Goal: Answer question/provide support: Share knowledge or assist other users

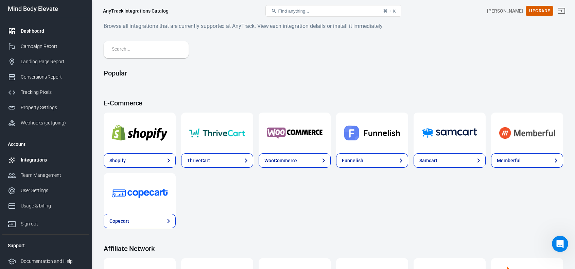
scroll to position [1, 0]
click at [33, 30] on div "Dashboard" at bounding box center [52, 31] width 63 height 7
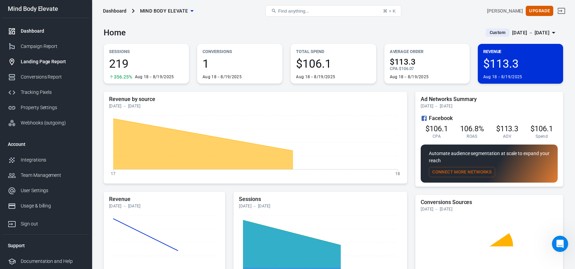
click at [26, 63] on div "Landing Page Report" at bounding box center [52, 61] width 63 height 7
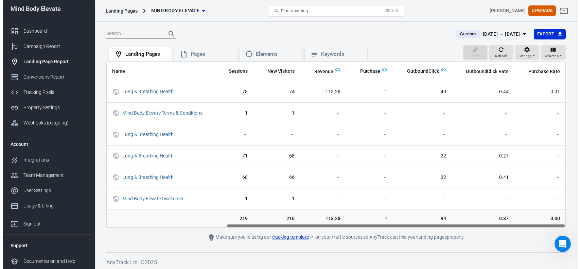
scroll to position [0, 162]
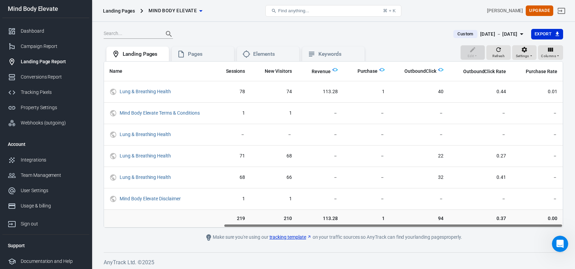
drag, startPoint x: 392, startPoint y: 227, endPoint x: 539, endPoint y: 219, distance: 147.4
click at [539, 219] on div "Name Page Lead Sessions New Visitors Revenue Purchase OutboundClick OutboundCli…" at bounding box center [333, 144] width 459 height 167
click at [551, 50] on icon "button" at bounding box center [550, 50] width 5 height 4
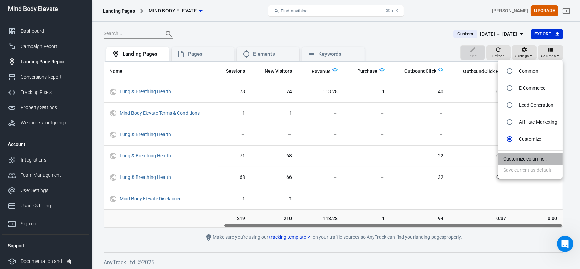
click at [517, 159] on li "Customize columns…" at bounding box center [530, 158] width 65 height 11
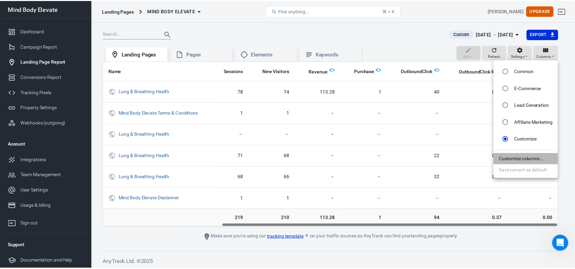
scroll to position [0, 157]
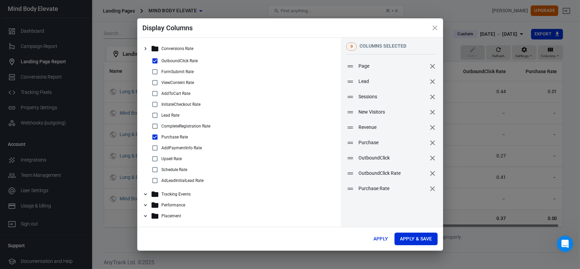
click at [429, 98] on icon "remove" at bounding box center [433, 97] width 8 height 8
click at [430, 82] on icon "remove" at bounding box center [432, 81] width 5 height 5
drag, startPoint x: 372, startPoint y: 113, endPoint x: 376, endPoint y: 79, distance: 34.5
click at [376, 79] on span "OutboundClick" at bounding box center [396, 81] width 68 height 7
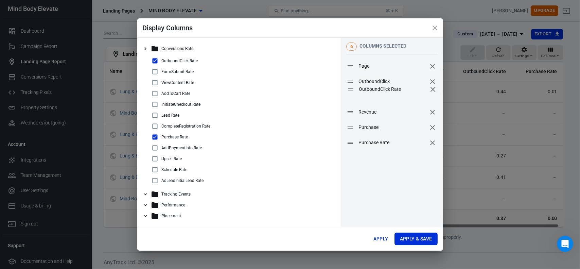
drag, startPoint x: 371, startPoint y: 129, endPoint x: 372, endPoint y: 91, distance: 38.1
click at [372, 91] on span "OutboundClick Rate" at bounding box center [393, 89] width 68 height 7
click at [406, 239] on button "Apply & Save" at bounding box center [416, 238] width 43 height 13
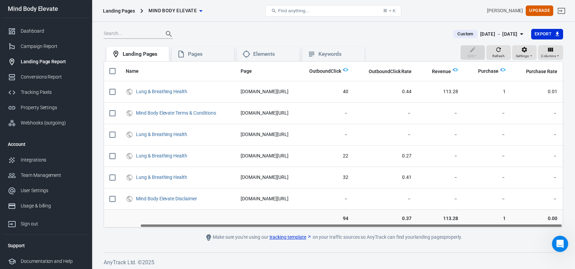
scroll to position [0, 0]
drag, startPoint x: 392, startPoint y: 225, endPoint x: 227, endPoint y: 80, distance: 219.7
click at [372, 220] on div "Name Page OutboundClick OutboundClick Rate Revenue Purchase Purchase Rate Lung …" at bounding box center [333, 144] width 459 height 167
drag, startPoint x: 221, startPoint y: 227, endPoint x: 310, endPoint y: 220, distance: 89.0
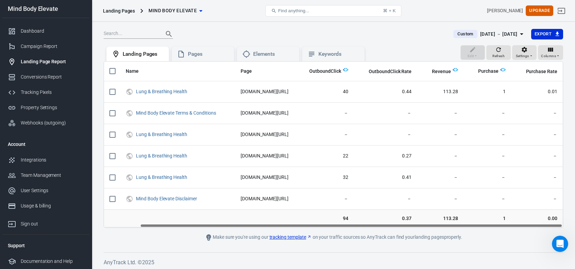
click at [310, 220] on div "Name Page OutboundClick OutboundClick Rate Revenue Purchase Purchase Rate Lung …" at bounding box center [333, 144] width 459 height 167
drag, startPoint x: 250, startPoint y: 224, endPoint x: 187, endPoint y: 211, distance: 64.2
click at [189, 214] on div "Name Page OutboundClick OutboundClick Rate Revenue Purchase Purchase Rate Lung …" at bounding box center [333, 144] width 459 height 167
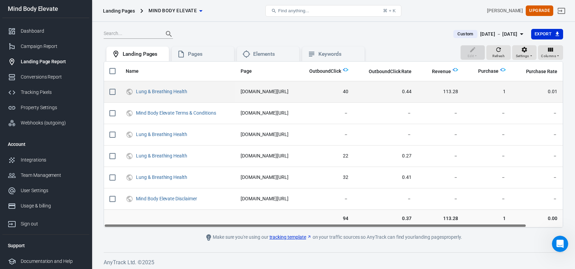
click at [111, 92] on input "scrollable content" at bounding box center [112, 92] width 14 height 14
checkbox input "true"
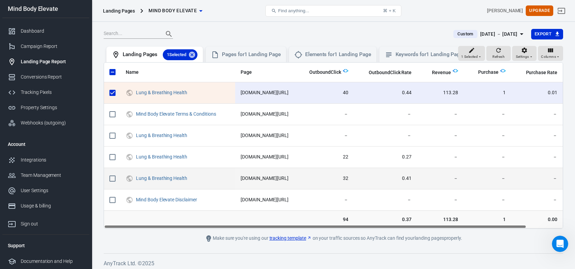
click at [110, 185] on input "scrollable content" at bounding box center [112, 178] width 14 height 14
checkbox input "true"
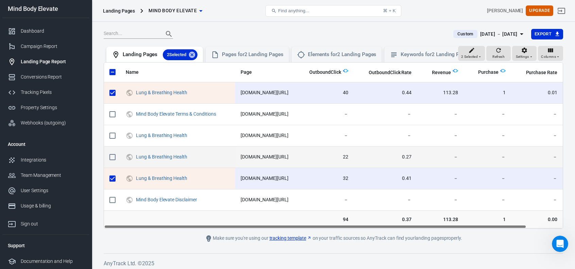
click at [116, 162] on input "scrollable content" at bounding box center [112, 157] width 14 height 14
checkbox input "true"
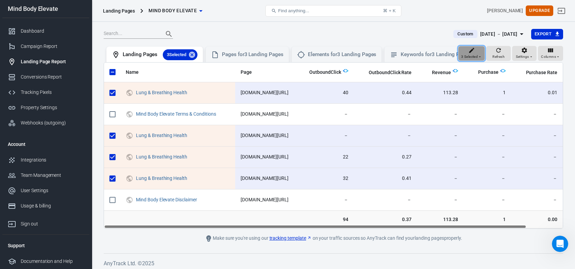
click at [473, 59] on span "3 Selected" at bounding box center [469, 57] width 17 height 6
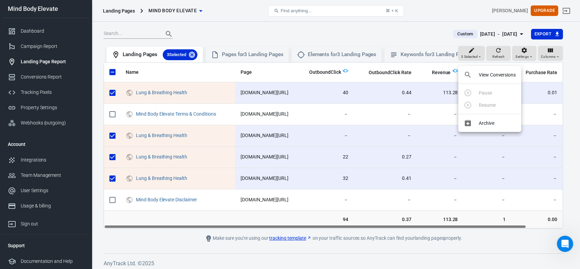
click at [477, 76] on li "View Conversions" at bounding box center [489, 75] width 63 height 12
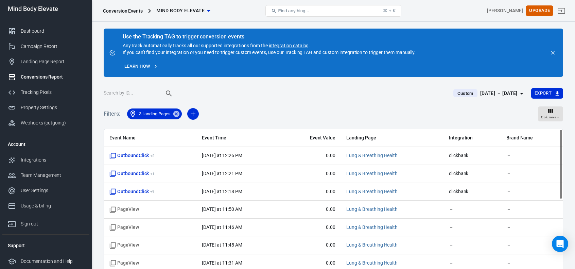
click at [157, 115] on span "3 Landing Pages" at bounding box center [155, 113] width 40 height 7
click at [554, 53] on icon "close" at bounding box center [553, 53] width 6 height 6
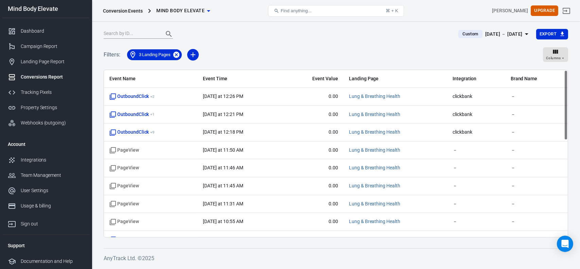
click at [178, 53] on icon at bounding box center [176, 54] width 6 height 6
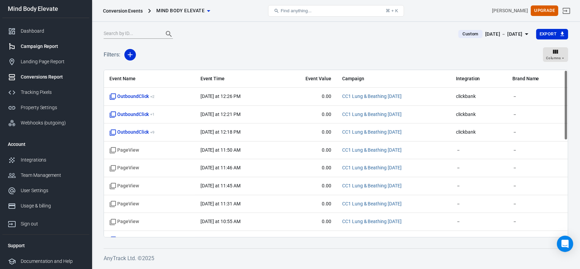
click at [30, 47] on div "Campaign Report" at bounding box center [52, 46] width 63 height 7
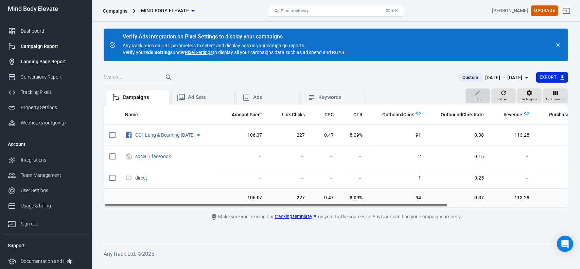
click at [30, 58] on div "Landing Page Report" at bounding box center [52, 61] width 63 height 7
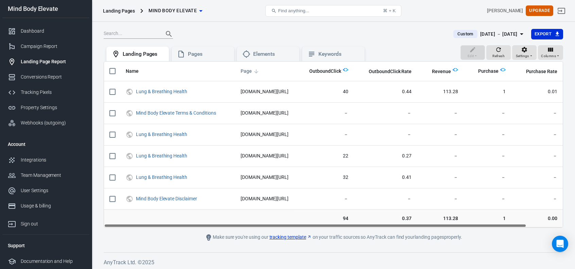
click at [249, 71] on span "Page" at bounding box center [246, 71] width 11 height 7
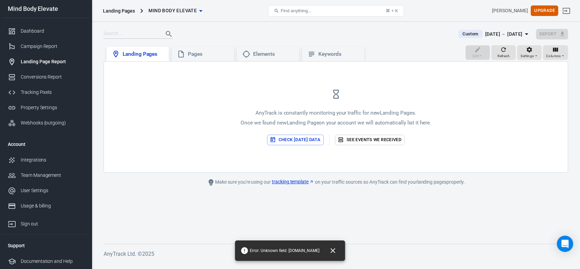
click at [140, 54] on div "Landing Pages" at bounding box center [143, 54] width 41 height 7
click at [31, 33] on div "Dashboard" at bounding box center [52, 31] width 63 height 7
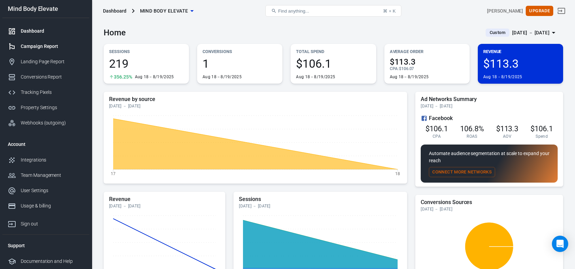
click at [30, 47] on div "Campaign Report" at bounding box center [52, 46] width 63 height 7
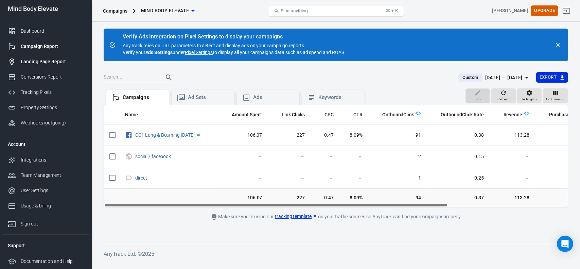
click at [33, 59] on div "Landing Page Report" at bounding box center [52, 61] width 63 height 7
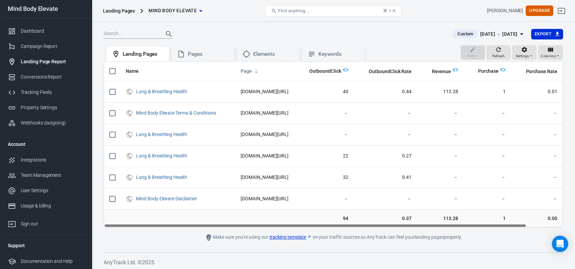
click at [244, 71] on span "Page" at bounding box center [246, 71] width 11 height 7
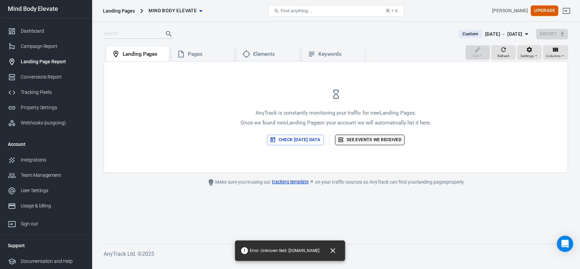
click at [364, 142] on link "See events we received" at bounding box center [370, 140] width 70 height 11
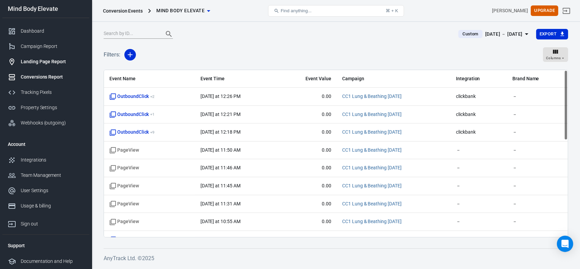
click at [40, 59] on div "Landing Page Report" at bounding box center [52, 61] width 63 height 7
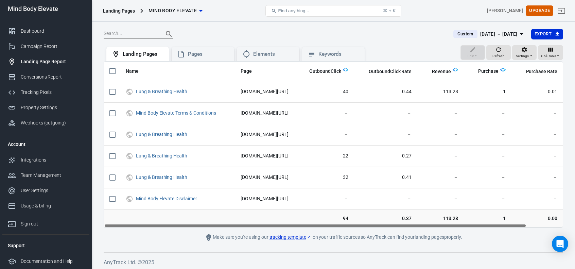
drag, startPoint x: 388, startPoint y: 225, endPoint x: 342, endPoint y: 229, distance: 46.1
click at [342, 229] on main "Custom Aug 18 － Aug 19, 2025 Export Edit Refresh Settings Columns Landing Pages…" at bounding box center [333, 135] width 459 height 213
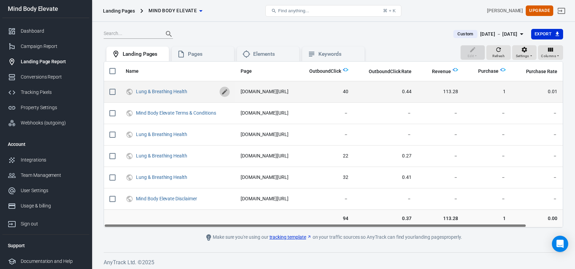
click at [222, 92] on icon "scrollable content" at bounding box center [224, 91] width 5 height 5
click at [188, 90] on input "Lung & Breathing Health" at bounding box center [176, 91] width 81 height 9
type input "Lung & Breathing Health bl5cf"
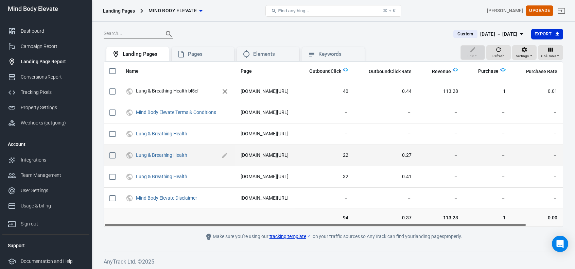
click at [197, 155] on span "Lung & Breathing Health" at bounding box center [178, 155] width 84 height 7
click at [223, 157] on icon "scrollable content" at bounding box center [224, 155] width 5 height 5
click at [188, 155] on input "Lung & Breathing Health" at bounding box center [176, 155] width 81 height 9
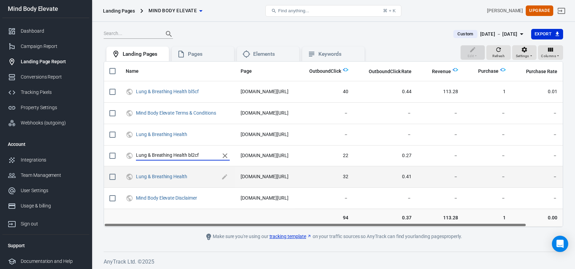
type input "Lung & Breathing Health bl2cf"
click at [191, 174] on span "Lung & Breathing Health" at bounding box center [178, 176] width 84 height 7
click at [224, 178] on icon "scrollable content" at bounding box center [224, 177] width 7 height 7
click at [191, 174] on input "Lung & Breathing Health" at bounding box center [176, 177] width 81 height 9
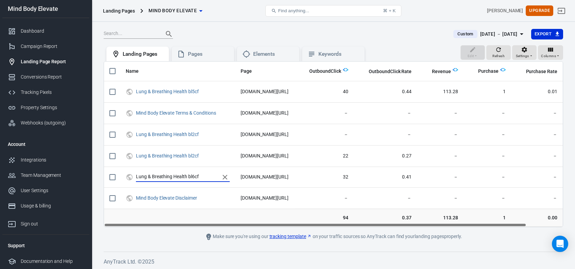
type input "Lung & Breathing Health bl6cf"
click at [154, 235] on main "Custom Aug 18 － Aug 19, 2025 Export Edit Refresh Settings Columns Landing Pages…" at bounding box center [333, 135] width 459 height 212
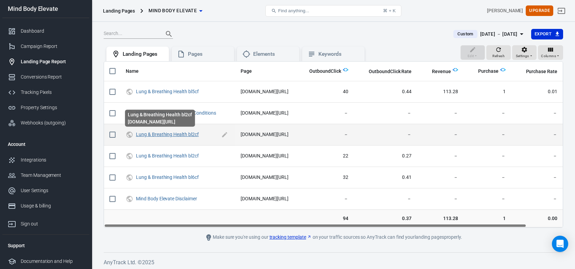
click at [191, 136] on link "Lung & Breathing Health bl2cf" at bounding box center [167, 134] width 63 height 5
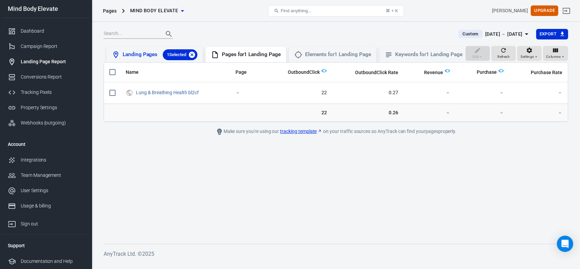
click at [192, 55] on icon at bounding box center [192, 54] width 6 height 6
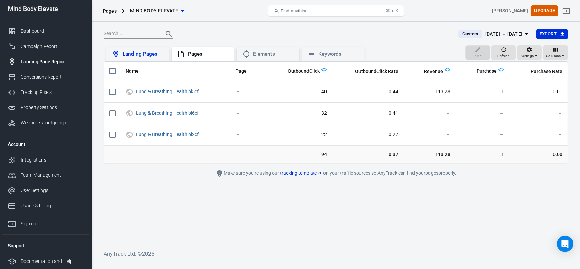
click at [135, 56] on div "Landing Pages" at bounding box center [143, 54] width 41 height 7
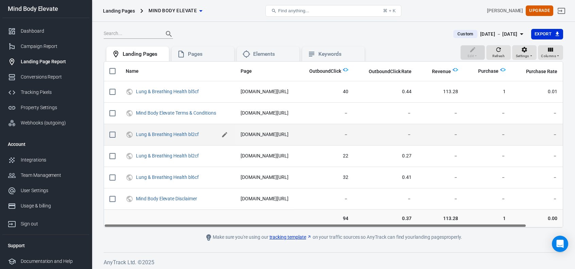
click at [223, 135] on icon "scrollable content" at bounding box center [224, 134] width 5 height 5
click at [192, 132] on input "Lung & Breathing Health bl2cf" at bounding box center [176, 134] width 81 height 9
click at [198, 133] on input "Lung & Breathing Health bl2cf" at bounding box center [176, 134] width 81 height 9
type input "Lung & Breathing Health"
click at [180, 52] on icon at bounding box center [181, 54] width 8 height 8
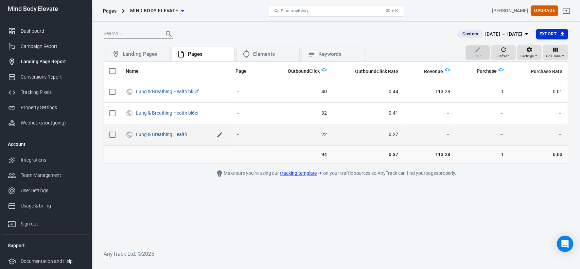
click at [220, 132] on icon "scrollable content" at bounding box center [219, 134] width 7 height 7
click at [192, 134] on input "Lung & Breathing Health" at bounding box center [174, 134] width 76 height 9
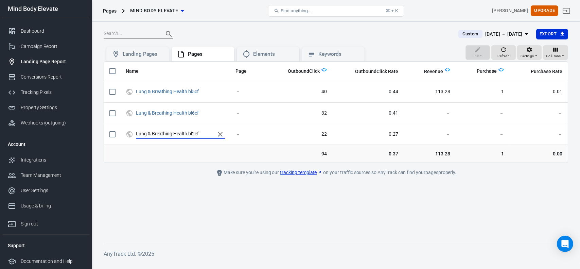
type input "Lung & Breathing Health bl2cf"
click at [146, 191] on main "Custom Aug 18 － Aug 19, 2025 Export Edit Refresh Settings Columns Landing Pages…" at bounding box center [336, 131] width 465 height 204
click at [556, 56] on span "Columns" at bounding box center [553, 56] width 15 height 6
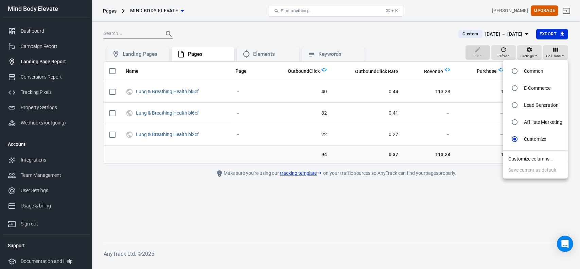
click at [535, 158] on li "Customize columns…" at bounding box center [535, 158] width 65 height 11
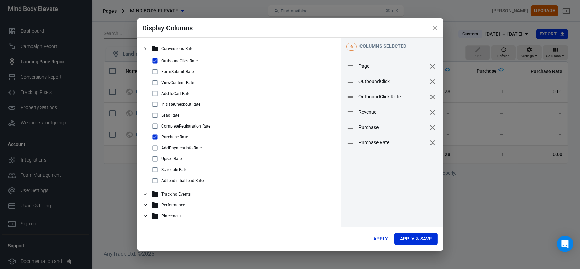
click at [145, 196] on icon at bounding box center [145, 194] width 6 height 6
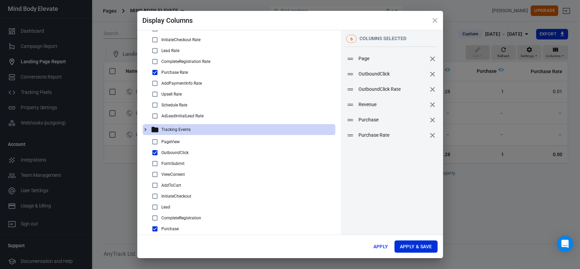
scroll to position [68, 0]
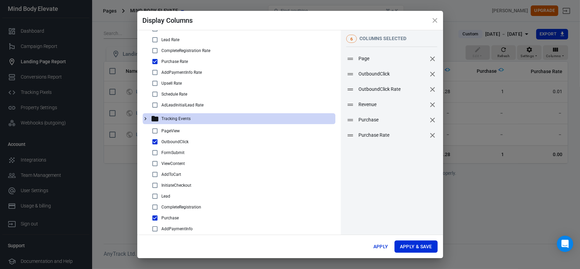
click at [154, 186] on input "checkbox" at bounding box center [155, 185] width 8 height 8
checkbox input "true"
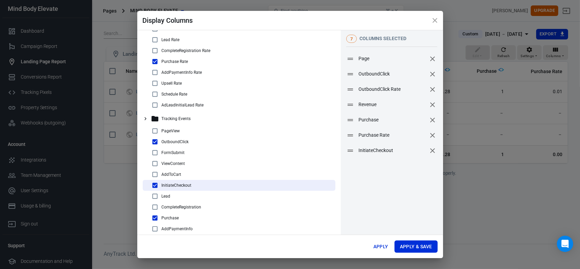
click at [155, 172] on input "checkbox" at bounding box center [155, 174] width 8 height 8
checkbox input "true"
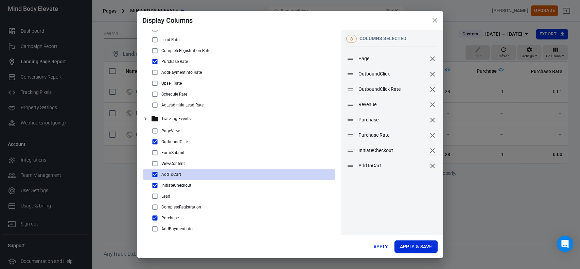
click at [409, 247] on button "Apply & Save" at bounding box center [416, 246] width 43 height 13
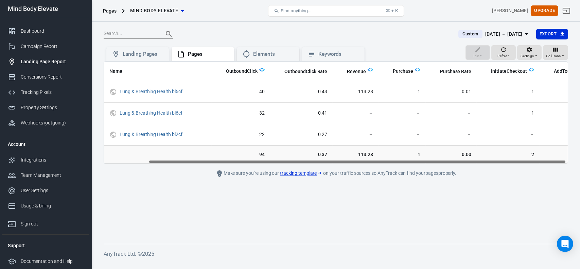
scroll to position [0, 51]
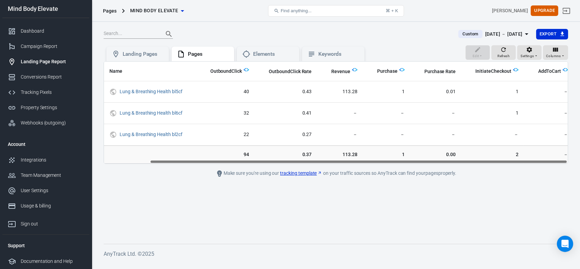
drag, startPoint x: 464, startPoint y: 162, endPoint x: 531, endPoint y: 164, distance: 67.0
click at [531, 164] on main "Custom Aug 18 － Aug 19, 2025 Export Edit Refresh Settings Columns Landing Pages…" at bounding box center [336, 131] width 465 height 204
click at [557, 53] on span "Columns" at bounding box center [553, 56] width 15 height 6
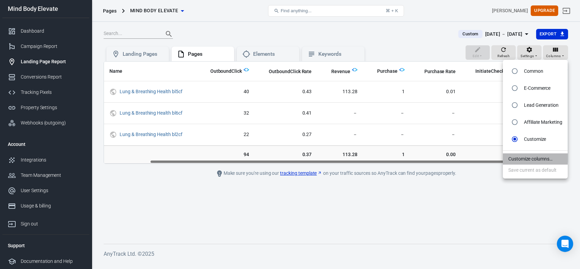
click at [524, 161] on li "Customize columns…" at bounding box center [535, 158] width 65 height 11
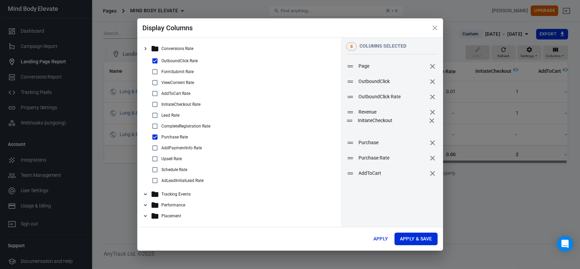
drag, startPoint x: 366, startPoint y: 160, endPoint x: 366, endPoint y: 123, distance: 36.7
click at [366, 123] on span "InitiateCheckout" at bounding box center [392, 120] width 68 height 7
drag, startPoint x: 370, startPoint y: 175, endPoint x: 367, endPoint y: 126, distance: 49.1
click at [367, 126] on span "AddToCart" at bounding box center [389, 124] width 68 height 7
click at [401, 238] on button "Apply & Save" at bounding box center [416, 238] width 43 height 13
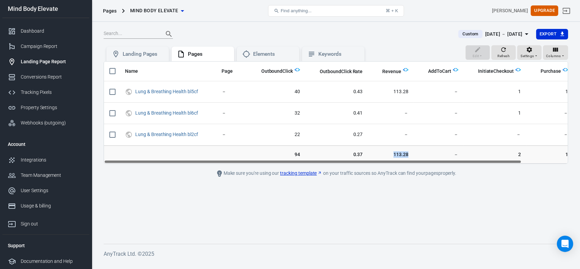
drag, startPoint x: 360, startPoint y: 159, endPoint x: 428, endPoint y: 160, distance: 67.6
click at [428, 160] on tr "94 0.37 113.28 － 2 1 0.00" at bounding box center [364, 154] width 521 height 18
click at [405, 213] on main "Custom Aug 18 － Aug 19, 2025 Export Edit Refresh Settings Columns Landing Pages…" at bounding box center [336, 131] width 465 height 204
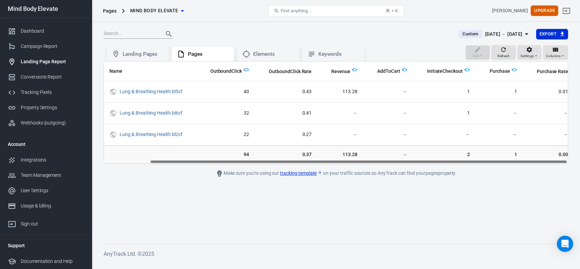
drag, startPoint x: 406, startPoint y: 161, endPoint x: 476, endPoint y: 162, distance: 70.0
click at [476, 162] on div "Name Page OutboundClick OutboundClick Rate Revenue AddToCart InitiateCheckout P…" at bounding box center [336, 113] width 464 height 102
drag, startPoint x: 277, startPoint y: 161, endPoint x: 319, endPoint y: 154, distance: 43.4
click at [319, 154] on div "Name Page OutboundClick OutboundClick Rate Revenue AddToCart InitiateCheckout P…" at bounding box center [336, 112] width 465 height 103
click at [553, 57] on span "Columns" at bounding box center [553, 56] width 15 height 6
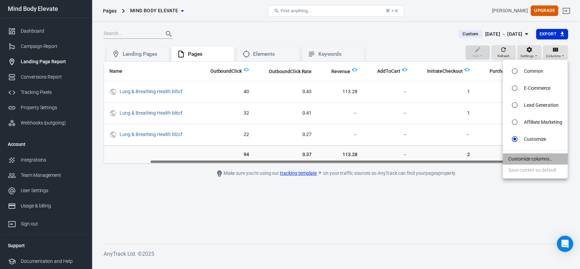
click at [525, 160] on li "Customize columns…" at bounding box center [535, 158] width 65 height 11
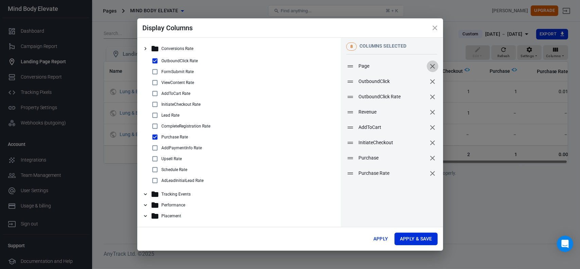
click at [429, 67] on icon "remove" at bounding box center [433, 66] width 8 height 8
click at [407, 239] on button "Apply & Save" at bounding box center [416, 238] width 43 height 13
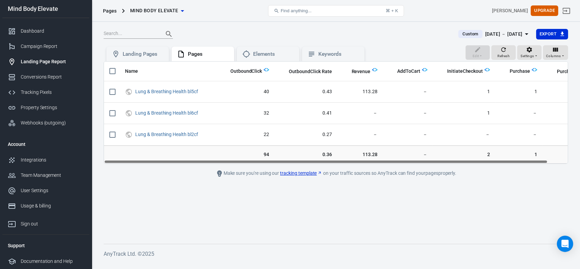
scroll to position [0, 20]
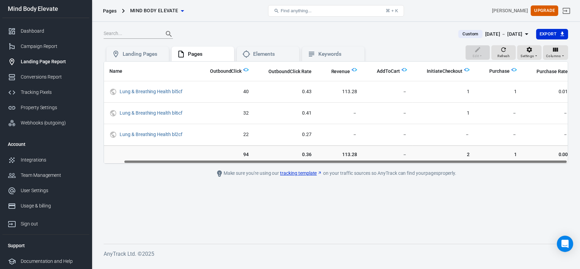
drag, startPoint x: 259, startPoint y: 161, endPoint x: 335, endPoint y: 159, distance: 76.9
click at [335, 159] on div "Name OutboundClick OutboundClick Rate Revenue AddToCart InitiateCheckout Purcha…" at bounding box center [336, 112] width 465 height 103
click at [552, 53] on span "Columns" at bounding box center [553, 56] width 15 height 6
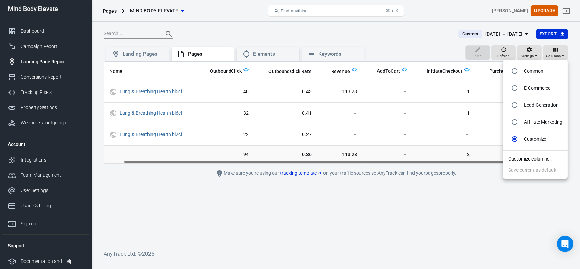
click at [535, 158] on li "Customize columns…" at bounding box center [535, 158] width 65 height 11
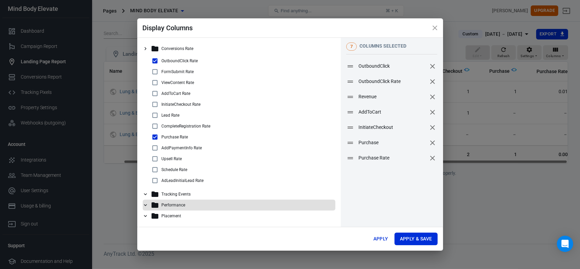
click at [147, 204] on icon at bounding box center [145, 205] width 6 height 6
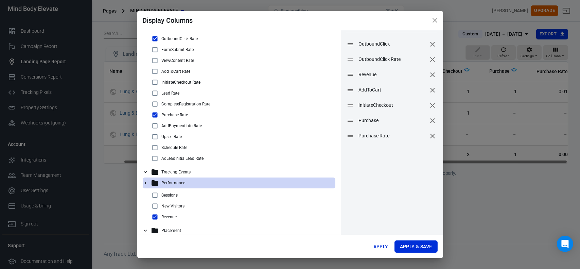
scroll to position [21, 0]
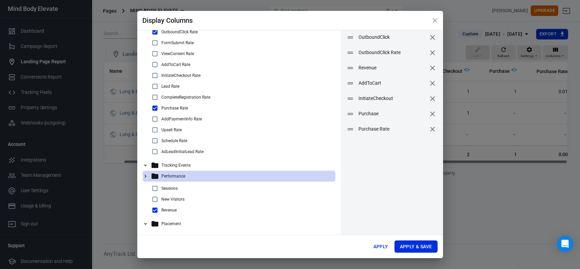
click at [157, 188] on input "checkbox" at bounding box center [155, 188] width 8 height 8
checkbox input "true"
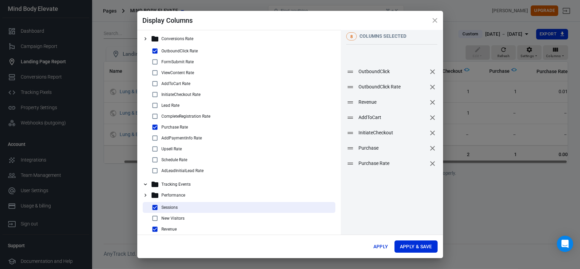
scroll to position [0, 0]
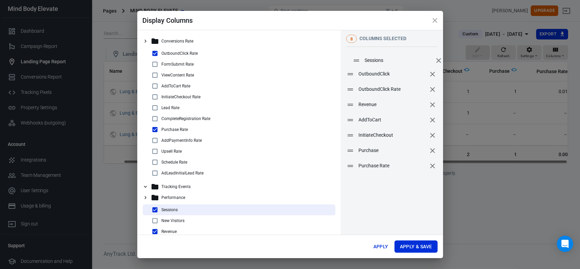
drag, startPoint x: 347, startPoint y: 146, endPoint x: 353, endPoint y: 62, distance: 84.2
click at [353, 62] on icon at bounding box center [356, 60] width 8 height 8
click at [406, 248] on button "Apply & Save" at bounding box center [416, 246] width 43 height 13
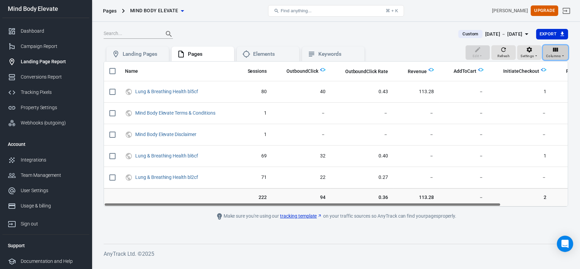
click at [550, 56] on span "Columns" at bounding box center [553, 56] width 15 height 6
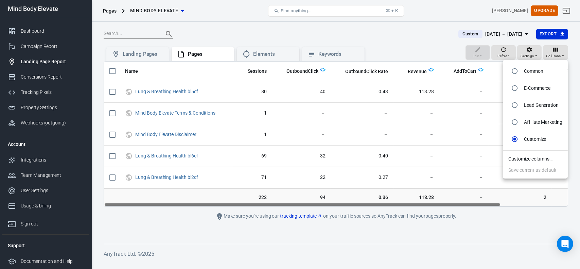
click at [524, 119] on p "Affiliate Marketing" at bounding box center [543, 122] width 38 height 7
radio input "true"
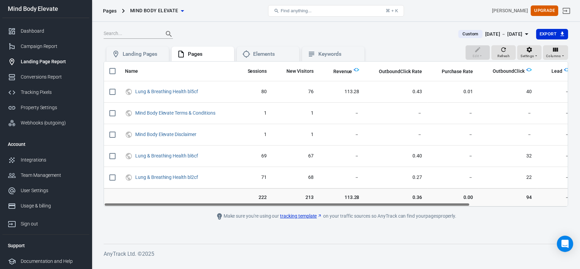
drag, startPoint x: 386, startPoint y: 206, endPoint x: 281, endPoint y: 198, distance: 106.0
click at [281, 198] on div "Name Sessions New Visitors Revenue OutboundClick Rate Purchase Rate OutboundCli…" at bounding box center [336, 133] width 465 height 145
click at [555, 54] on span "Columns" at bounding box center [553, 56] width 15 height 6
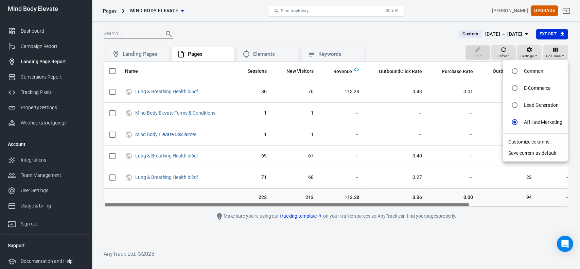
click at [513, 72] on input "radio" at bounding box center [514, 71] width 13 height 13
radio input "true"
radio input "false"
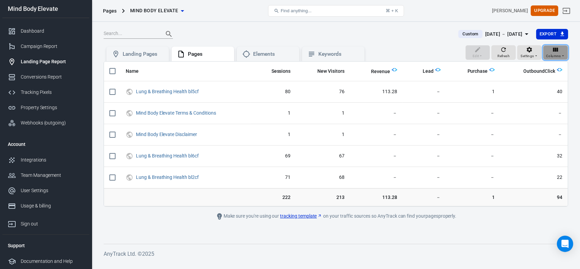
click at [559, 52] on icon "button" at bounding box center [555, 49] width 7 height 7
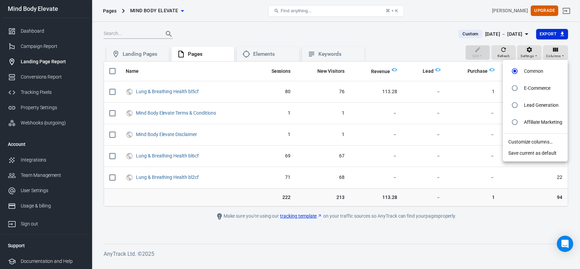
click at [525, 141] on li "Customize columns…" at bounding box center [535, 141] width 65 height 11
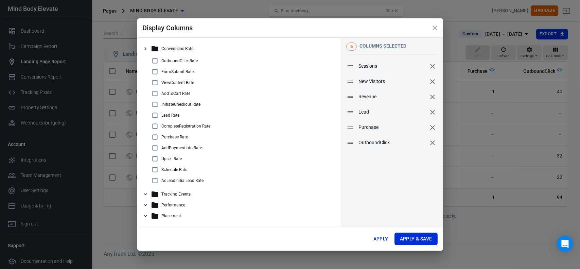
click at [432, 28] on icon "close" at bounding box center [435, 28] width 8 height 8
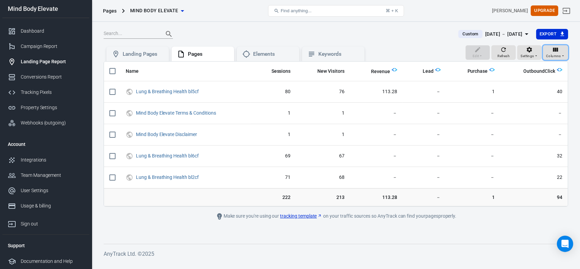
radio input "false"
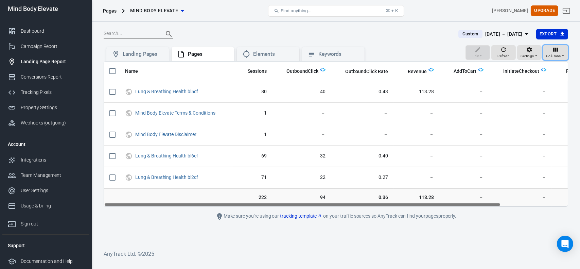
radio input "false"
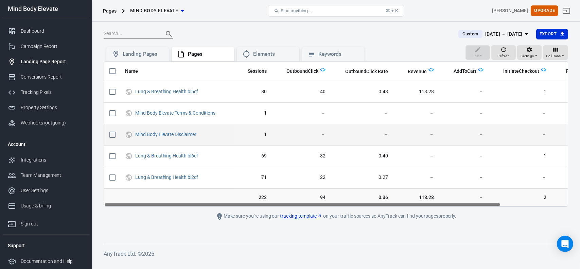
drag, startPoint x: 468, startPoint y: 204, endPoint x: 358, endPoint y: 138, distance: 127.8
click at [431, 201] on div "Name Sessions OutboundClick OutboundClick Rate Revenue AddToCart InitiateChecko…" at bounding box center [336, 133] width 465 height 145
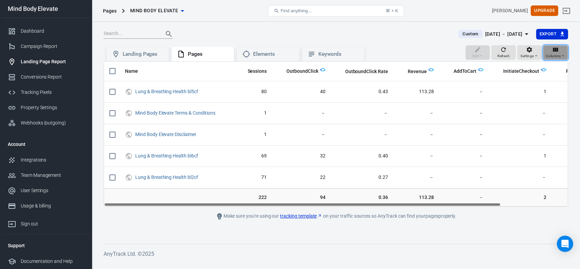
click at [561, 52] on div "Columns" at bounding box center [555, 52] width 19 height 13
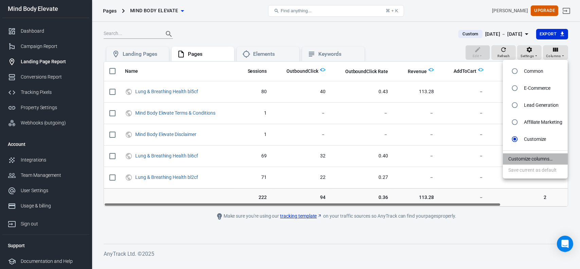
click at [525, 160] on li "Customize columns…" at bounding box center [535, 158] width 65 height 11
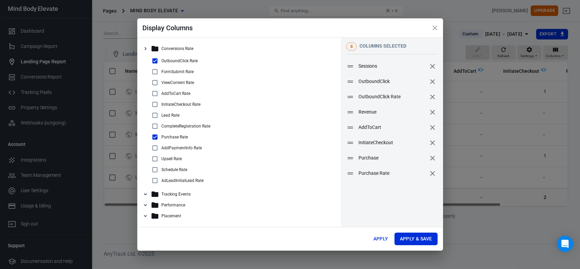
click at [429, 66] on icon "remove" at bounding box center [433, 66] width 8 height 8
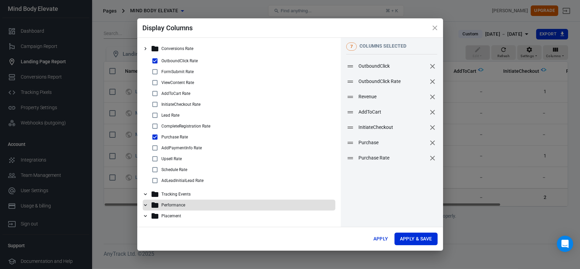
click at [145, 203] on icon at bounding box center [145, 205] width 6 height 6
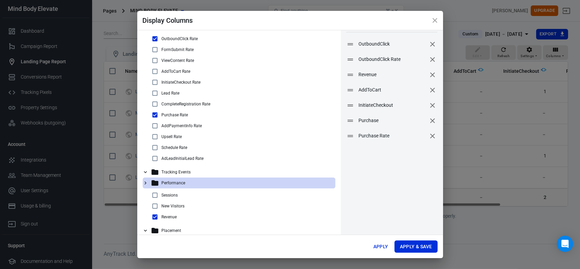
scroll to position [21, 0]
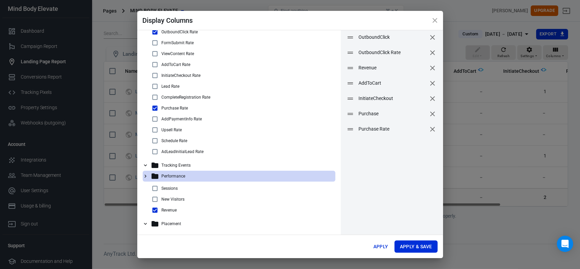
click at [145, 174] on icon at bounding box center [145, 176] width 6 height 6
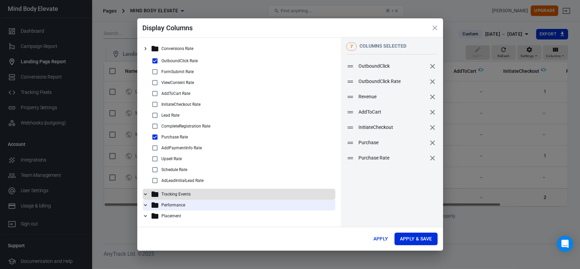
click at [145, 195] on icon at bounding box center [145, 194] width 6 height 6
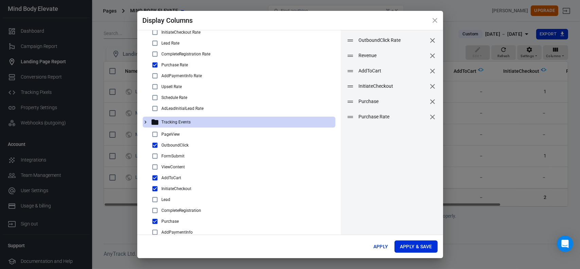
scroll to position [29, 0]
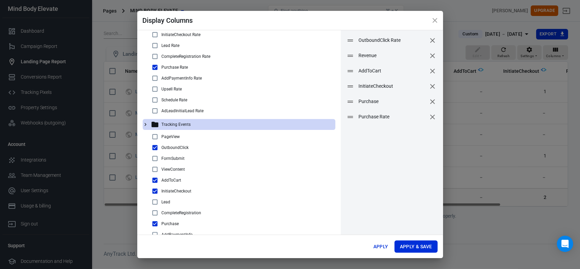
click at [146, 125] on icon at bounding box center [145, 124] width 6 height 6
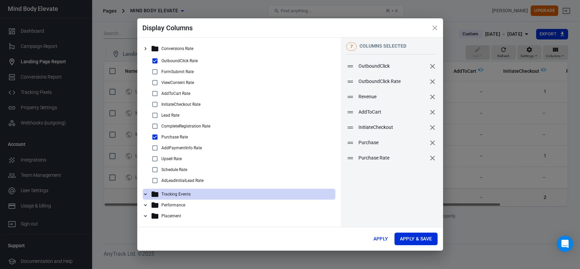
scroll to position [0, 0]
click at [147, 204] on icon at bounding box center [145, 205] width 6 height 6
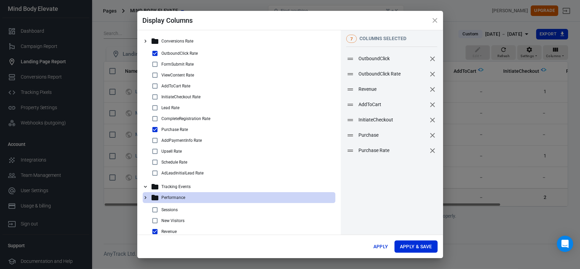
click at [156, 222] on input "checkbox" at bounding box center [155, 220] width 8 height 8
checkbox input "true"
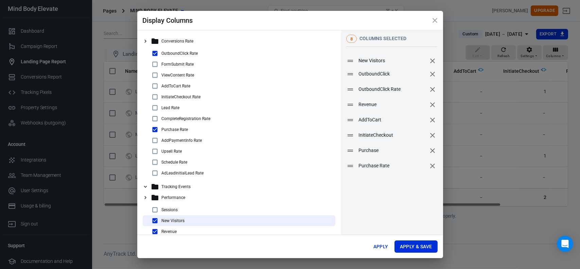
drag, startPoint x: 361, startPoint y: 168, endPoint x: 361, endPoint y: 63, distance: 105.0
click at [361, 63] on span "New Visitors" at bounding box center [393, 60] width 68 height 7
click at [405, 245] on button "Apply & Save" at bounding box center [416, 246] width 43 height 13
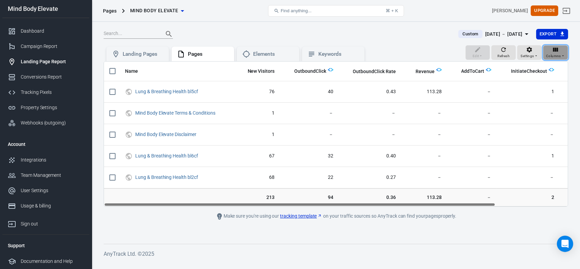
click at [561, 56] on icon "button" at bounding box center [563, 56] width 4 height 4
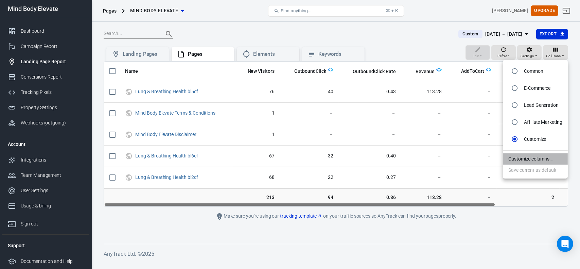
click at [522, 161] on li "Customize columns…" at bounding box center [535, 158] width 65 height 11
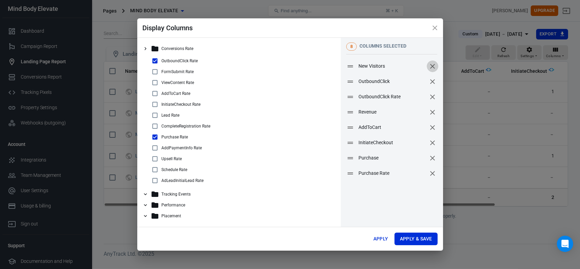
click at [429, 67] on icon "remove" at bounding box center [433, 66] width 8 height 8
click at [146, 216] on icon at bounding box center [145, 216] width 3 height 2
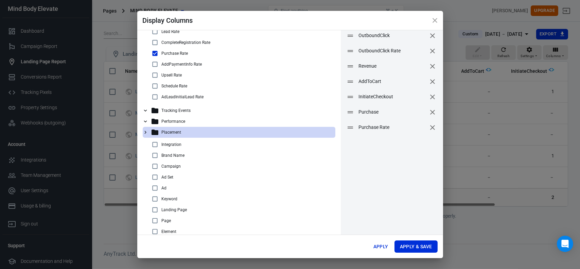
scroll to position [34, 0]
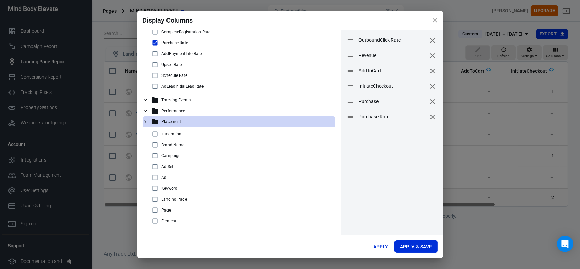
click at [144, 122] on icon at bounding box center [145, 122] width 6 height 6
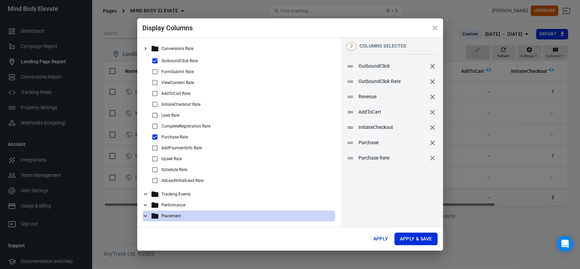
scroll to position [0, 0]
click at [146, 205] on icon at bounding box center [145, 205] width 3 height 2
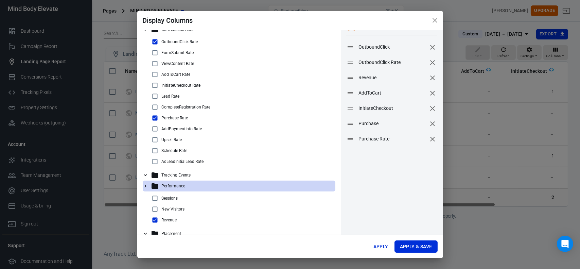
scroll to position [21, 0]
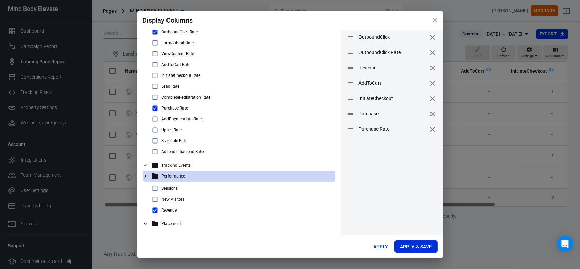
click at [144, 176] on icon at bounding box center [145, 176] width 6 height 6
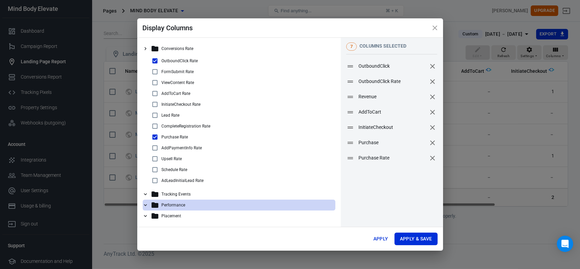
click at [146, 196] on icon at bounding box center [145, 194] width 6 height 6
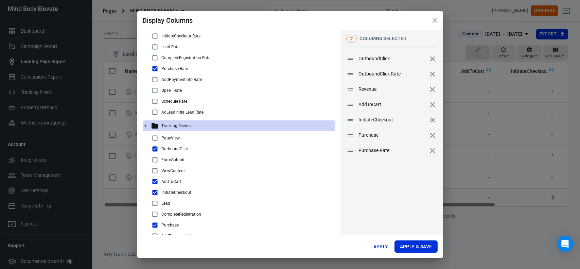
scroll to position [68, 0]
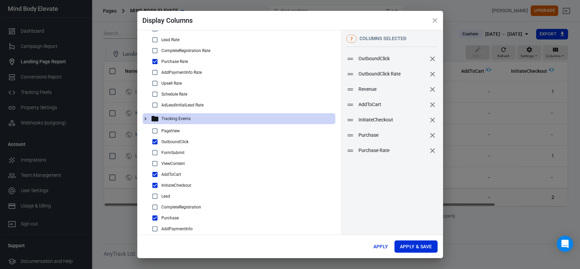
click at [146, 120] on icon at bounding box center [145, 119] width 6 height 6
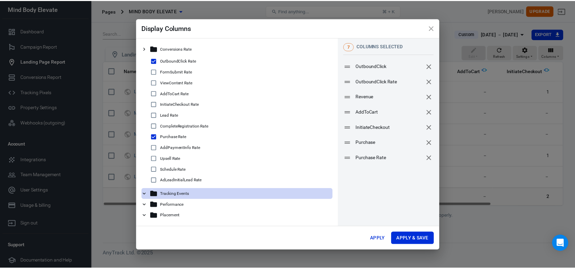
scroll to position [0, 0]
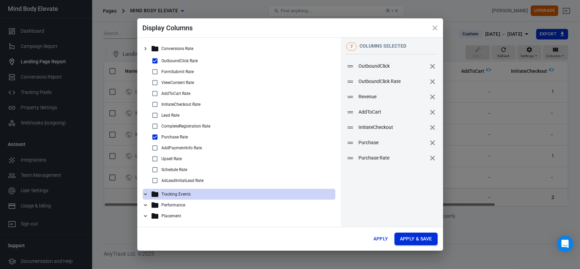
click at [414, 244] on button "Apply & Save" at bounding box center [416, 238] width 43 height 13
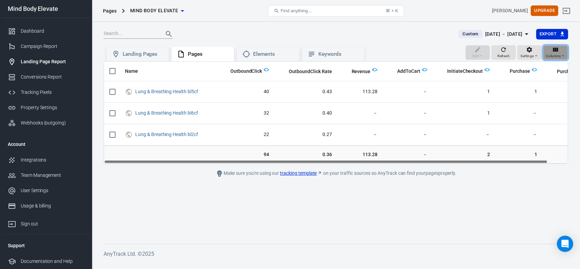
click at [551, 55] on span "Columns" at bounding box center [553, 56] width 15 height 6
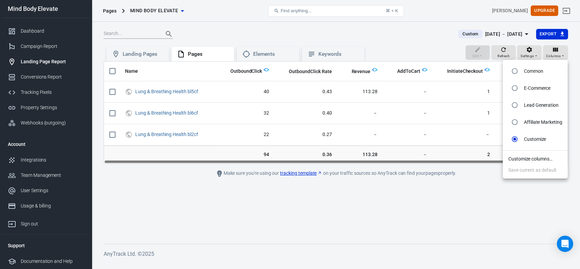
click at [435, 219] on div at bounding box center [290, 134] width 580 height 269
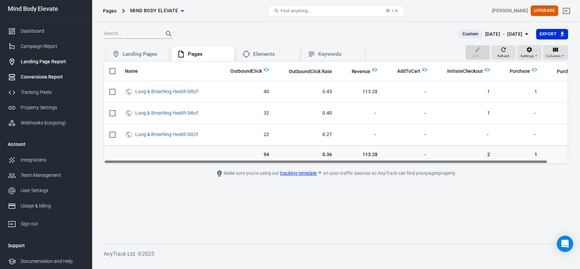
click at [27, 80] on div "Conversions Report" at bounding box center [52, 76] width 63 height 7
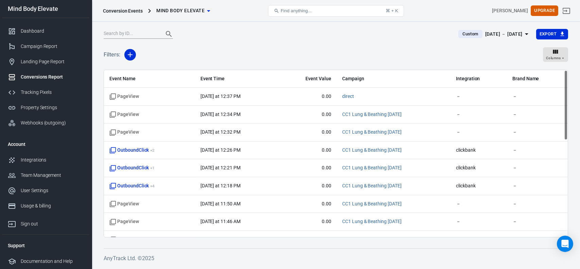
click at [207, 11] on icon "button" at bounding box center [209, 11] width 8 height 8
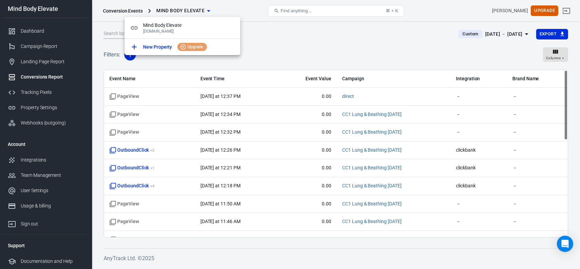
click at [261, 39] on div at bounding box center [290, 134] width 580 height 269
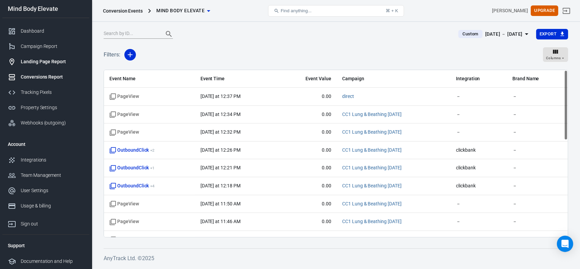
click at [32, 59] on div "Landing Page Report" at bounding box center [52, 61] width 63 height 7
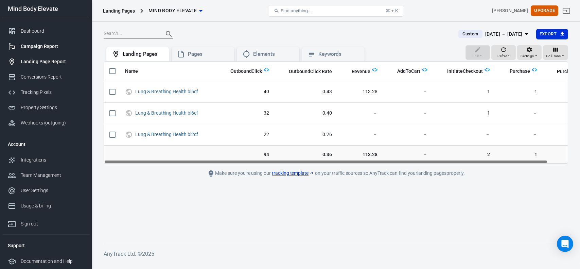
click at [32, 47] on div "Campaign Report" at bounding box center [52, 46] width 63 height 7
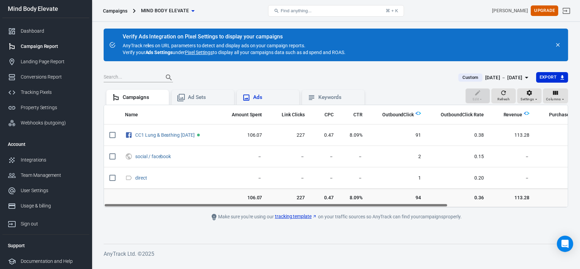
click at [255, 98] on div "Ads" at bounding box center [273, 97] width 41 height 7
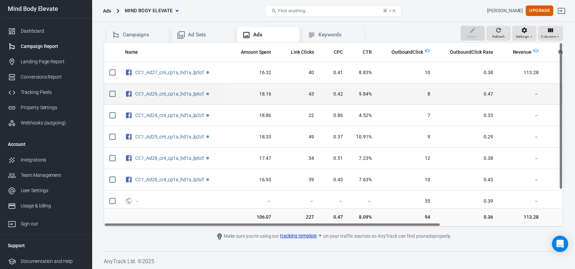
drag, startPoint x: 375, startPoint y: 224, endPoint x: 119, endPoint y: 104, distance: 282.9
click at [194, 206] on div "Name Amount Spent Link Clicks CPC CTR OutboundClick OutboundClick Rate Revenue …" at bounding box center [333, 134] width 459 height 185
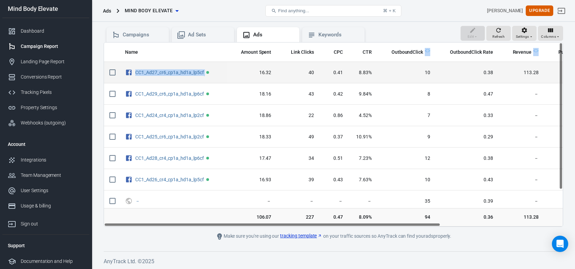
drag, startPoint x: 159, startPoint y: 50, endPoint x: 220, endPoint y: 66, distance: 63.3
click at [220, 66] on table "Name Amount Spent Link Clicks CPC CTR OutboundClick OutboundClick Rate Revenue …" at bounding box center [418, 157] width 629 height 230
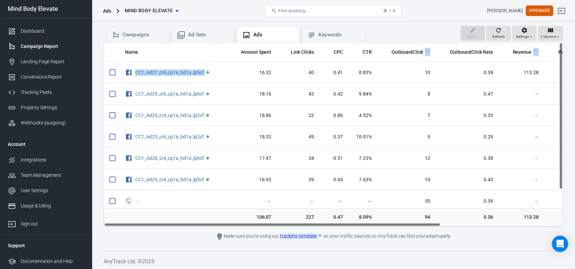
click at [210, 58] on th "Name" at bounding box center [173, 52] width 107 height 20
click at [557, 36] on icon "button" at bounding box center [558, 37] width 4 height 4
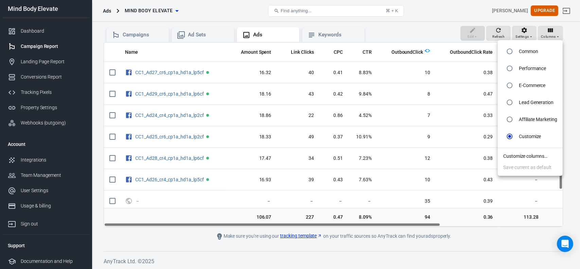
click at [521, 37] on div at bounding box center [290, 134] width 580 height 269
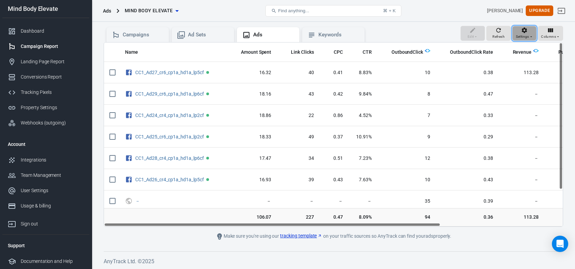
click at [522, 36] on span "Settings" at bounding box center [522, 37] width 13 height 6
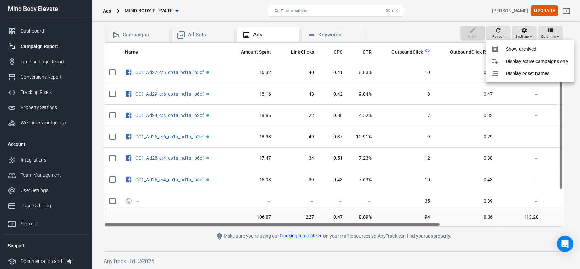
click at [110, 237] on div at bounding box center [290, 134] width 580 height 269
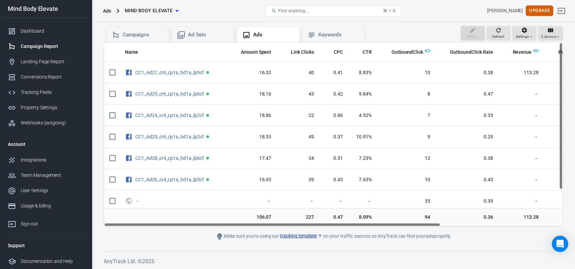
drag, startPoint x: 432, startPoint y: 224, endPoint x: 391, endPoint y: 223, distance: 41.1
click at [391, 223] on div "Name Amount Spent Link Clicks CPC CTR OutboundClick OutboundClick Rate Revenue …" at bounding box center [333, 134] width 459 height 184
click at [550, 38] on span "Columns" at bounding box center [548, 37] width 15 height 6
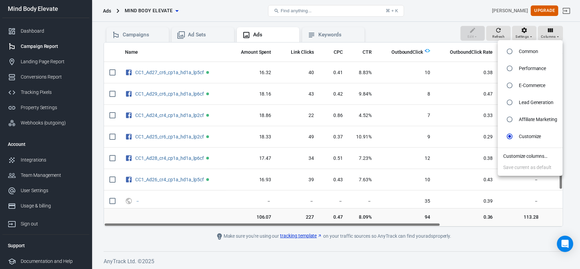
click at [517, 154] on li "Customize columns…" at bounding box center [530, 156] width 65 height 11
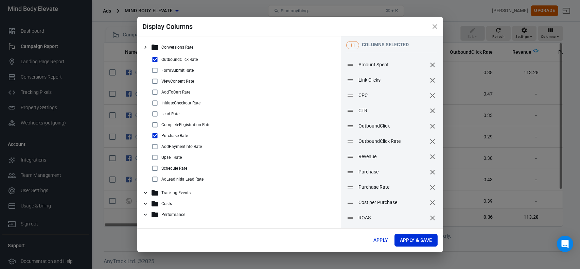
click at [155, 103] on input "checkbox" at bounding box center [155, 103] width 8 height 8
checkbox input "true"
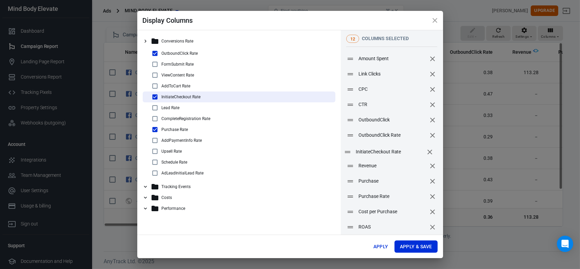
drag, startPoint x: 366, startPoint y: 227, endPoint x: 363, endPoint y: 152, distance: 75.2
click at [363, 152] on span "InitiateCheckout Rate" at bounding box center [390, 151] width 68 height 7
drag, startPoint x: 362, startPoint y: 183, endPoint x: 364, endPoint y: 166, distance: 17.1
click at [364, 166] on span "Purchase" at bounding box center [394, 164] width 68 height 7
drag, startPoint x: 370, startPoint y: 198, endPoint x: 368, endPoint y: 181, distance: 17.1
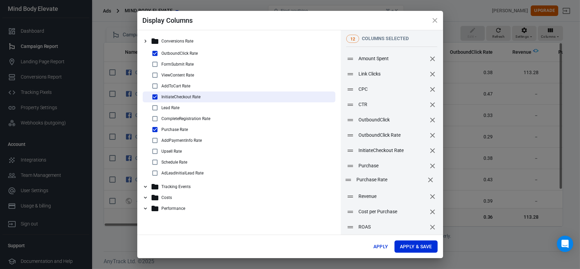
click at [368, 181] on span "Purchase Rate" at bounding box center [391, 179] width 68 height 7
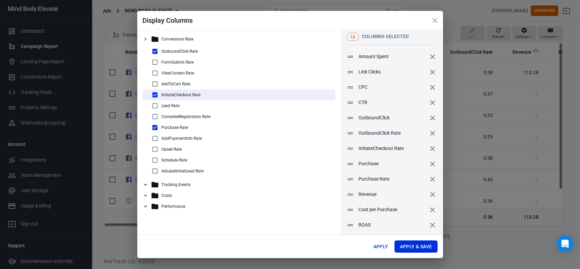
scroll to position [3, 0]
click at [405, 246] on button "Apply & Save" at bounding box center [416, 246] width 43 height 13
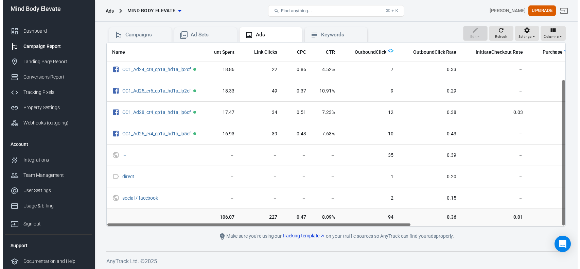
scroll to position [46, 0]
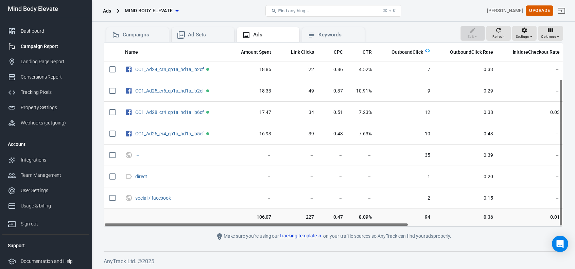
drag, startPoint x: 403, startPoint y: 224, endPoint x: 377, endPoint y: 219, distance: 26.7
click at [377, 220] on div "Name Amount Spent Link Clicks CPC CTR OutboundClick OutboundClick Rate Initiate…" at bounding box center [333, 134] width 459 height 185
click at [557, 37] on icon "button" at bounding box center [558, 37] width 4 height 4
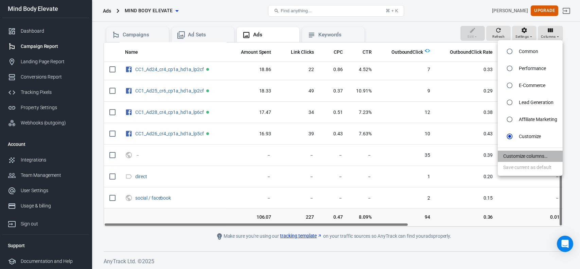
click at [515, 157] on li "Customize columns…" at bounding box center [530, 156] width 65 height 11
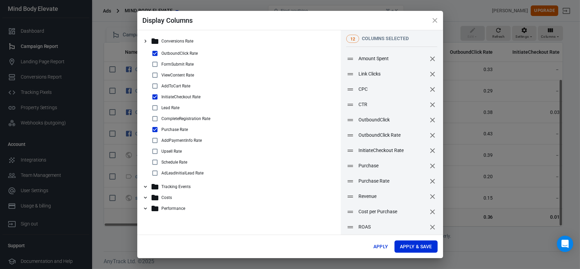
click at [155, 98] on input "checkbox" at bounding box center [155, 97] width 8 height 8
checkbox input "false"
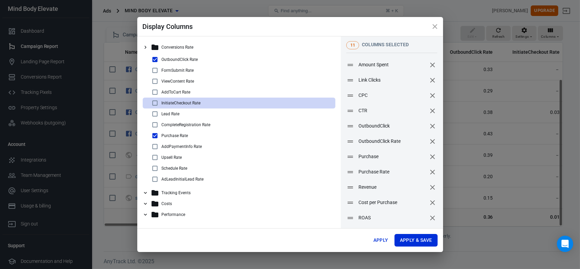
click at [147, 213] on icon at bounding box center [145, 214] width 6 height 6
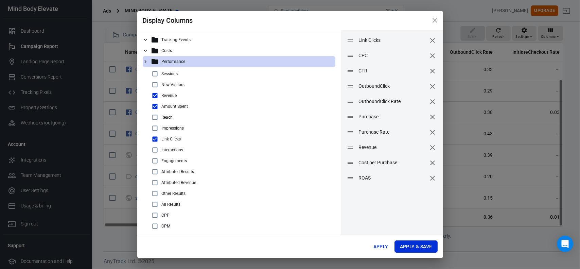
scroll to position [94, 0]
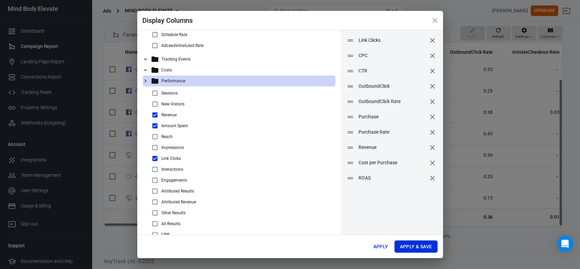
click at [144, 82] on icon at bounding box center [145, 81] width 6 height 6
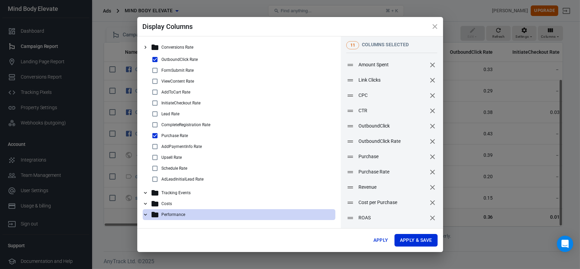
scroll to position [0, 0]
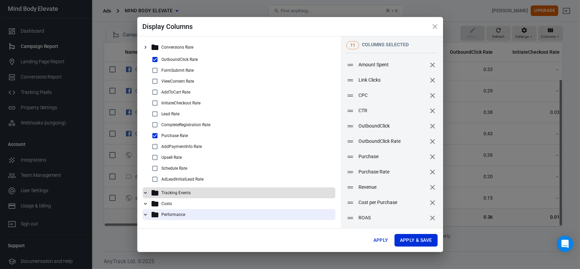
click at [146, 193] on icon at bounding box center [145, 193] width 3 height 2
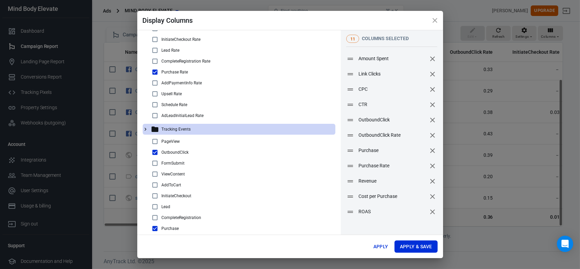
scroll to position [68, 0]
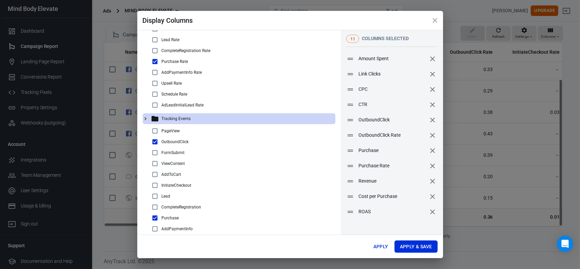
click at [154, 184] on input "checkbox" at bounding box center [155, 185] width 8 height 8
checkbox input "true"
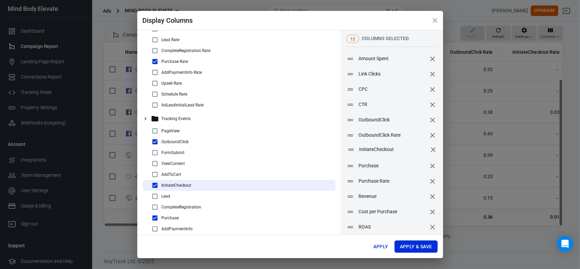
drag, startPoint x: 359, startPoint y: 229, endPoint x: 359, endPoint y: 151, distance: 77.5
click at [359, 151] on span "InitiateCheckout" at bounding box center [393, 149] width 68 height 7
click at [406, 249] on button "Apply & Save" at bounding box center [416, 246] width 43 height 13
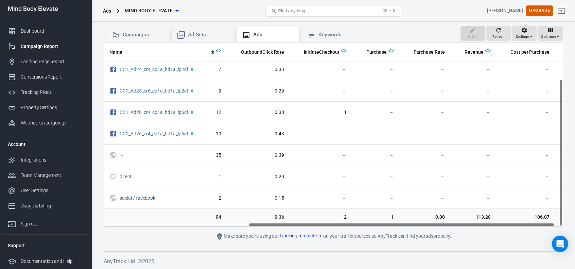
scroll to position [46, 228]
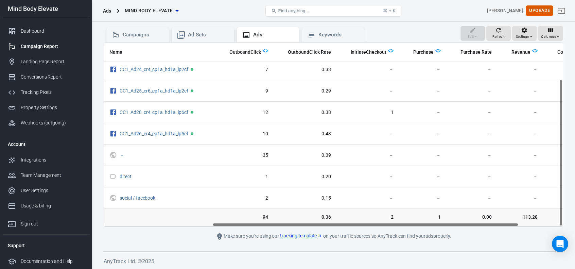
drag, startPoint x: 244, startPoint y: 224, endPoint x: 353, endPoint y: 225, distance: 108.8
click at [353, 225] on div "Name Amount Spent Link Clicks CPC CTR OutboundClick OutboundClick Rate Initiate…" at bounding box center [333, 134] width 459 height 184
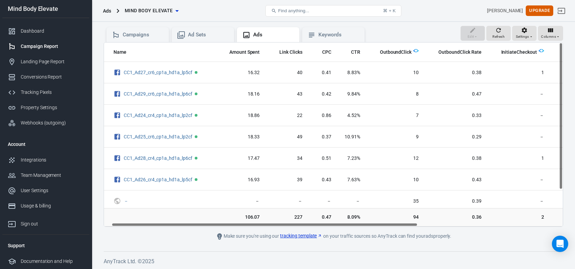
scroll to position [0, 11]
drag, startPoint x: 249, startPoint y: 225, endPoint x: 148, endPoint y: 229, distance: 100.7
click at [148, 229] on main "Verify Ads Integration on Pixel Settings to display your campaigns AnyTrack rel…" at bounding box center [333, 103] width 459 height 274
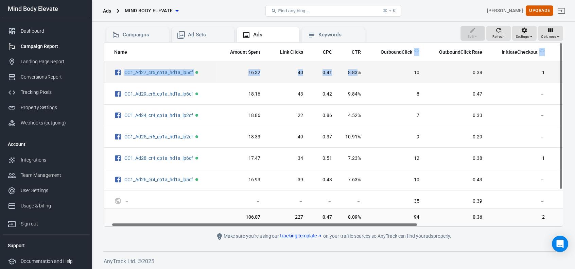
drag, startPoint x: 110, startPoint y: 45, endPoint x: 356, endPoint y: 64, distance: 246.8
click at [356, 64] on table "Name Amount Spent Link Clicks CPC CTR OutboundClick OutboundClick Rate Initiate…" at bounding box center [439, 157] width 692 height 230
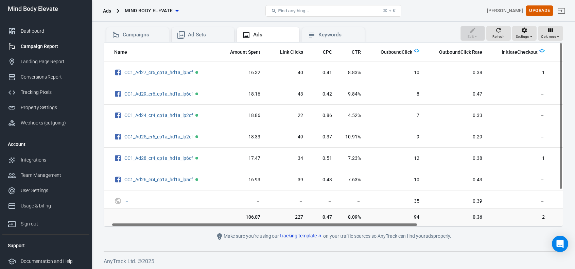
click at [179, 50] on th "Name" at bounding box center [162, 52] width 107 height 20
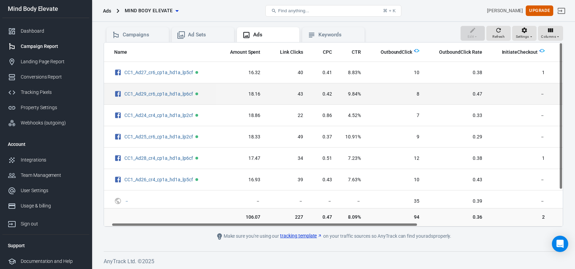
scroll to position [0, 0]
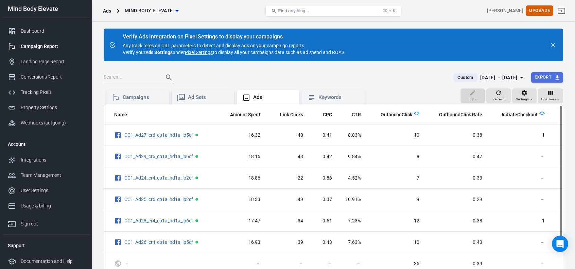
click at [547, 77] on button "Export" at bounding box center [547, 77] width 32 height 11
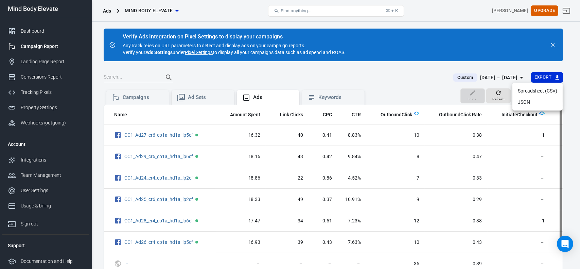
click at [347, 74] on div at bounding box center [290, 134] width 580 height 269
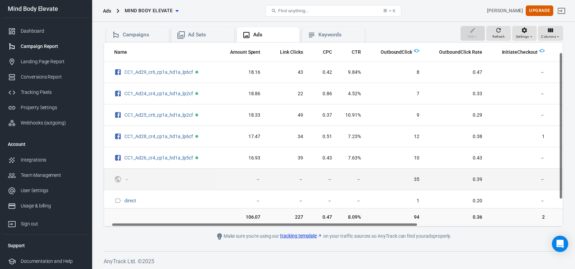
scroll to position [12, 11]
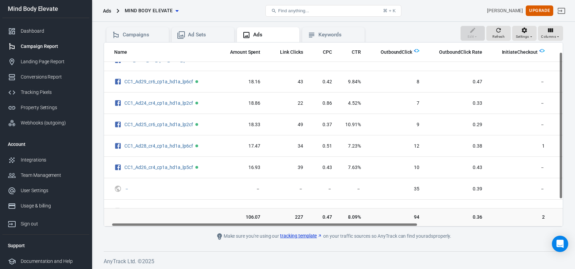
click at [162, 223] on div "Name Amount Spent Link Clicks CPC CTR OutboundClick OutboundClick Rate Initiate…" at bounding box center [333, 134] width 459 height 184
click at [201, 52] on th "Name" at bounding box center [162, 52] width 107 height 20
drag, startPoint x: 212, startPoint y: 53, endPoint x: 167, endPoint y: 54, distance: 45.2
drag, startPoint x: 167, startPoint y: 54, endPoint x: 272, endPoint y: 44, distance: 105.5
click at [272, 44] on th "Link Clicks" at bounding box center [287, 52] width 43 height 20
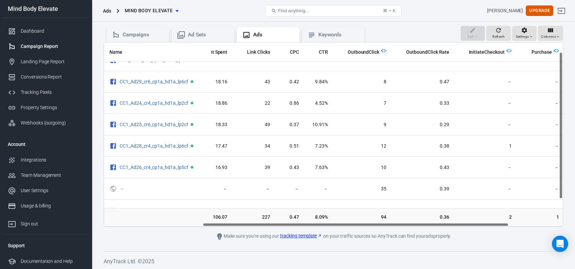
scroll to position [12, 0]
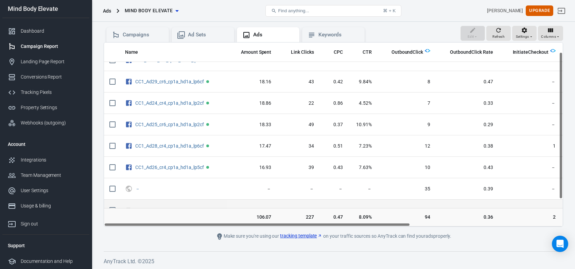
drag, startPoint x: 410, startPoint y: 225, endPoint x: 232, endPoint y: 202, distance: 179.2
click at [233, 203] on div "Name Amount Spent Link Clicks CPC CTR OutboundClick OutboundClick Rate Initiate…" at bounding box center [333, 134] width 459 height 185
drag, startPoint x: 398, startPoint y: 224, endPoint x: 243, endPoint y: 215, distance: 155.3
click at [243, 215] on div "Name Amount Spent Link Clicks CPC CTR OutboundClick OutboundClick Rate Initiate…" at bounding box center [333, 134] width 459 height 185
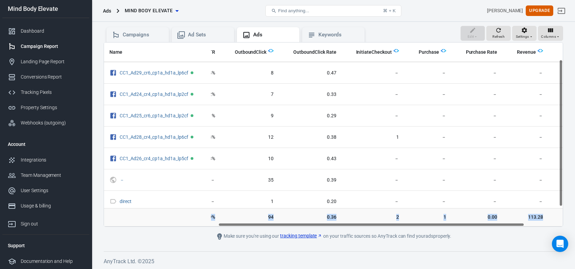
scroll to position [21, 228]
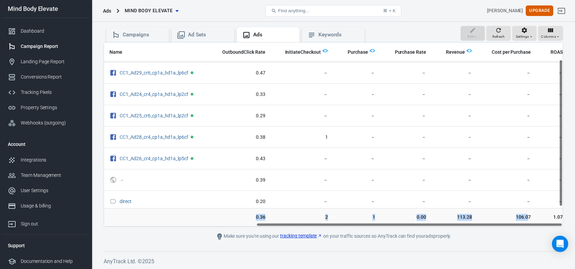
drag, startPoint x: 251, startPoint y: 215, endPoint x: 522, endPoint y: 209, distance: 271.3
click at [522, 233] on tr "106.07 227 0.47 8.09% 94 0.36 2 1 0.00 113.28 106.07 1.07" at bounding box center [222, 242] width 692 height 18
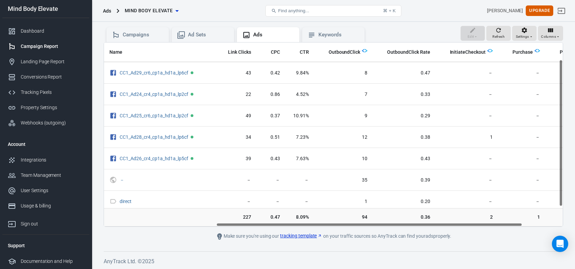
scroll to position [21, 0]
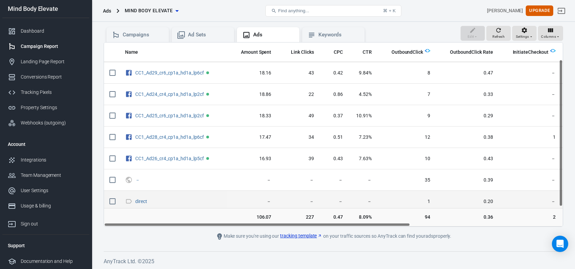
drag, startPoint x: 472, startPoint y: 223, endPoint x: 222, endPoint y: 204, distance: 251.2
click at [235, 222] on div "Name Amount Spent Link Clicks CPC CTR OutboundClick OutboundClick Rate Initiate…" at bounding box center [333, 134] width 459 height 185
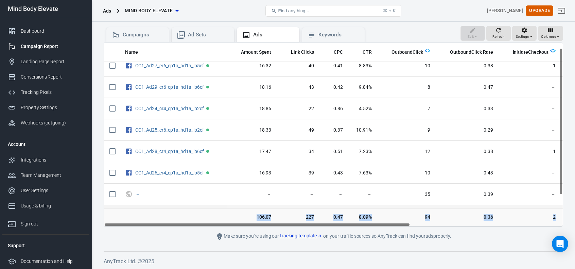
scroll to position [0, 0]
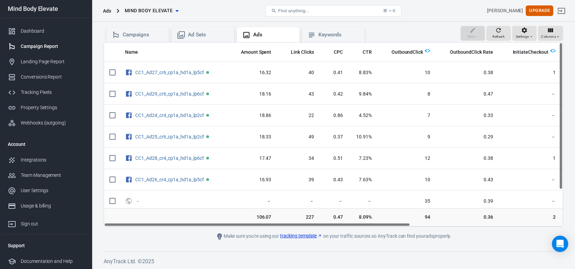
click at [164, 213] on td "scrollable content" at bounding box center [173, 217] width 107 height 18
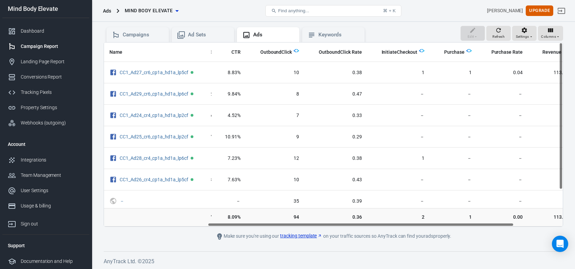
scroll to position [0, 228]
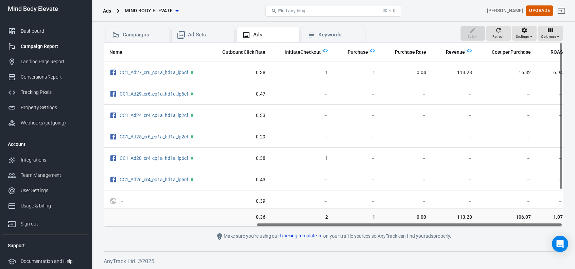
drag, startPoint x: 376, startPoint y: 224, endPoint x: 577, endPoint y: 230, distance: 201.3
click at [575, 230] on html "Ads Mind Body Elevate Find anything... ⌘ + K Nathaniel McCowen Upgrade Mind Bod…" at bounding box center [287, 103] width 575 height 332
drag, startPoint x: 267, startPoint y: 224, endPoint x: 390, endPoint y: 220, distance: 122.4
click at [390, 220] on div "Name Amount Spent Link Clicks CPC CTR OutboundClick OutboundClick Rate Initiate…" at bounding box center [333, 134] width 459 height 185
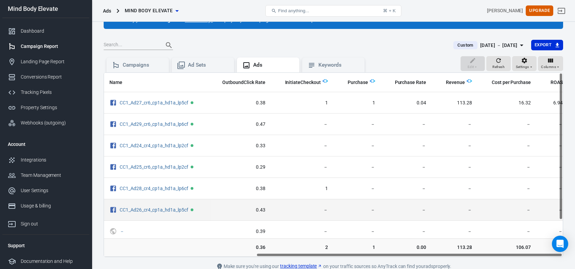
scroll to position [0, 0]
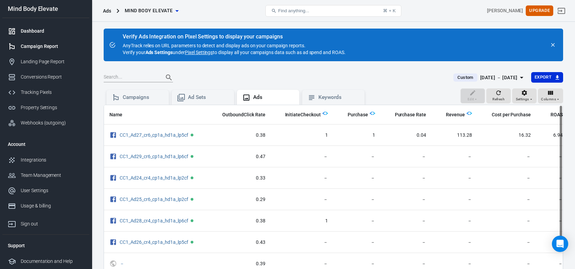
click at [20, 27] on div at bounding box center [14, 31] width 13 height 8
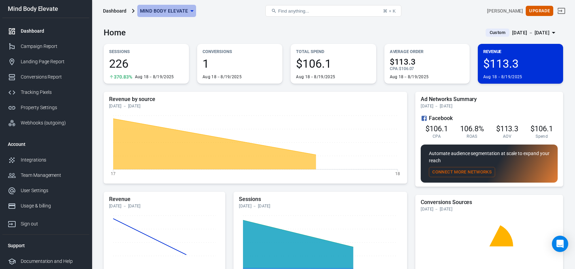
click at [192, 12] on icon "button" at bounding box center [192, 11] width 8 height 8
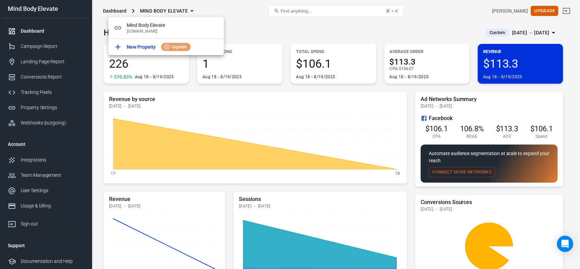
click at [243, 22] on div at bounding box center [290, 134] width 580 height 269
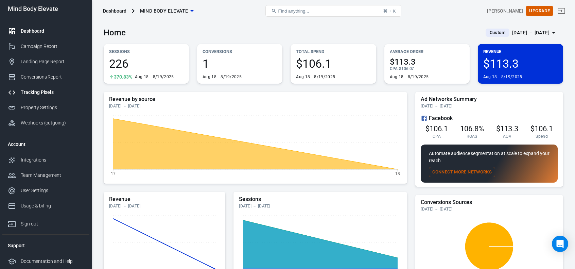
click at [28, 92] on div "Tracking Pixels" at bounding box center [52, 92] width 63 height 7
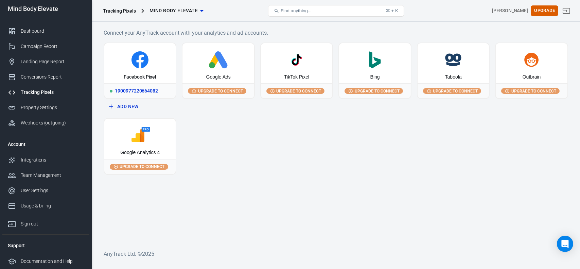
click at [136, 73] on div "Facebook Pixel" at bounding box center [139, 63] width 71 height 40
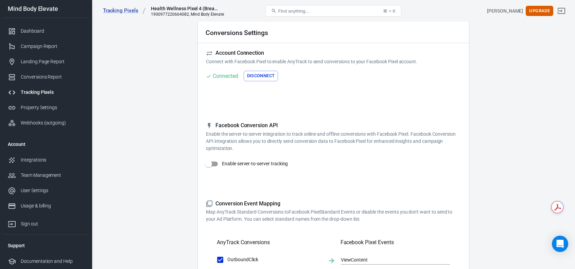
scroll to position [34, 0]
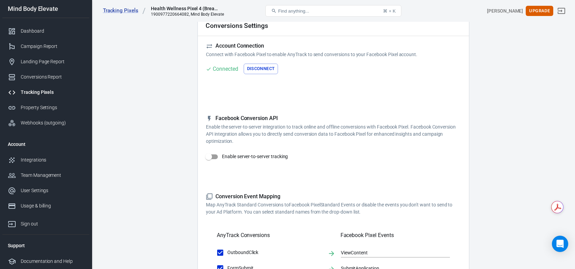
click at [211, 158] on input "Enable server-to-server tracking" at bounding box center [208, 156] width 39 height 13
checkbox input "false"
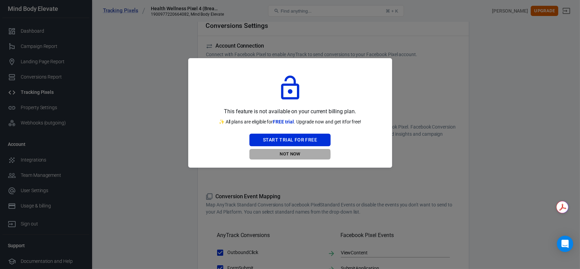
click at [283, 154] on button "Not Now" at bounding box center [289, 154] width 81 height 11
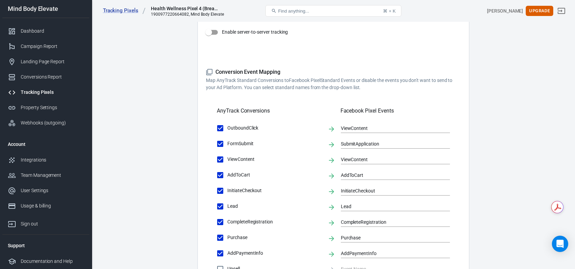
scroll to position [170, 0]
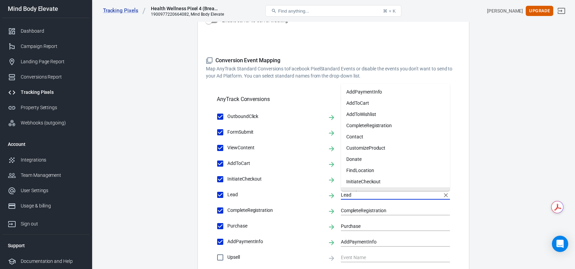
click at [344, 196] on input "Lead" at bounding box center [390, 194] width 99 height 8
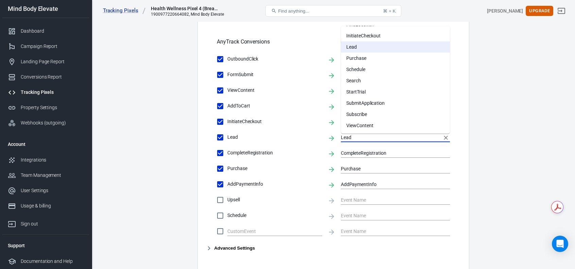
scroll to position [238, 0]
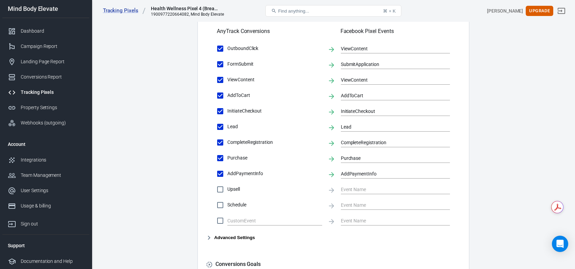
click at [179, 208] on main "Conversions Ads Integration Settings Conversions Settings Account Connection Co…" at bounding box center [333, 55] width 459 height 553
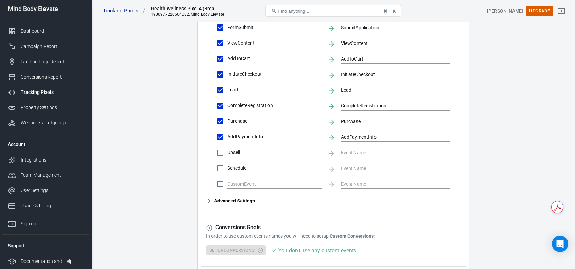
scroll to position [306, 0]
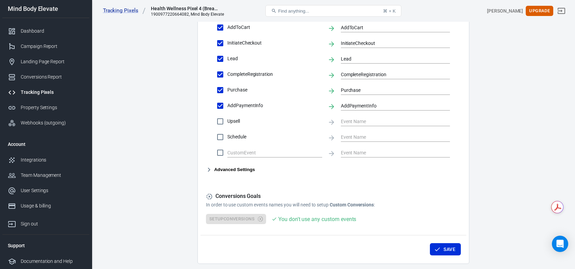
click at [233, 170] on button "Advanced Settings" at bounding box center [230, 170] width 49 height 8
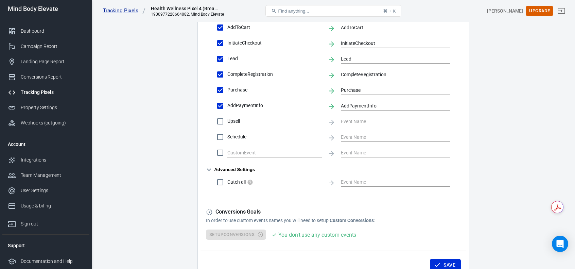
click at [210, 170] on icon "button" at bounding box center [209, 170] width 4 height 2
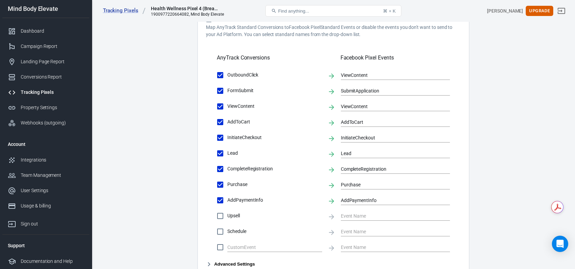
scroll to position [204, 0]
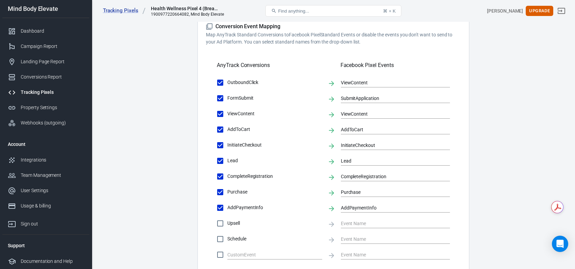
click at [156, 106] on main "Conversions Ads Integration Settings Conversions Settings Account Connection Co…" at bounding box center [333, 89] width 459 height 553
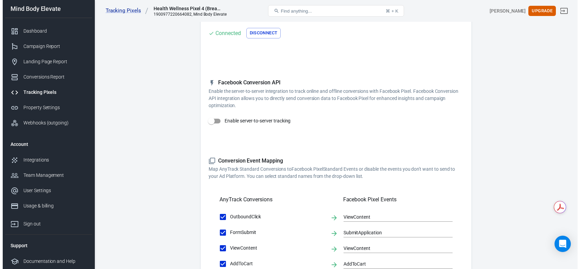
scroll to position [68, 0]
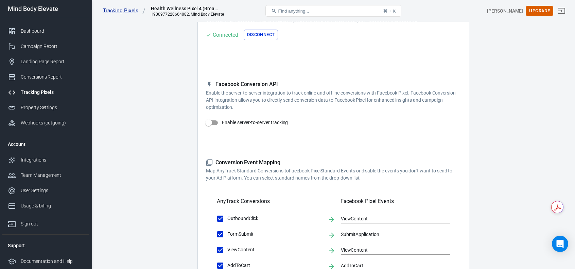
drag, startPoint x: 536, startPoint y: 12, endPoint x: 552, endPoint y: 45, distance: 36.2
click at [554, 66] on main "Conversions Ads Integration Settings Conversions Settings Account Connection Co…" at bounding box center [333, 225] width 459 height 553
click at [544, 8] on button "Upgrade" at bounding box center [540, 11] width 28 height 11
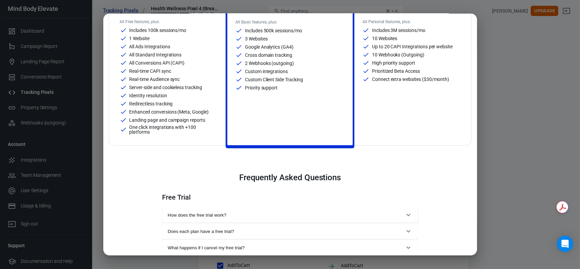
scroll to position [170, 0]
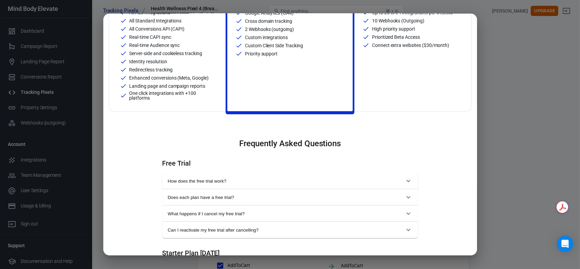
click at [185, 199] on span "Does each plan have a free trial?" at bounding box center [286, 197] width 237 height 5
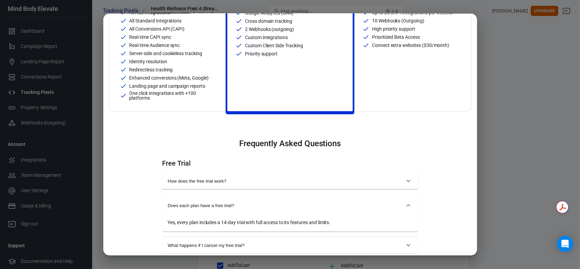
click at [185, 198] on button "Does each plan have a free trial?" at bounding box center [290, 205] width 256 height 22
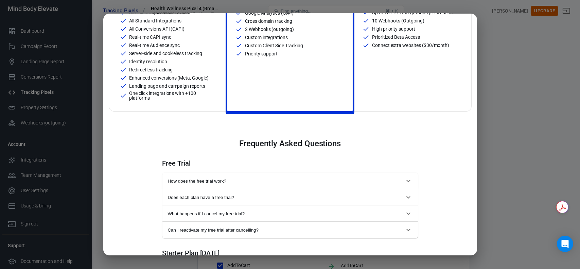
click at [187, 183] on span "How does the free trial work?" at bounding box center [286, 180] width 237 height 5
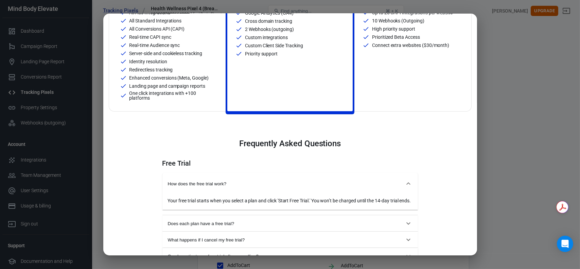
click at [187, 183] on span "How does the free trial work?" at bounding box center [286, 183] width 237 height 5
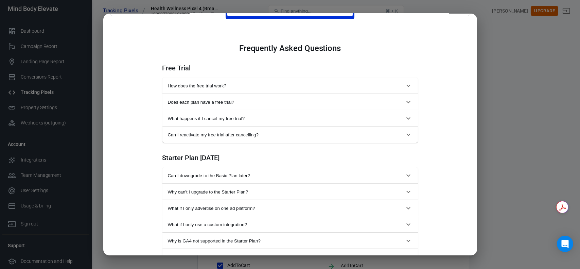
scroll to position [272, 0]
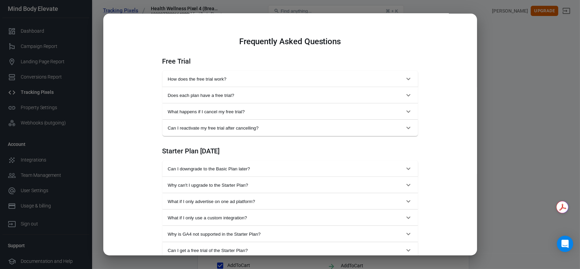
click at [204, 202] on span "What if I only advertise on one ad platform?" at bounding box center [286, 201] width 237 height 5
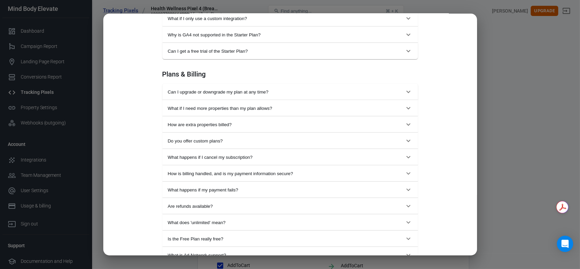
scroll to position [544, 0]
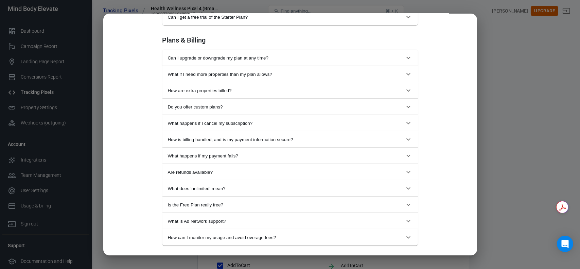
click at [196, 188] on span "What does 'unlimited' mean?" at bounding box center [286, 188] width 237 height 5
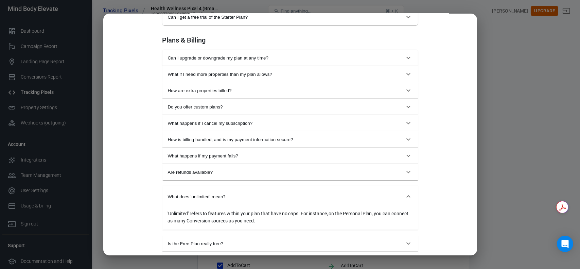
scroll to position [578, 0]
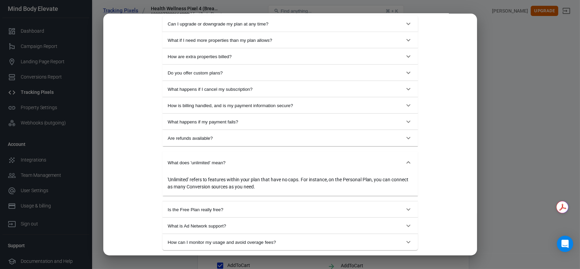
click at [193, 209] on span "Is the Free Plan really free?" at bounding box center [286, 209] width 237 height 5
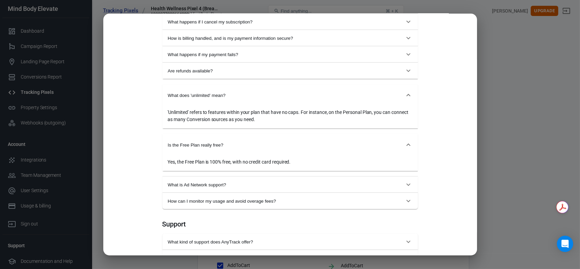
scroll to position [646, 0]
click at [196, 185] on span "What is Ad Network support?" at bounding box center [286, 183] width 237 height 5
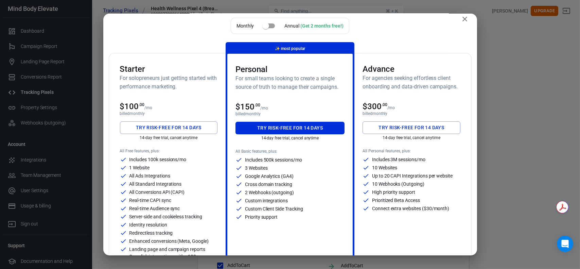
scroll to position [0, 0]
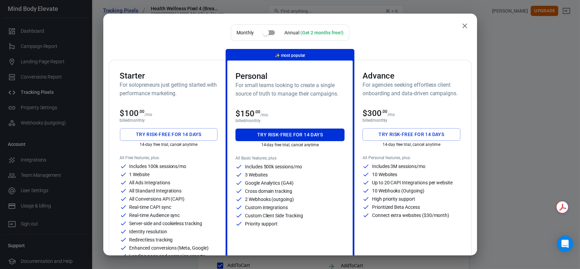
click at [170, 90] on h6 "For solopreneurs just getting started with performance marketing." at bounding box center [169, 89] width 98 height 17
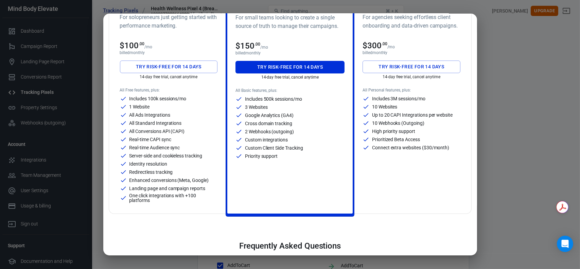
scroll to position [68, 0]
click at [44, 203] on div "Monthly Annual (Get 2 months free!) Starter For solopreneurs just getting start…" at bounding box center [290, 134] width 580 height 269
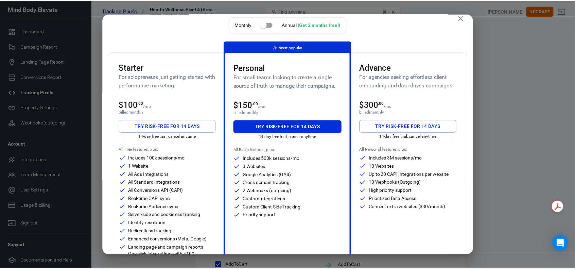
scroll to position [0, 0]
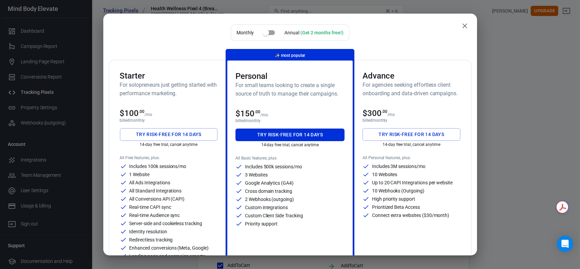
click at [458, 27] on button "close" at bounding box center [465, 26] width 14 height 14
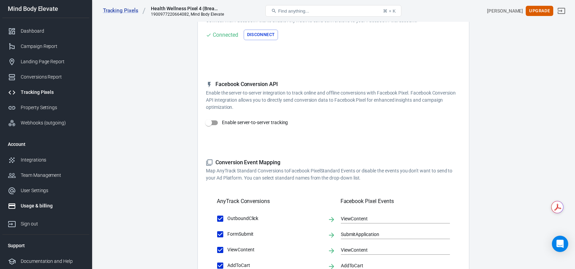
click at [39, 208] on div "Usage & billing" at bounding box center [52, 205] width 63 height 7
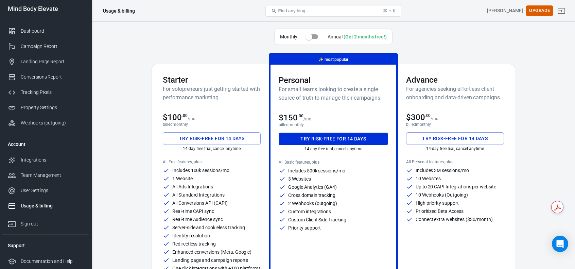
click at [44, 208] on div "Usage & billing" at bounding box center [52, 205] width 63 height 7
click at [44, 189] on div "User Settings" at bounding box center [52, 190] width 63 height 7
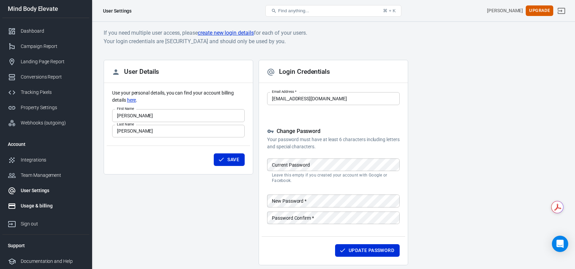
click at [40, 206] on div "Usage & billing" at bounding box center [52, 205] width 63 height 7
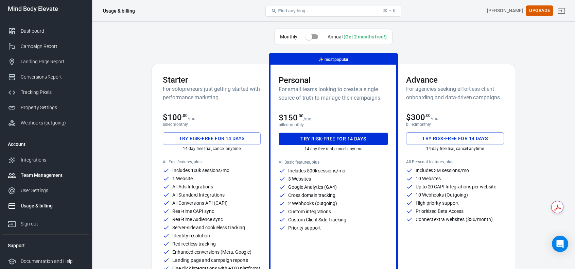
click at [38, 176] on div "Team Management" at bounding box center [52, 175] width 63 height 7
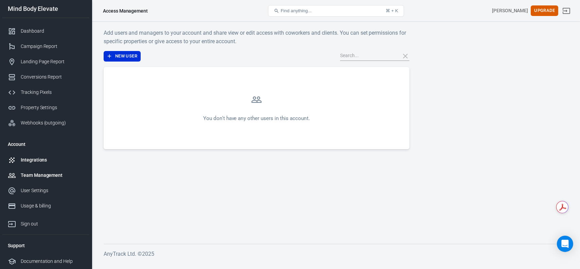
click at [34, 159] on div "Integrations" at bounding box center [52, 159] width 63 height 7
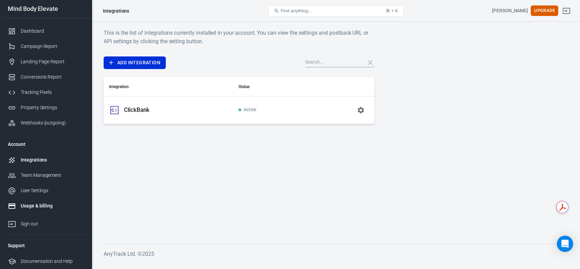
click at [32, 203] on div "Usage & billing" at bounding box center [52, 205] width 63 height 7
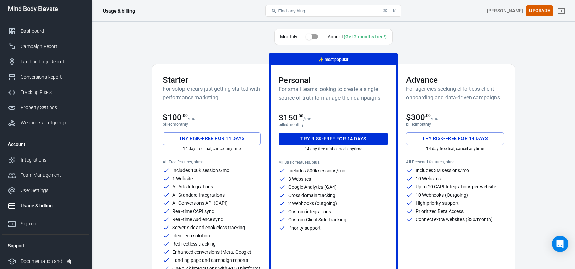
click at [182, 100] on h6 "For solopreneurs just getting started with performance marketing." at bounding box center [212, 93] width 98 height 17
click at [547, 12] on button "Upgrade" at bounding box center [540, 10] width 28 height 11
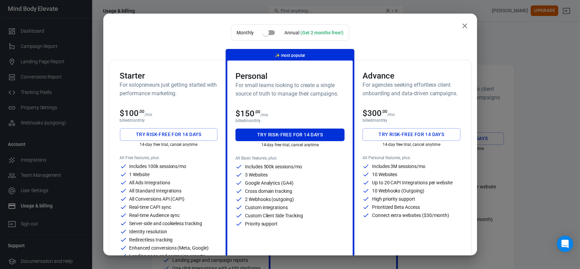
click at [169, 112] on div "$100 .00 /mo" at bounding box center [169, 113] width 98 height 10
click at [268, 31] on input "checkbox" at bounding box center [265, 32] width 39 height 13
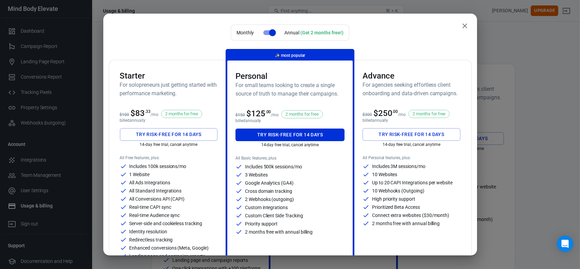
click at [262, 31] on input "checkbox" at bounding box center [272, 32] width 39 height 13
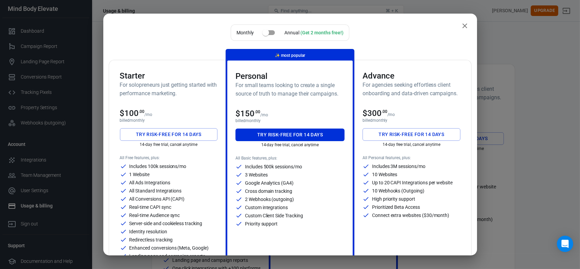
click at [270, 31] on input "checkbox" at bounding box center [265, 32] width 39 height 13
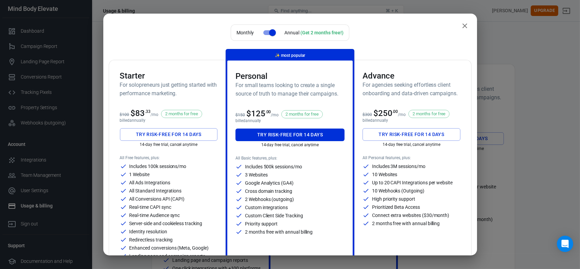
click at [261, 32] on input "checkbox" at bounding box center [272, 32] width 39 height 13
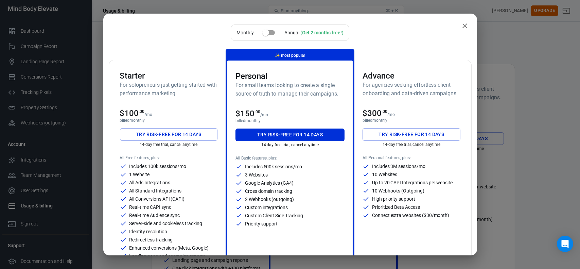
click at [271, 32] on input "checkbox" at bounding box center [265, 32] width 39 height 13
checkbox input "true"
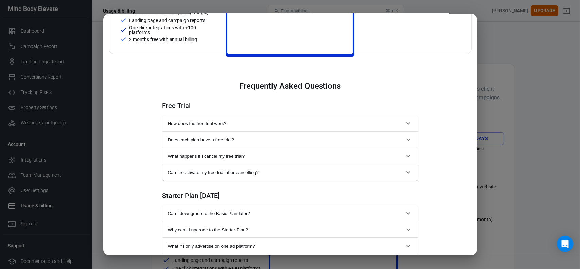
scroll to position [272, 0]
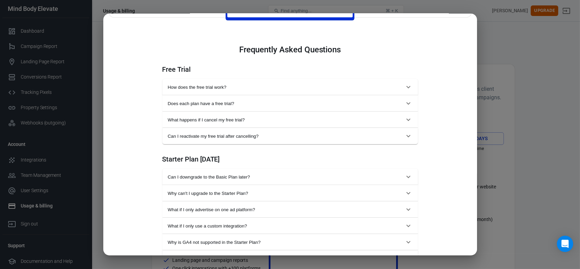
click at [188, 87] on span "How does the free trial work?" at bounding box center [286, 87] width 237 height 5
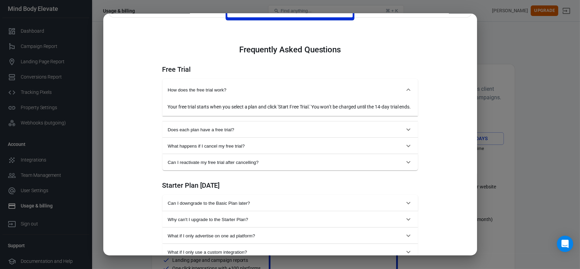
click at [188, 87] on span "How does the free trial work?" at bounding box center [286, 89] width 237 height 5
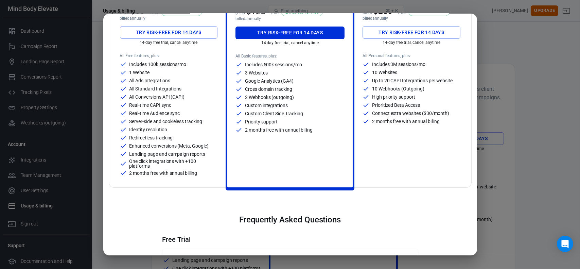
scroll to position [0, 0]
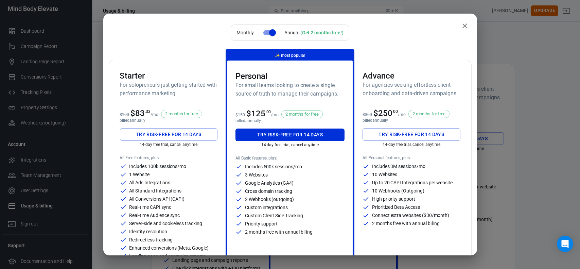
click at [152, 133] on button "Try risk-free for 14 days" at bounding box center [169, 134] width 98 height 13
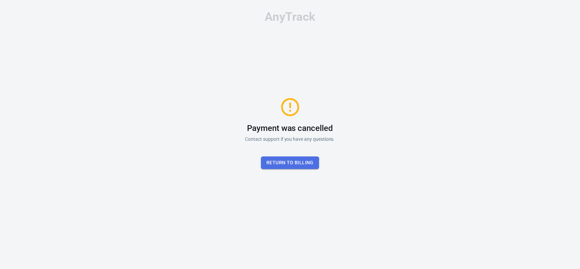
click at [271, 166] on button "Return to billing" at bounding box center [290, 162] width 58 height 13
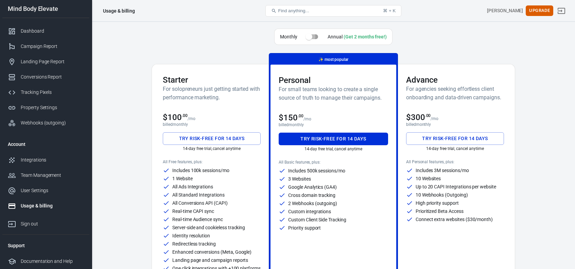
click at [316, 35] on input "checkbox" at bounding box center [309, 36] width 39 height 13
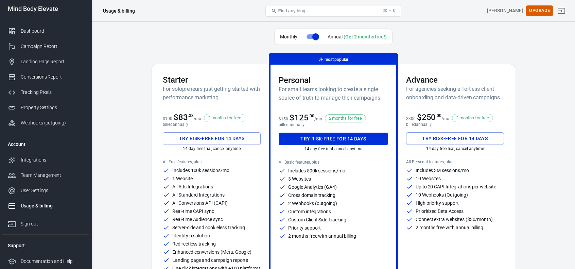
click at [309, 35] on input "checkbox" at bounding box center [315, 36] width 39 height 13
checkbox input "false"
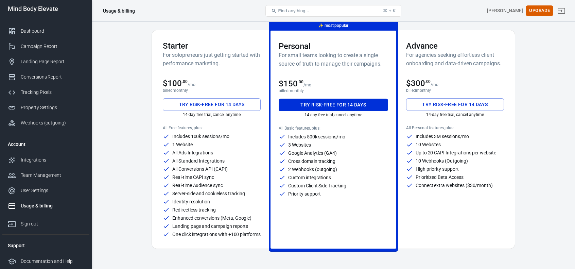
scroll to position [34, 0]
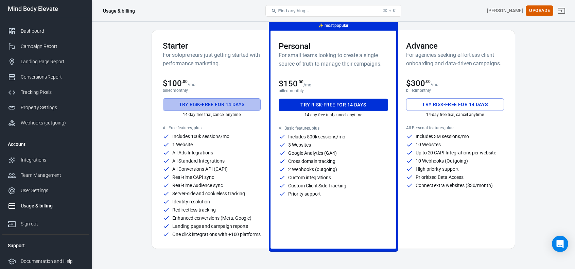
click at [181, 106] on button "Try risk-free for 14 days" at bounding box center [212, 104] width 98 height 13
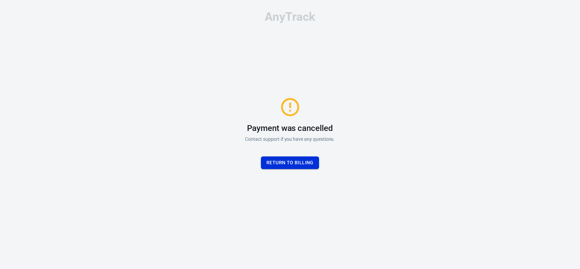
click at [274, 159] on button "Return to billing" at bounding box center [290, 162] width 58 height 13
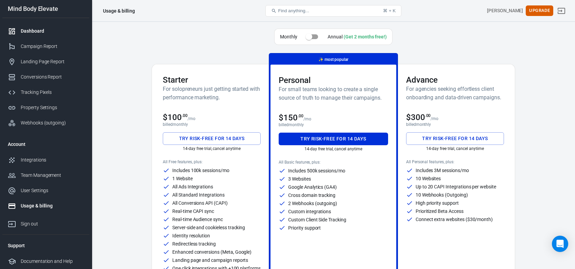
click at [33, 31] on div "Dashboard" at bounding box center [52, 31] width 63 height 7
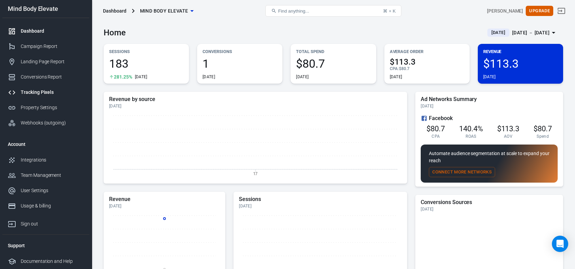
click at [46, 91] on div "Tracking Pixels" at bounding box center [52, 92] width 63 height 7
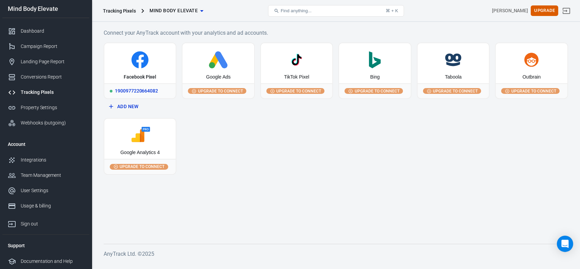
click at [139, 89] on div "1900977220664082" at bounding box center [139, 90] width 71 height 15
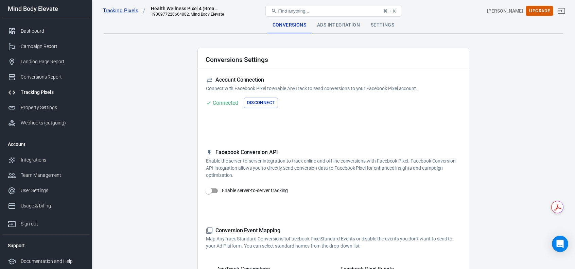
click at [330, 23] on div "Ads Integration" at bounding box center [339, 25] width 54 height 16
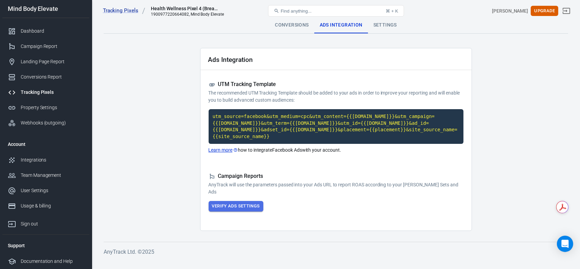
click at [224, 201] on button "Verify Ads Settings" at bounding box center [236, 206] width 55 height 11
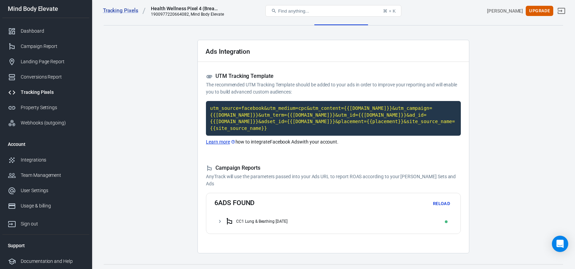
scroll to position [15, 0]
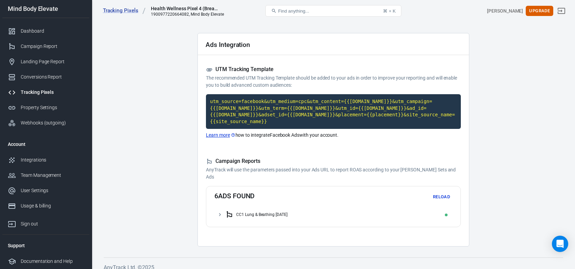
click at [220, 213] on icon at bounding box center [220, 214] width 2 height 3
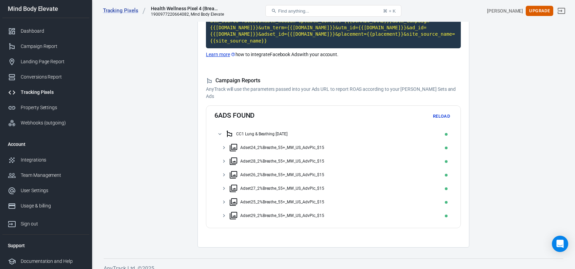
scroll to position [97, 0]
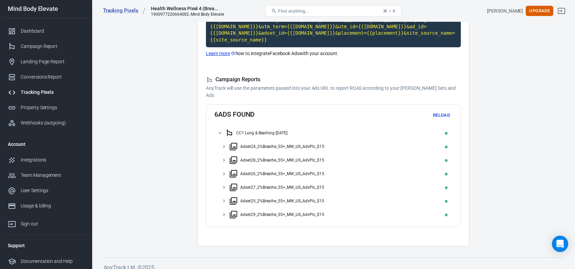
click at [223, 143] on icon at bounding box center [224, 146] width 6 height 6
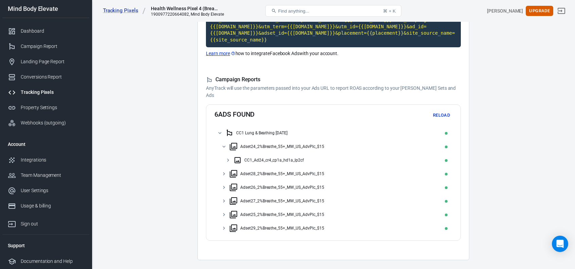
click at [223, 143] on icon at bounding box center [224, 146] width 6 height 6
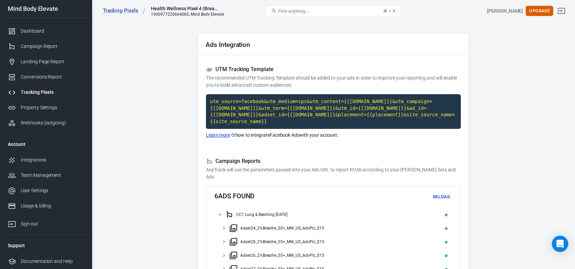
scroll to position [0, 0]
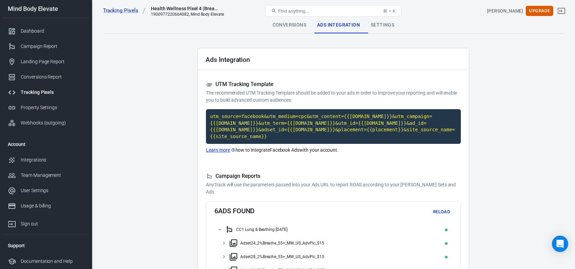
click at [379, 24] on div "Settings" at bounding box center [382, 25] width 34 height 16
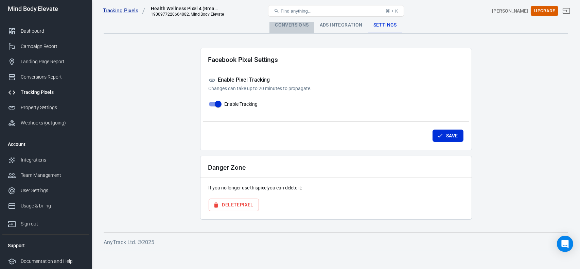
click at [283, 26] on div "Conversions" at bounding box center [292, 25] width 45 height 16
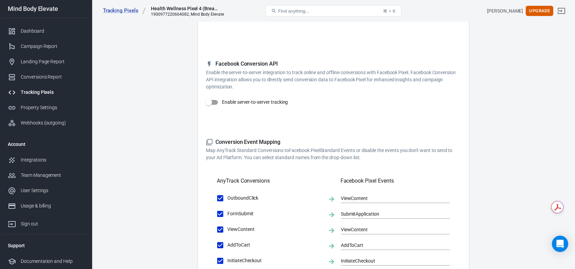
scroll to position [68, 0]
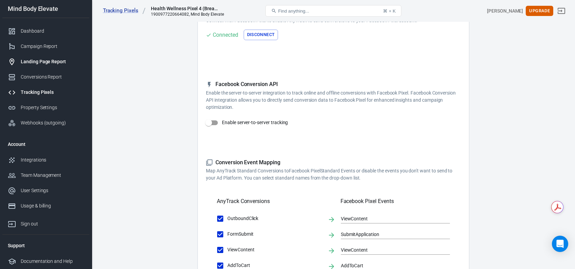
click at [34, 61] on div "Landing Page Report" at bounding box center [52, 61] width 63 height 7
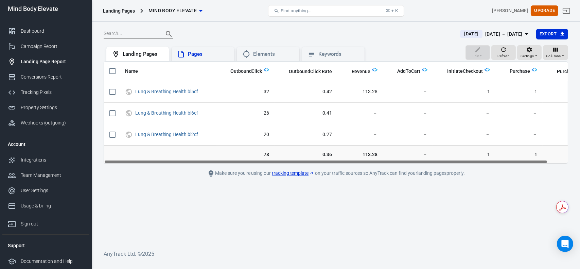
click at [202, 56] on div "Pages" at bounding box center [208, 54] width 41 height 7
click at [268, 54] on div "Elements" at bounding box center [273, 54] width 41 height 7
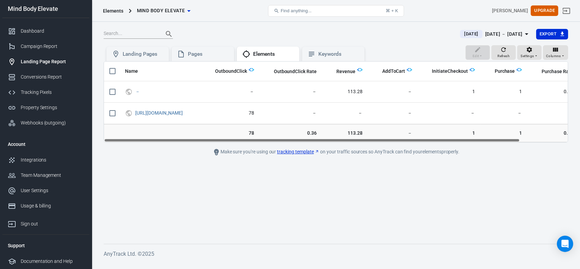
drag, startPoint x: 474, startPoint y: 141, endPoint x: 284, endPoint y: 127, distance: 190.4
click at [292, 135] on div "Name OutboundClick OutboundClick Rate Revenue AddToCart InitiateCheckout Purcha…" at bounding box center [336, 101] width 465 height 81
click at [316, 51] on div "Keywords" at bounding box center [334, 54] width 52 height 8
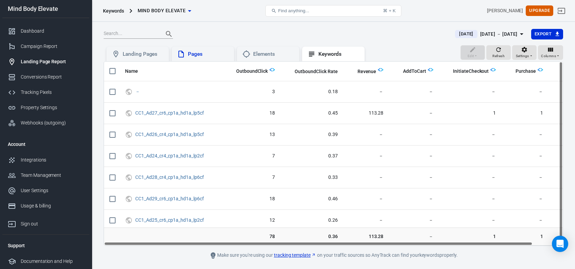
click at [183, 53] on icon at bounding box center [181, 54] width 8 height 8
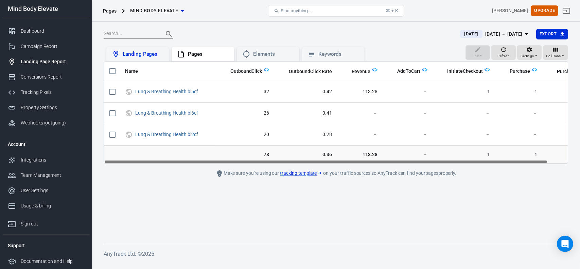
click at [137, 58] on div "Landing Pages" at bounding box center [137, 54] width 63 height 15
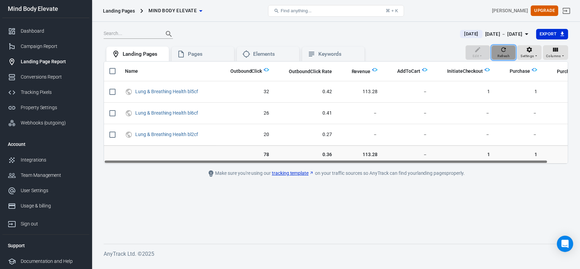
click at [509, 57] on span "Refresh" at bounding box center [504, 56] width 12 height 6
click at [26, 79] on div "Conversions Report" at bounding box center [52, 76] width 63 height 7
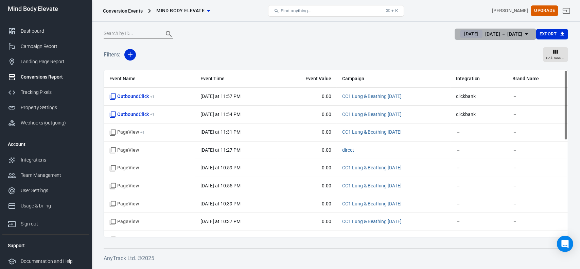
click at [527, 34] on icon "button" at bounding box center [526, 34] width 3 height 2
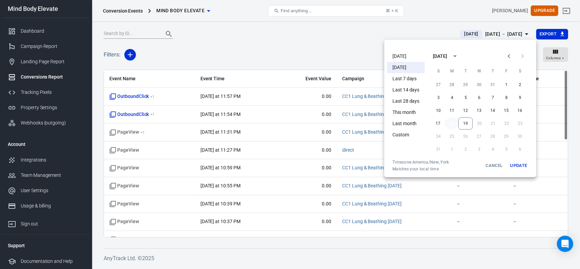
click at [449, 122] on button "18" at bounding box center [452, 123] width 14 height 12
click at [466, 122] on button "19" at bounding box center [465, 123] width 14 height 12
click at [518, 168] on button "Update" at bounding box center [519, 165] width 22 height 12
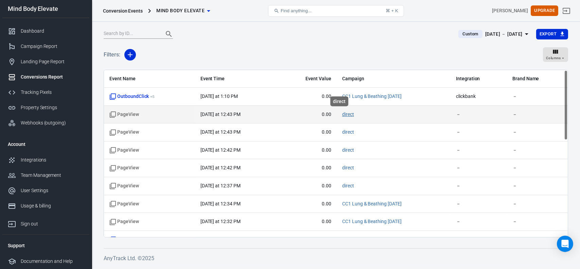
click at [342, 115] on link "direct" at bounding box center [348, 113] width 12 height 5
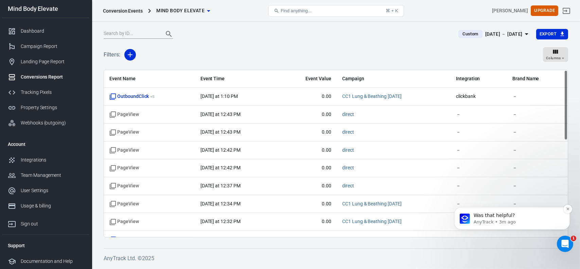
click at [493, 213] on p "Was that helpful?" at bounding box center [517, 215] width 88 height 7
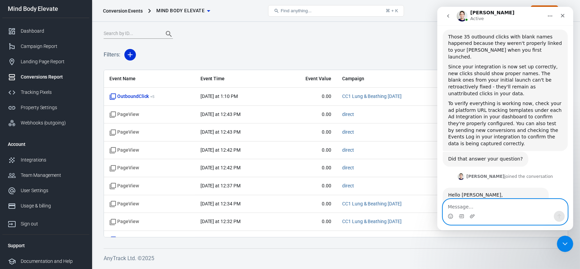
scroll to position [1391, 0]
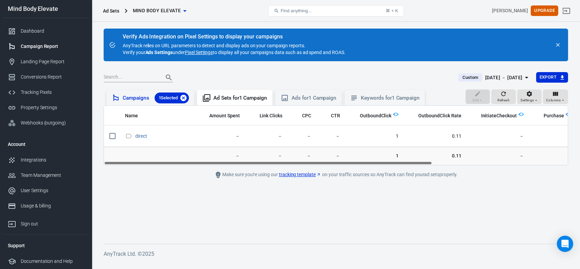
click at [184, 100] on icon at bounding box center [183, 98] width 6 height 6
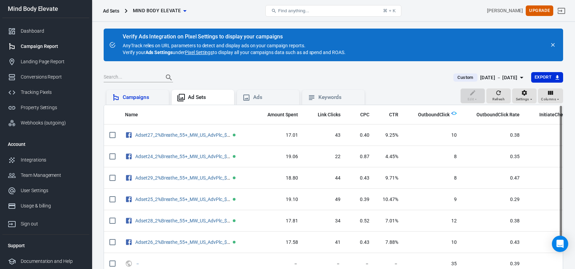
click at [124, 99] on div "Campaigns" at bounding box center [143, 97] width 41 height 7
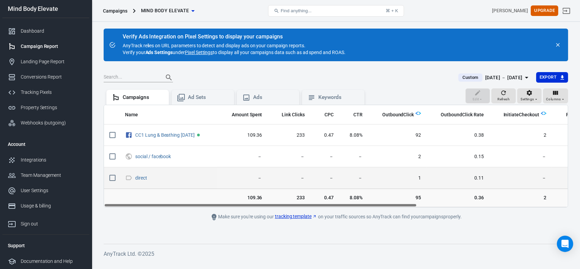
drag, startPoint x: 355, startPoint y: 206, endPoint x: 168, endPoint y: 183, distance: 188.3
click at [222, 207] on div "Name Amount Spent Link Clicks CPC CTR OutboundClick OutboundClick Rate Initiate…" at bounding box center [336, 156] width 465 height 103
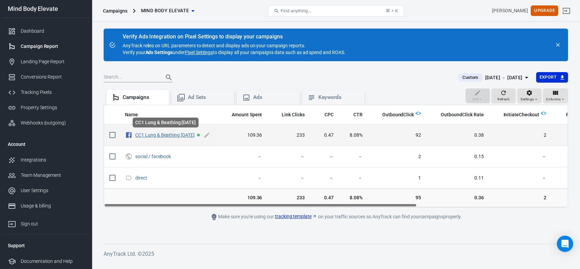
click at [162, 135] on link "CC1 Lung & Beathing [DATE]" at bounding box center [164, 134] width 59 height 5
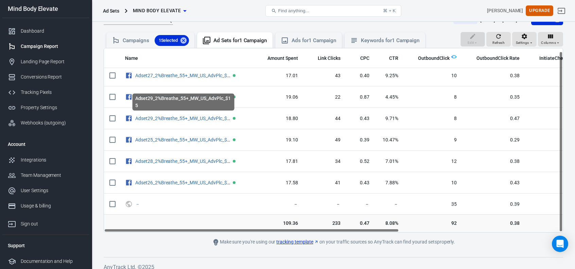
scroll to position [64, 0]
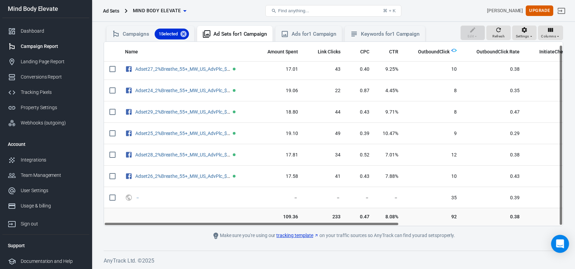
click at [556, 244] on div "Open Intercom Messenger" at bounding box center [560, 244] width 18 height 18
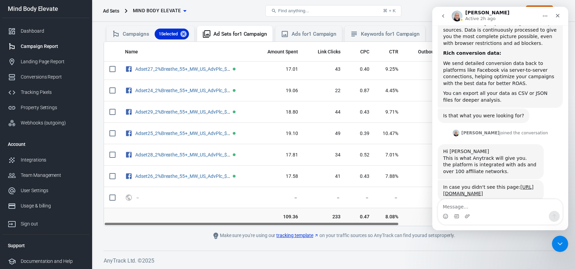
scroll to position [522, 0]
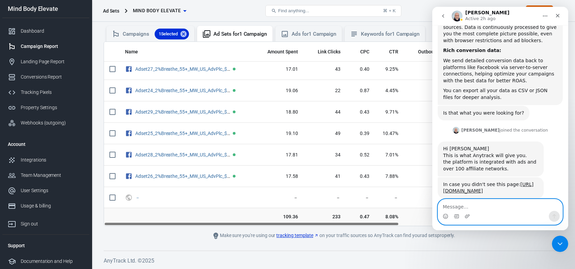
click at [454, 203] on textarea "Message…" at bounding box center [500, 205] width 124 height 12
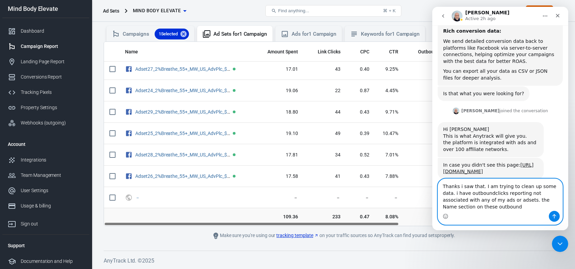
scroll to position [542, 0]
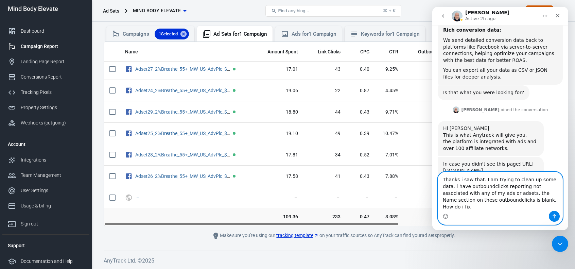
type textarea "Thanks i saw that. I am trying to clean up some data. i have outboundclicks rep…"
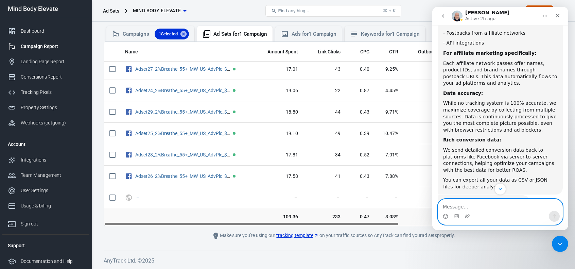
scroll to position [568, 0]
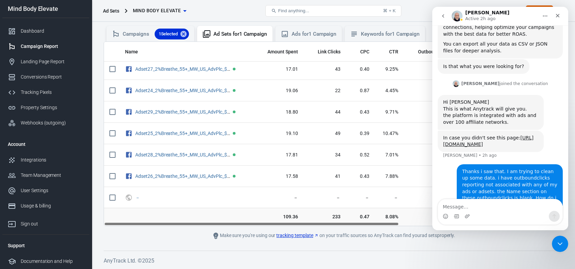
drag, startPoint x: 476, startPoint y: 174, endPoint x: 499, endPoint y: 167, distance: 24.4
click at [499, 168] on div "Thanks i saw that. I am trying to clean up some data. i have outboundclicks rep…" at bounding box center [509, 188] width 95 height 40
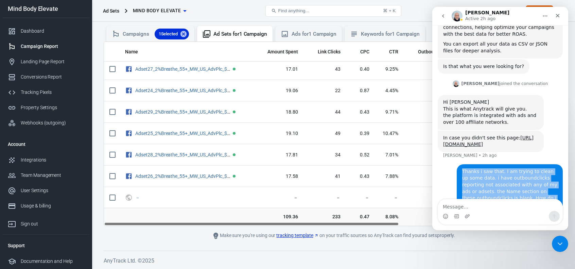
drag, startPoint x: 459, startPoint y: 158, endPoint x: 506, endPoint y: 183, distance: 52.3
click at [506, 183] on div "Thanks i saw that. I am trying to clean up some data. i have outboundclicks rep…" at bounding box center [509, 188] width 95 height 40
copy div "Thanks i saw that. I am trying to clean up some data. i have outboundclicks rep…"
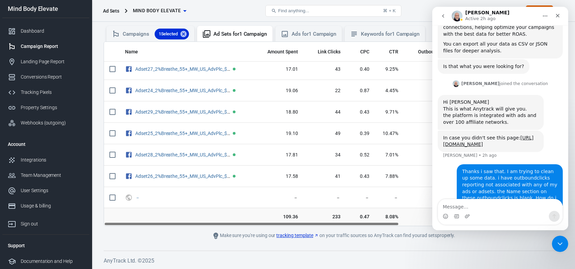
click at [443, 174] on div "Thanks i saw that. I am trying to clean up some data. i have outboundclicks rep…" at bounding box center [500, 192] width 125 height 56
click at [141, 244] on div "Verify Ads Integration on Pixel Settings to display your campaigns AnyTrack rel…" at bounding box center [333, 113] width 483 height 311
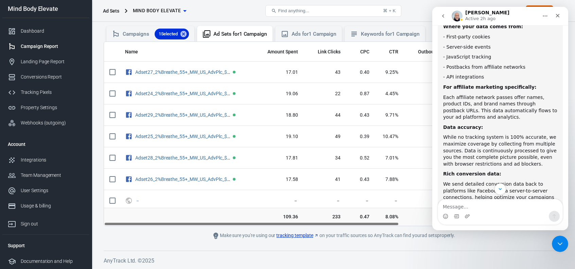
scroll to position [0, 0]
click at [22, 47] on div "Campaign Report" at bounding box center [52, 46] width 63 height 7
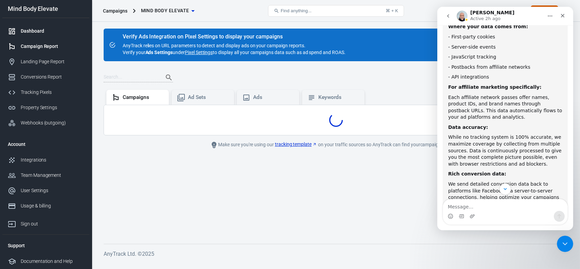
click at [23, 31] on div "Dashboard" at bounding box center [52, 31] width 63 height 7
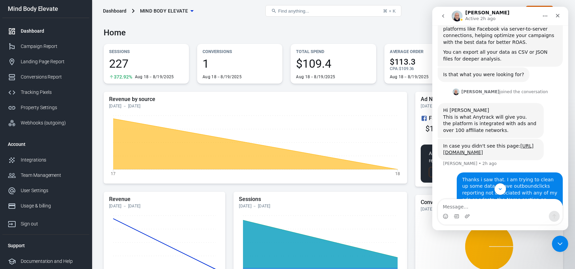
scroll to position [568, 0]
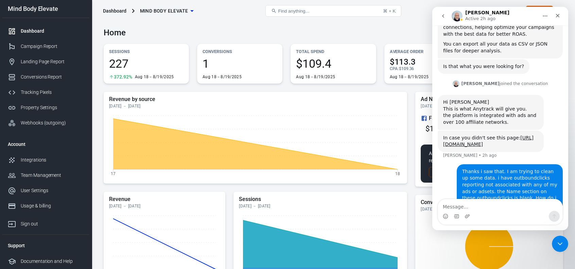
click at [411, 191] on div "Revenue by source Aug 18 － Aug 19, 2025 17 18 Revenue Aug 18 － Aug 19, 2025 18 …" at bounding box center [333, 263] width 459 height 343
click at [443, 16] on icon "go back" at bounding box center [443, 15] width 2 height 3
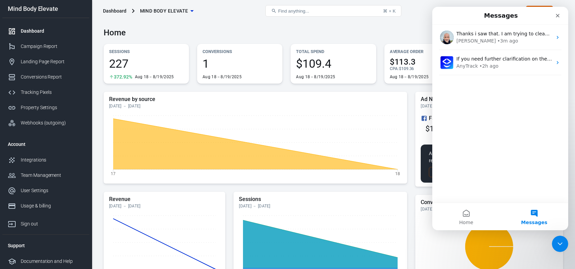
scroll to position [0, 0]
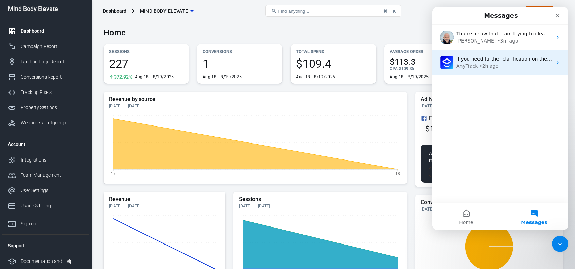
click at [489, 64] on div "• 2h ago" at bounding box center [488, 66] width 19 height 7
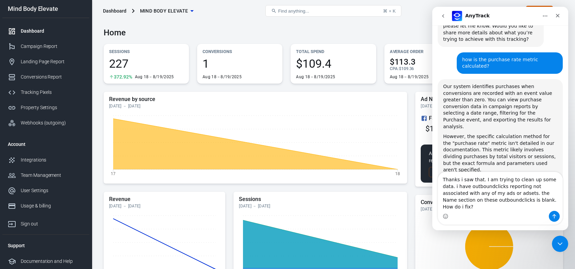
scroll to position [903, 0]
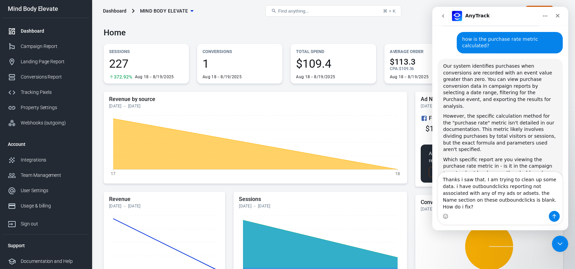
drag, startPoint x: 480, startPoint y: 187, endPoint x: 436, endPoint y: 188, distance: 43.5
click at [436, 188] on div "Thanks i saw that. I am trying to clean up some data. i have outboundclicks rep…" at bounding box center [500, 198] width 136 height 53
type textarea "I am trying to clean up some data. i have outboundclicks reporting not associat…"
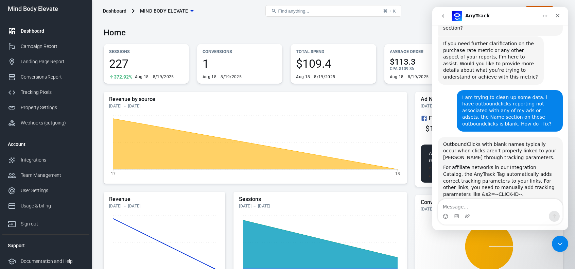
scroll to position [1076, 0]
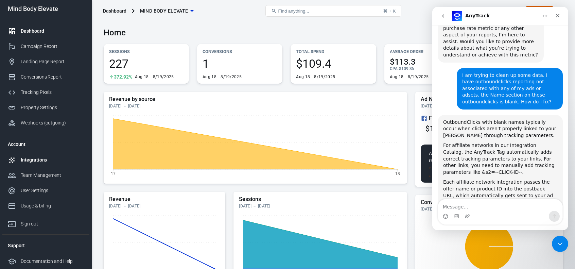
click at [30, 161] on div "Integrations" at bounding box center [52, 159] width 63 height 7
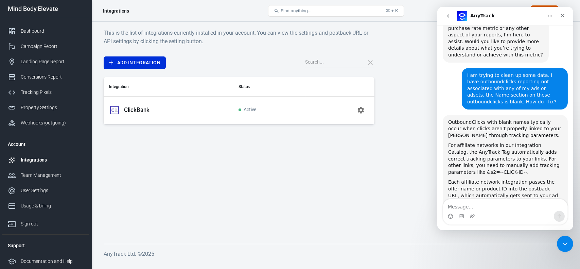
click at [360, 110] on icon "button" at bounding box center [361, 110] width 6 height 6
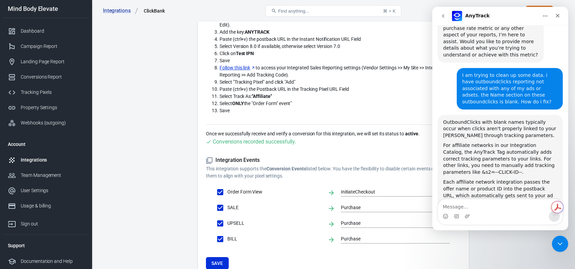
scroll to position [204, 0]
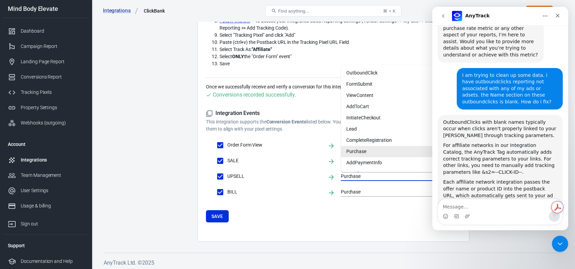
click at [354, 176] on input "Purchase" at bounding box center [390, 176] width 99 height 8
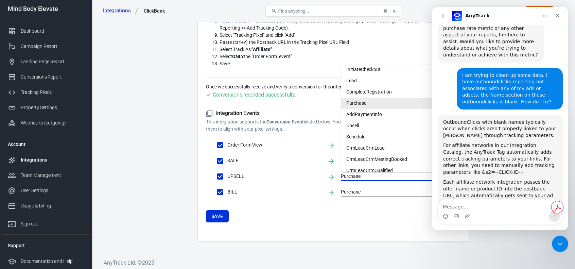
scroll to position [66, 0]
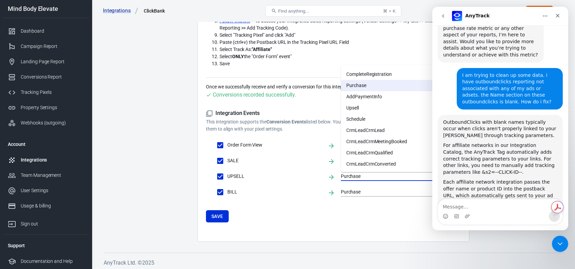
click at [352, 109] on li "Upsell" at bounding box center [395, 107] width 109 height 11
type input "Upsell"
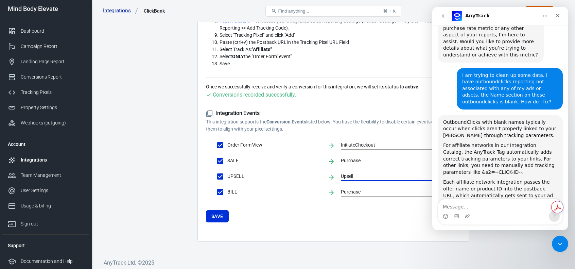
click at [357, 191] on input "Purchase" at bounding box center [390, 192] width 99 height 8
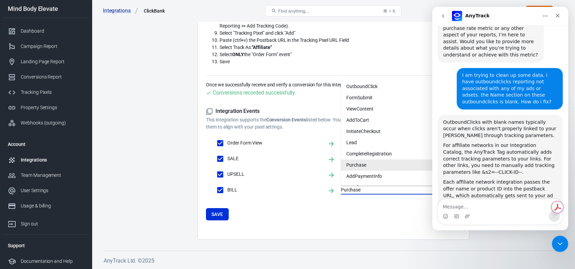
scroll to position [172, 0]
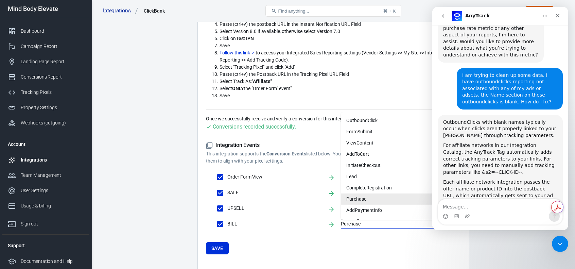
click at [360, 196] on li "Purchase" at bounding box center [395, 198] width 109 height 11
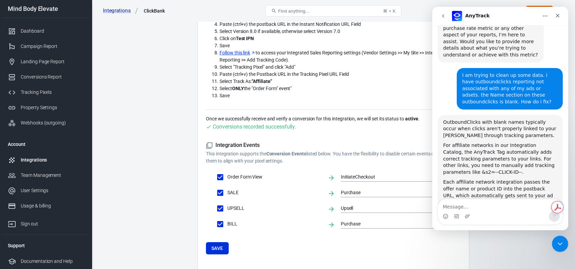
click at [309, 237] on form "Integration Events This integration supports the Conversion Events listed below…" at bounding box center [333, 198] width 255 height 112
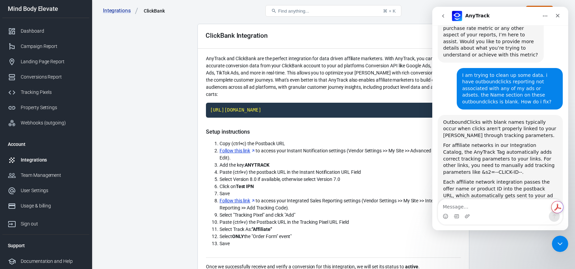
scroll to position [2, 0]
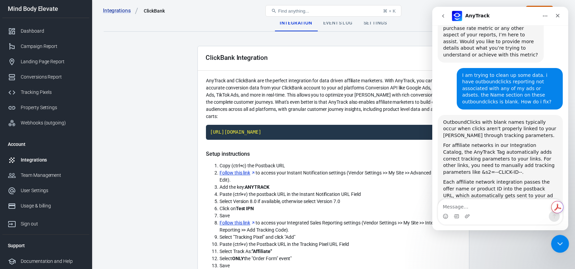
click at [559, 246] on icon "Close Intercom Messenger" at bounding box center [559, 243] width 8 height 8
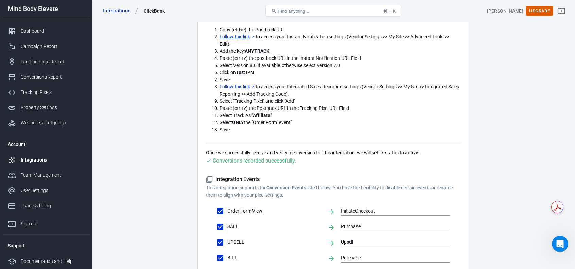
scroll to position [206, 0]
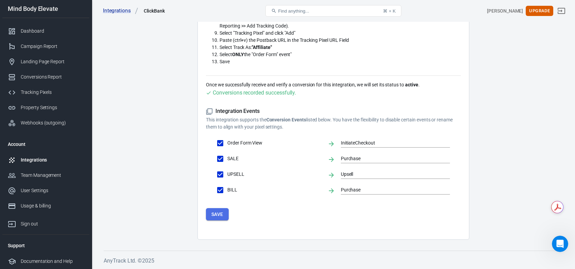
click at [221, 217] on button "Save" at bounding box center [217, 214] width 23 height 13
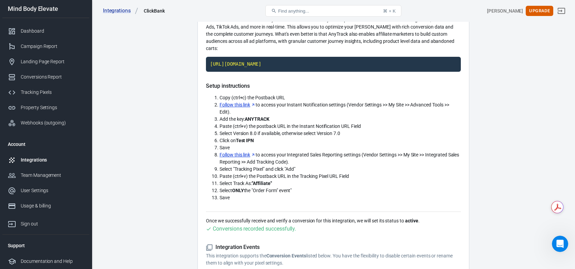
scroll to position [0, 0]
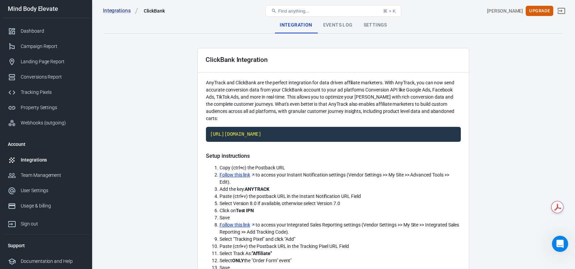
click at [332, 27] on div "Events Log" at bounding box center [338, 25] width 40 height 16
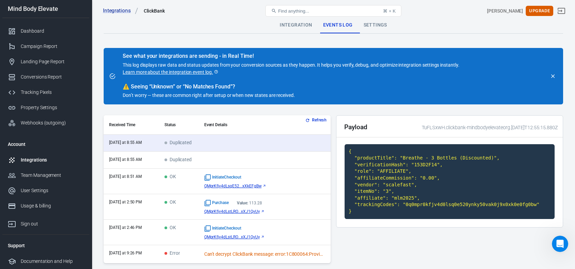
scroll to position [29, 0]
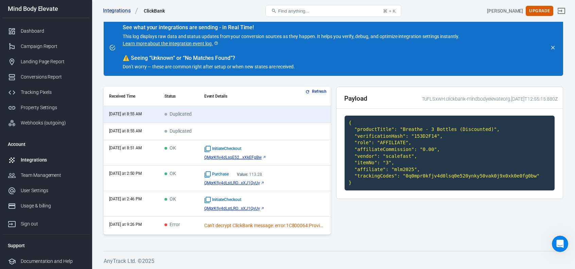
click at [239, 227] on div "Can't decrypt ClickBank message: error:1C800064:Provider routines::bad decrypt" at bounding box center [263, 225] width 119 height 7
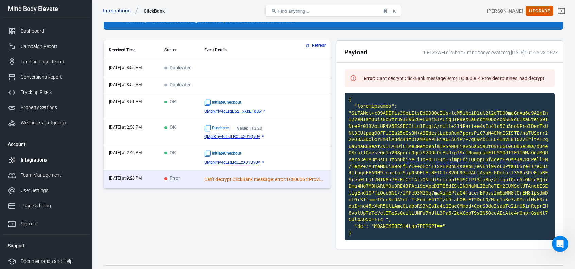
scroll to position [76, 0]
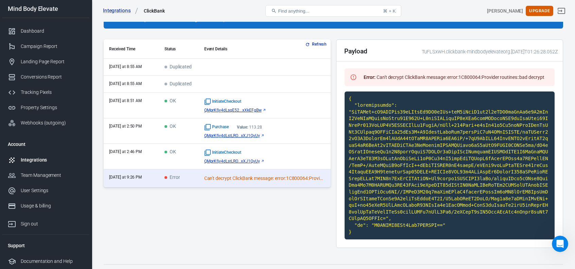
click at [250, 136] on span "QMprKfjv4dLstLRO...xXJ1QvUy" at bounding box center [232, 135] width 56 height 5
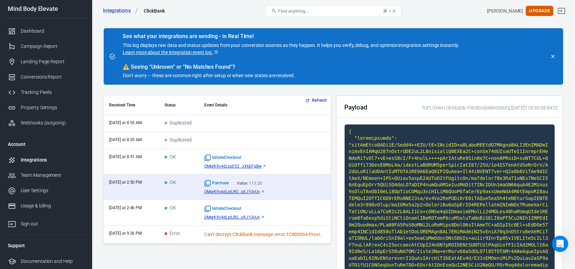
scroll to position [0, 0]
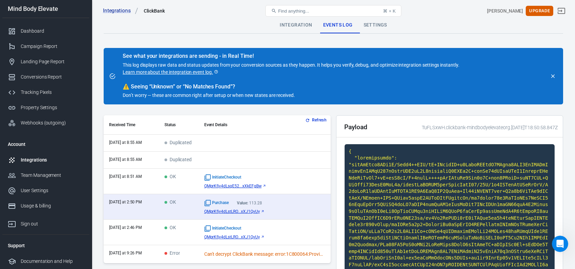
click at [372, 26] on div "Settings" at bounding box center [375, 25] width 34 height 16
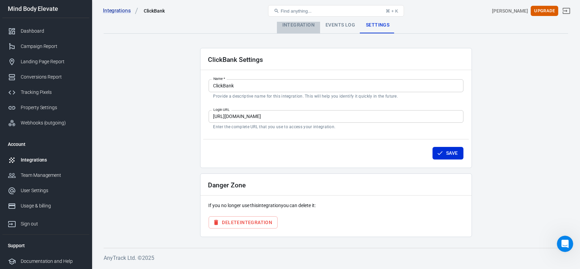
click at [301, 25] on div "Integration" at bounding box center [298, 25] width 43 height 16
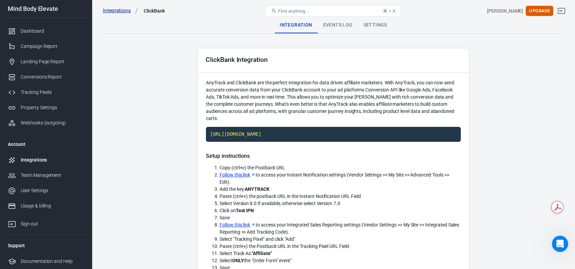
click at [110, 11] on link "Integrations" at bounding box center [120, 10] width 35 height 7
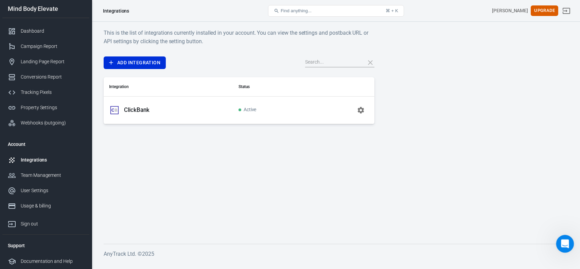
click at [563, 237] on icon "Open Intercom Messenger" at bounding box center [564, 242] width 11 height 11
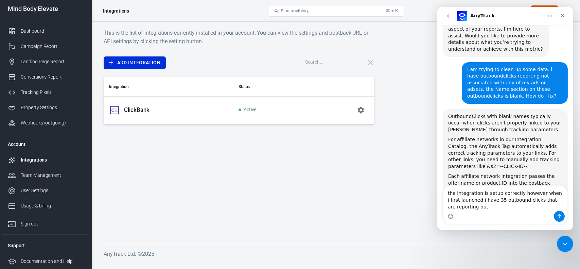
scroll to position [1089, 0]
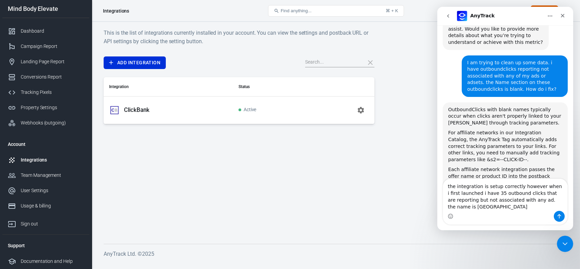
type textarea "the integration is setup correctly however when i first launched i have 35 outb…"
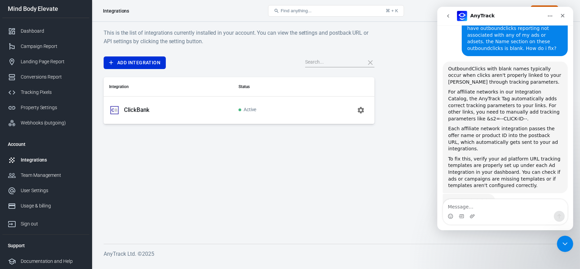
scroll to position [1138, 0]
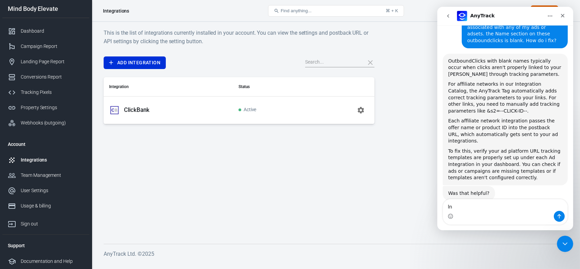
type textarea "l"
type textarea "blank"
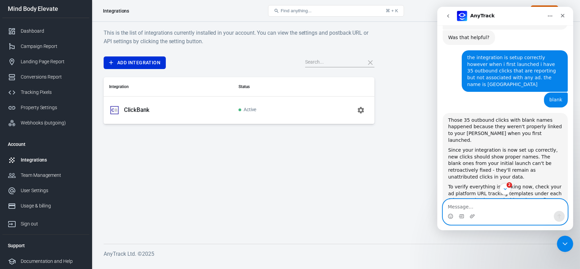
scroll to position [1360, 0]
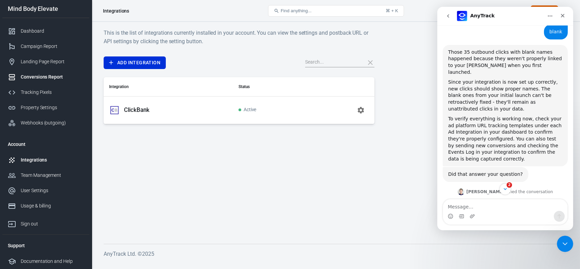
click at [29, 75] on div "Conversions Report" at bounding box center [52, 76] width 63 height 7
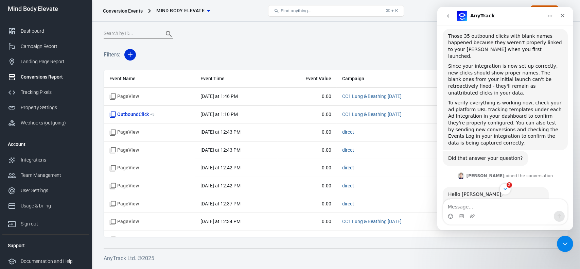
scroll to position [1382, 0]
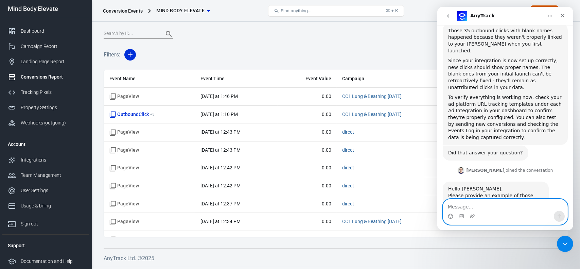
click at [465, 207] on textarea "Message…" at bounding box center [505, 205] width 124 height 12
type textarea "ok hang tight"
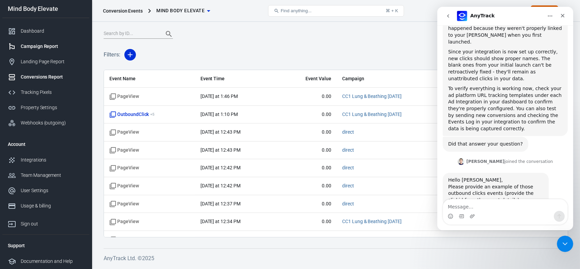
click at [31, 46] on div "Campaign Report" at bounding box center [52, 46] width 63 height 7
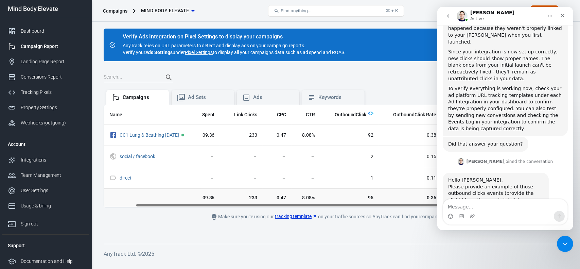
scroll to position [0, 47]
drag, startPoint x: 191, startPoint y: 205, endPoint x: 223, endPoint y: 205, distance: 31.9
click at [223, 205] on div "Name Amount Spent Link Clicks CPC CTR OutboundClick OutboundClick Rate Initiate…" at bounding box center [336, 156] width 464 height 102
click at [567, 241] on icon "Close Intercom Messenger" at bounding box center [564, 243] width 8 height 8
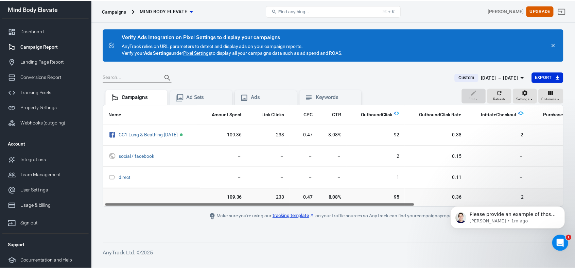
scroll to position [0, 0]
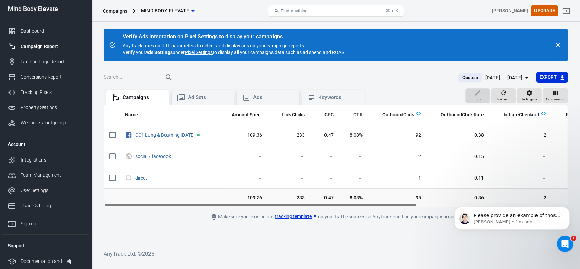
drag, startPoint x: 442, startPoint y: 204, endPoint x: 301, endPoint y: 190, distance: 141.0
click at [303, 192] on div "Name Amount Spent Link Clicks CPC CTR OutboundClick OutboundClick Rate Initiate…" at bounding box center [336, 156] width 465 height 103
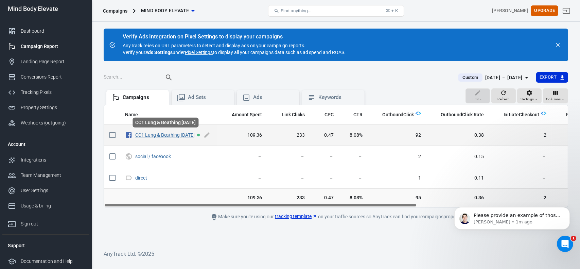
click at [164, 135] on link "CC1 Lung & Beathing [DATE]" at bounding box center [164, 134] width 59 height 5
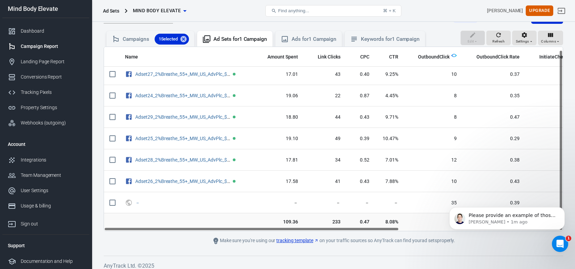
scroll to position [64, 0]
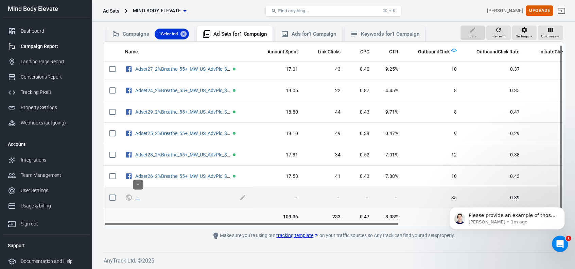
click at [137, 197] on link "－" at bounding box center [137, 197] width 5 height 5
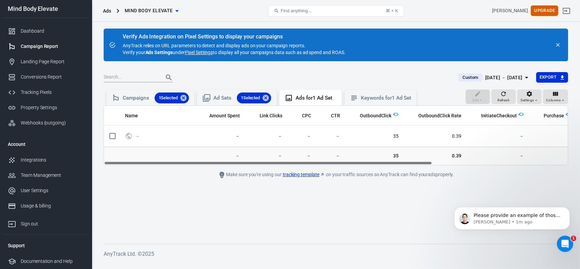
drag, startPoint x: 402, startPoint y: 163, endPoint x: 352, endPoint y: 163, distance: 50.6
click at [352, 163] on div "Name Amount Spent Link Clicks CPC CTR OutboundClick OutboundClick Rate Initiate…" at bounding box center [336, 135] width 464 height 59
click at [508, 220] on p "Jose • 1m ago" at bounding box center [517, 222] width 88 height 6
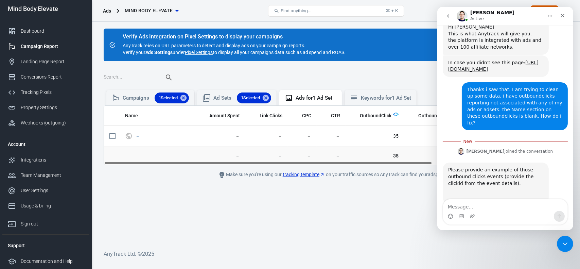
drag, startPoint x: 426, startPoint y: 162, endPoint x: 386, endPoint y: 162, distance: 39.8
click at [381, 162] on div "Name Amount Spent Link Clicks CPC CTR OutboundClick OutboundClick Rate Initiate…" at bounding box center [336, 135] width 464 height 59
click at [456, 205] on textarea "Message…" at bounding box center [505, 205] width 124 height 12
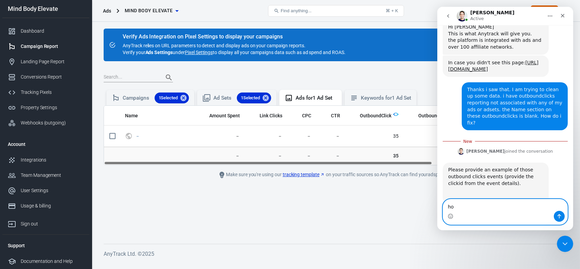
type textarea "h"
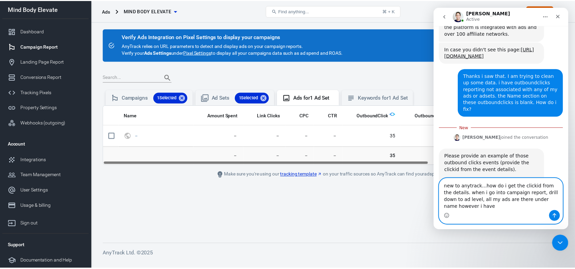
scroll to position [663, 0]
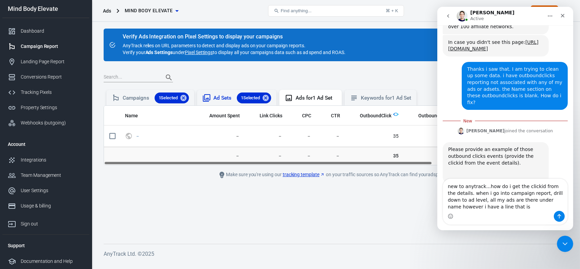
click at [221, 99] on div "Ad Sets 1 Selected" at bounding box center [242, 97] width 58 height 11
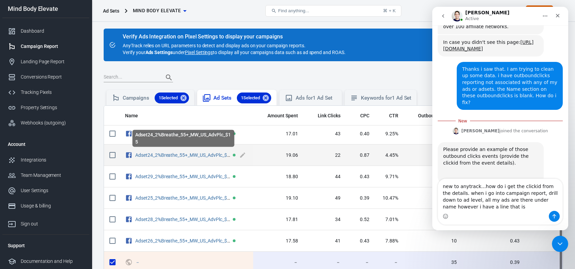
scroll to position [3, 0]
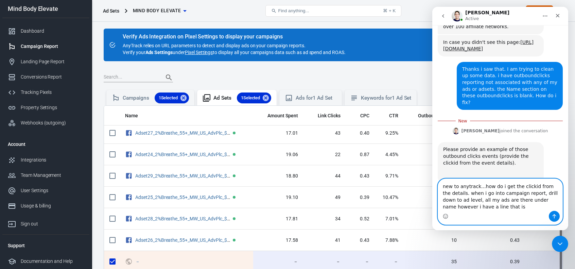
click at [491, 209] on textarea "new to anytrack...how do i get the clickid from the details. when i go into cam…" at bounding box center [500, 195] width 124 height 32
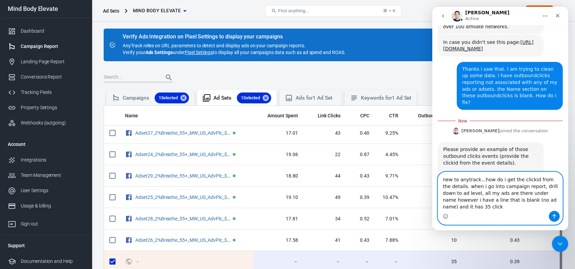
type textarea "new to anytrack...how do i get the clickid from the details. when i go into cam…"
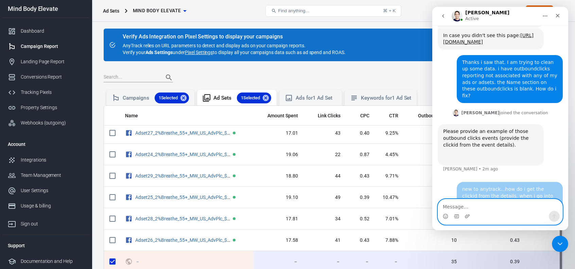
scroll to position [678, 0]
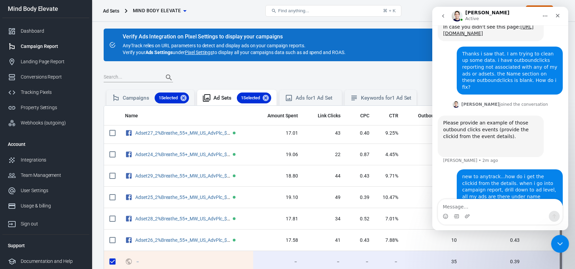
click at [561, 245] on icon "Close Intercom Messenger" at bounding box center [559, 243] width 8 height 8
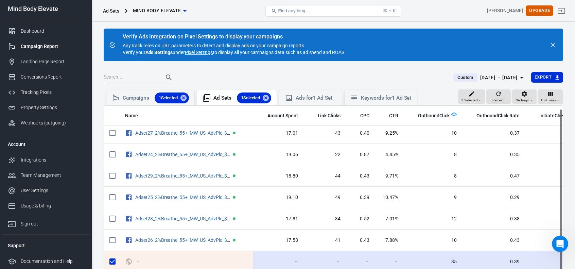
click at [453, 262] on span "35" at bounding box center [433, 261] width 48 height 7
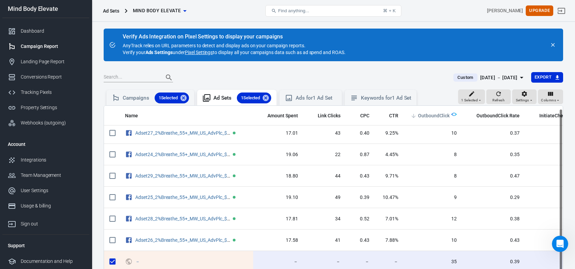
click at [434, 117] on span "OutboundClick" at bounding box center [434, 115] width 32 height 7
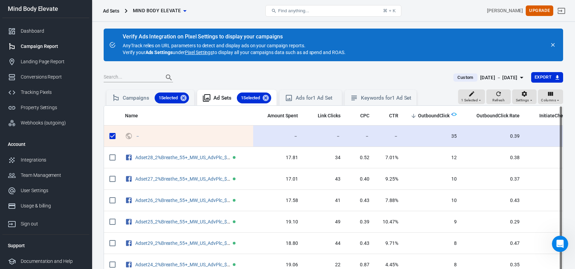
click at [456, 136] on td "35" at bounding box center [433, 135] width 58 height 21
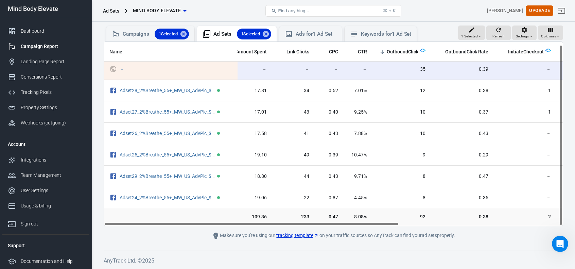
scroll to position [3, 0]
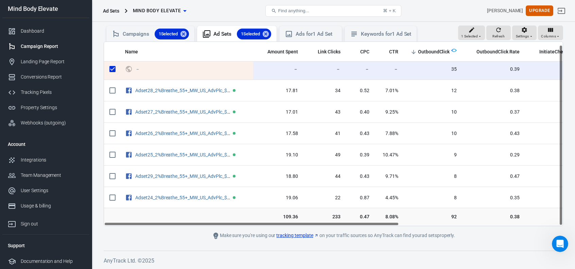
drag, startPoint x: 359, startPoint y: 223, endPoint x: 284, endPoint y: 196, distance: 79.2
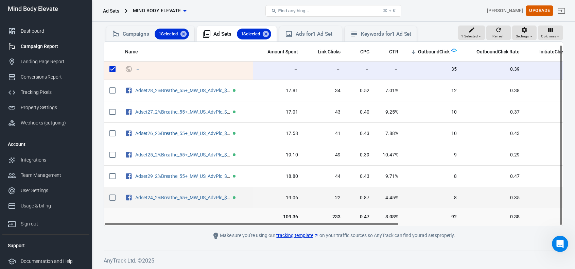
click at [309, 225] on div "Name Amount Spent Link Clicks CPC CTR OutboundClick OutboundClick Rate Initiate…" at bounding box center [333, 134] width 459 height 184
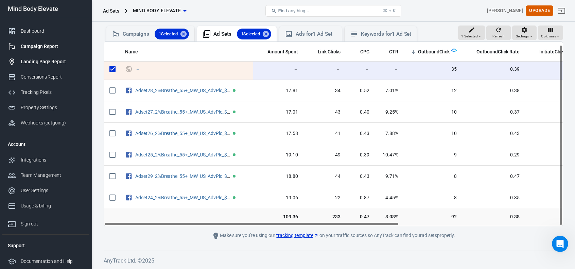
click at [34, 63] on div "Landing Page Report" at bounding box center [52, 61] width 63 height 7
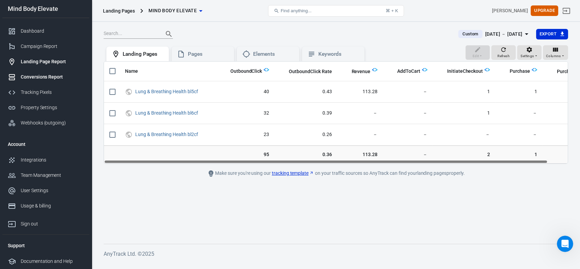
click at [30, 76] on div "Conversions Report" at bounding box center [52, 76] width 63 height 7
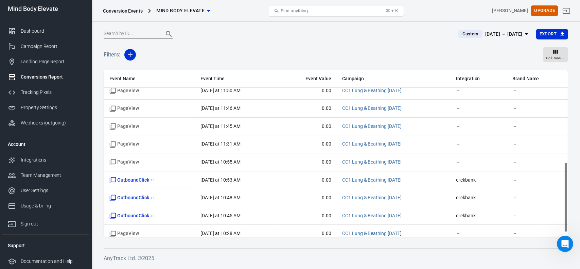
scroll to position [229, 0]
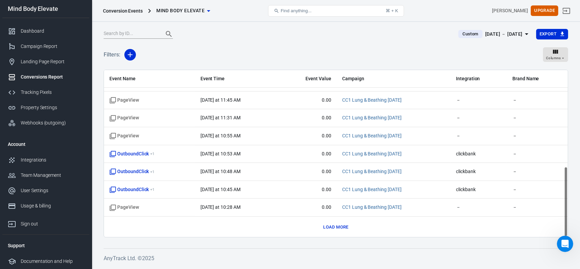
click at [335, 227] on button "Load more" at bounding box center [336, 227] width 29 height 11
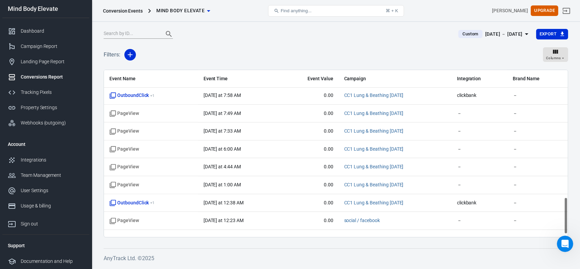
scroll to position [586, 0]
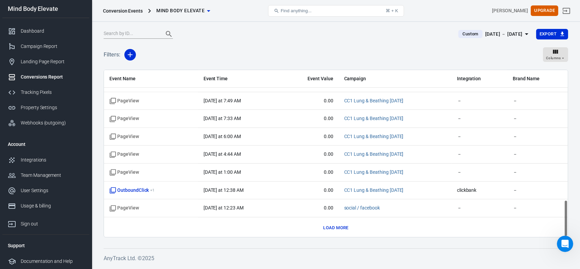
click at [329, 223] on button "Load more" at bounding box center [336, 228] width 29 height 11
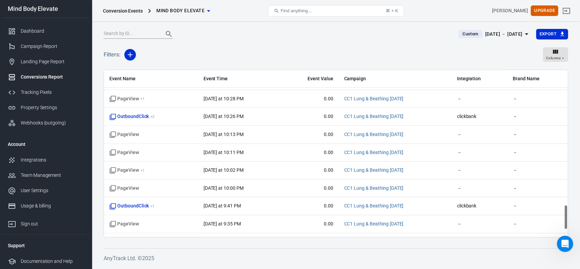
scroll to position [942, 0]
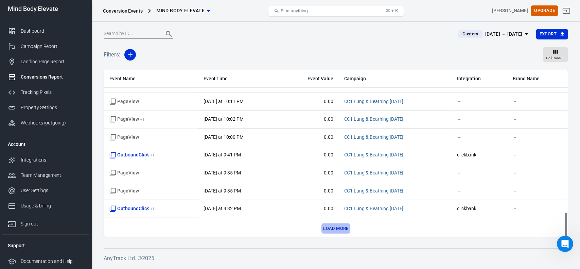
click at [345, 227] on button "Load more" at bounding box center [336, 228] width 29 height 11
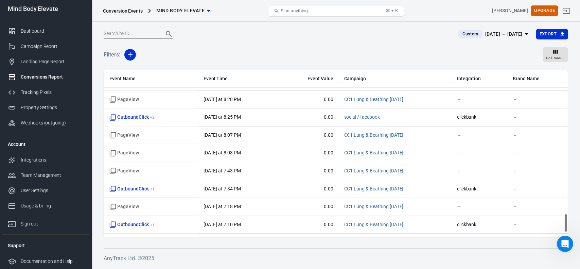
scroll to position [1299, 0]
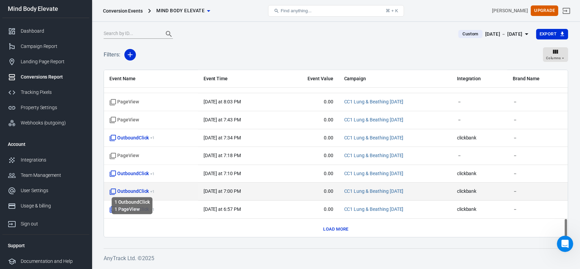
click at [137, 189] on span "OutboundClick + 1" at bounding box center [131, 191] width 45 height 7
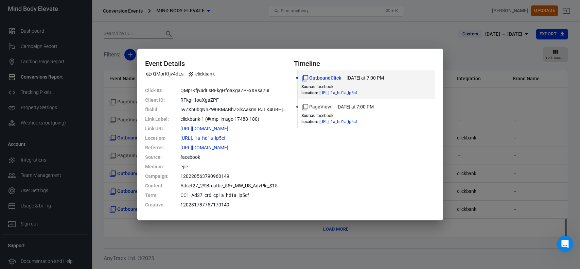
click at [260, 35] on div "Event Details QMprKfjv4dLs clickbank Click ID : QMprKfjv4dLsRFkgHfoaXgaZPFxXRsa…" at bounding box center [290, 134] width 580 height 269
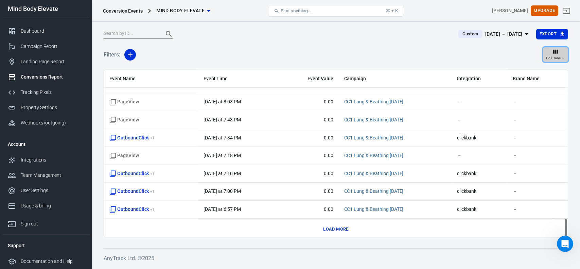
click at [553, 55] on span "Columns" at bounding box center [553, 58] width 15 height 6
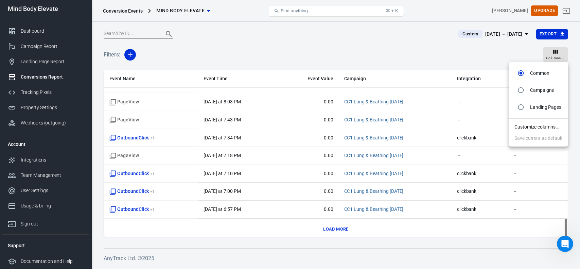
click at [225, 34] on div at bounding box center [290, 134] width 580 height 269
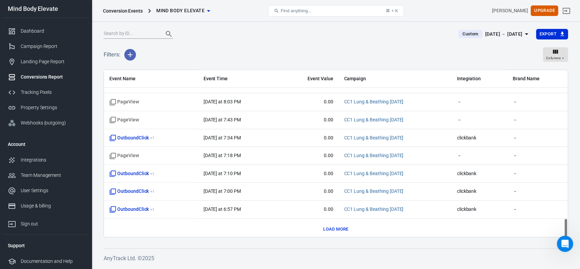
click at [128, 59] on button "button" at bounding box center [130, 55] width 12 height 12
click at [224, 50] on div at bounding box center [290, 134] width 580 height 269
click at [44, 77] on div "Conversions Report" at bounding box center [52, 76] width 63 height 7
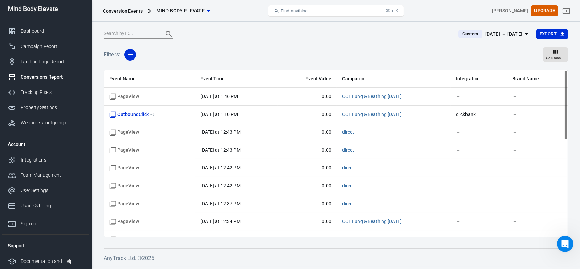
click at [210, 10] on icon "button" at bounding box center [209, 11] width 8 height 8
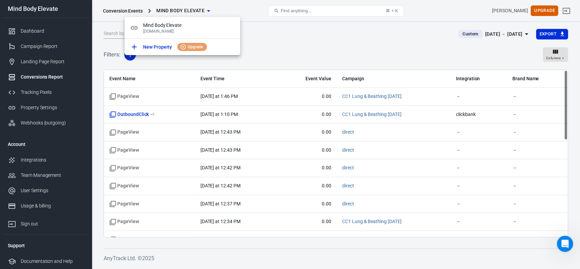
click at [293, 46] on div at bounding box center [290, 134] width 580 height 269
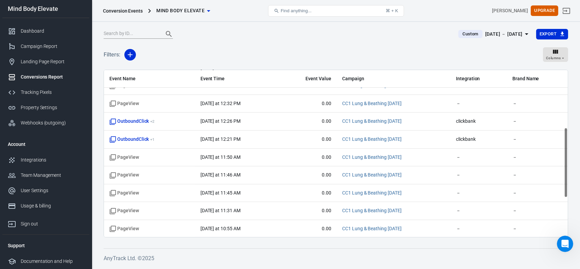
scroll to position [229, 0]
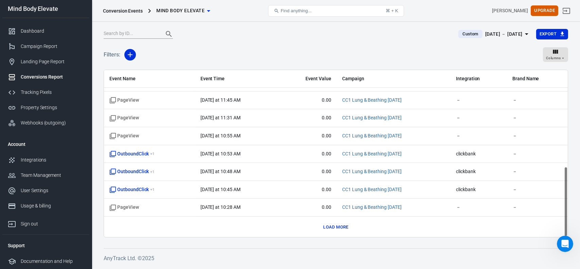
click at [336, 227] on button "Load more" at bounding box center [336, 227] width 29 height 11
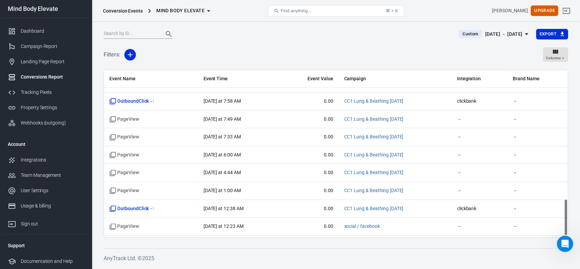
scroll to position [586, 0]
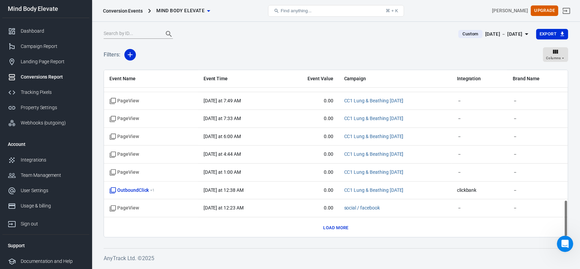
click at [341, 225] on button "Load more" at bounding box center [336, 228] width 29 height 11
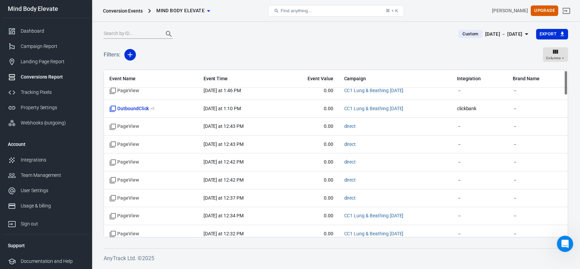
scroll to position [0, 0]
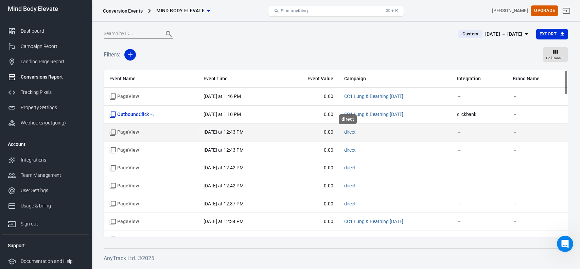
click at [350, 131] on link "direct" at bounding box center [350, 131] width 12 height 5
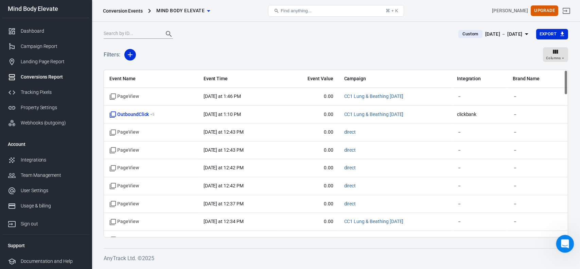
click at [562, 244] on icon "Open Intercom Messenger" at bounding box center [564, 242] width 11 height 11
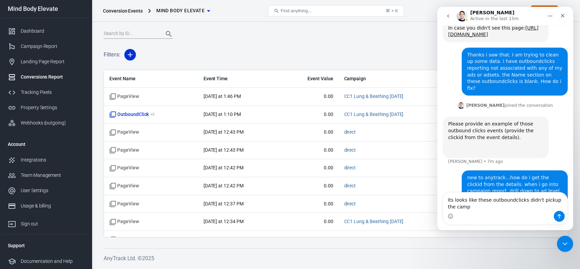
scroll to position [685, 0]
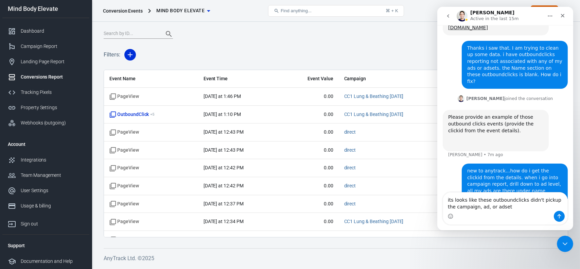
type textarea "its looks like these outboundclicks didn't pickup the campaign, ad, or adset"
click at [555, 216] on button "Send a message…" at bounding box center [559, 216] width 11 height 11
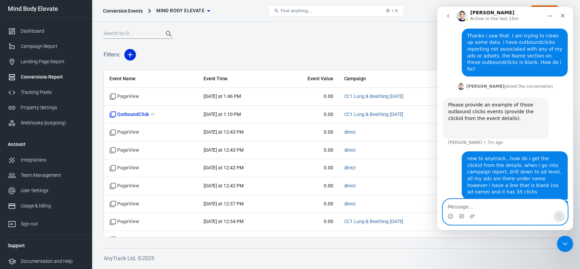
scroll to position [700, 0]
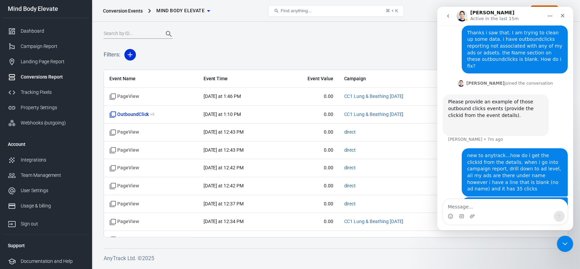
click at [406, 46] on div "Filters: Columns" at bounding box center [336, 57] width 465 height 24
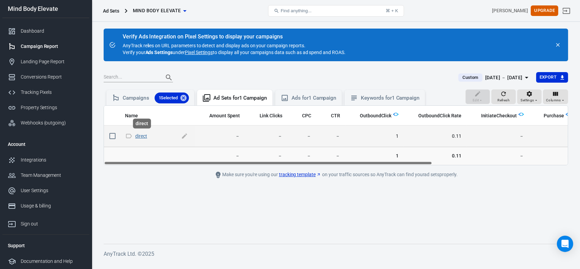
click at [139, 137] on link "direct" at bounding box center [141, 135] width 12 height 5
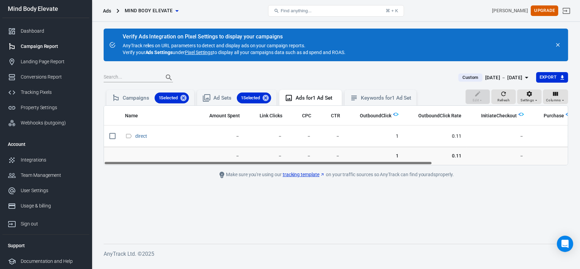
drag, startPoint x: 362, startPoint y: 163, endPoint x: 243, endPoint y: 160, distance: 118.3
click at [244, 161] on div "Name Amount Spent Link Clicks CPC CTR OutboundClick OutboundClick Rate Initiate…" at bounding box center [336, 135] width 464 height 59
click at [270, 99] on icon at bounding box center [265, 97] width 7 height 7
click at [127, 97] on div "Campaigns 1 Selected" at bounding box center [156, 97] width 66 height 11
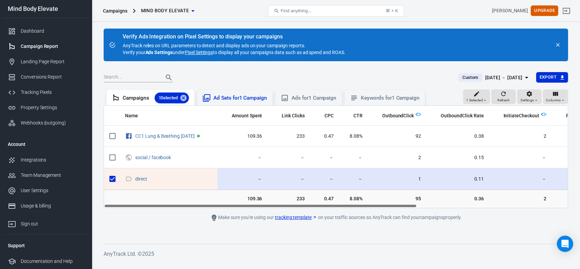
click at [110, 180] on input "scrollable content" at bounding box center [112, 179] width 14 height 14
checkbox input "false"
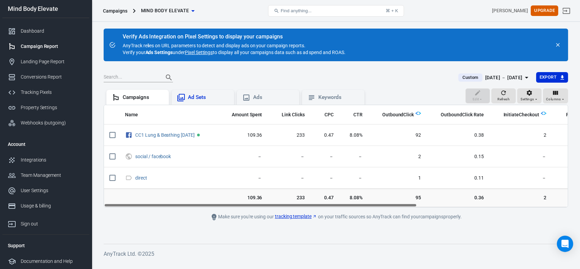
drag, startPoint x: 408, startPoint y: 206, endPoint x: 308, endPoint y: 225, distance: 101.8
click at [308, 225] on main "Verify Ads Integration on Pixel Settings to display your campaigns AnyTrack rel…" at bounding box center [336, 131] width 465 height 204
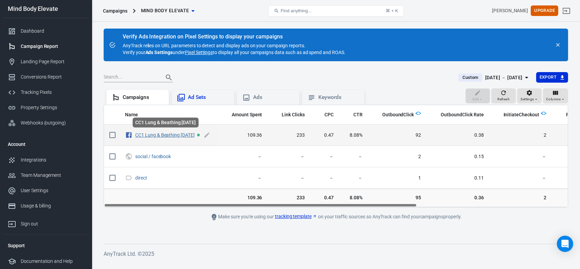
click at [163, 135] on link "CC1 Lung & Beathing [DATE]" at bounding box center [164, 134] width 59 height 5
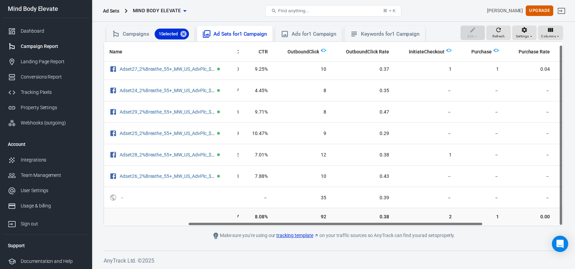
scroll to position [3, 0]
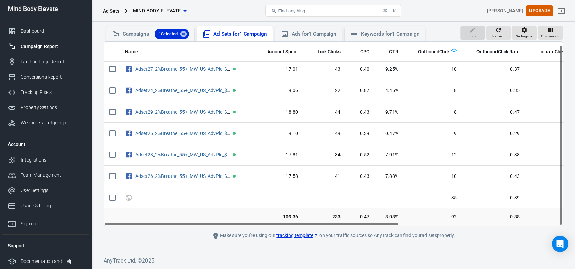
drag, startPoint x: 325, startPoint y: 223, endPoint x: 298, endPoint y: 221, distance: 26.6
click at [298, 221] on div "Name Amount Spent Link Clicks CPC CTR OutboundClick OutboundClick Rate Initiate…" at bounding box center [333, 133] width 459 height 185
drag, startPoint x: 385, startPoint y: 224, endPoint x: 353, endPoint y: 229, distance: 32.7
click at [355, 230] on main "Verify Ads Integration on Pixel Settings to display your campaigns AnyTrack rel…" at bounding box center [333, 102] width 459 height 275
click at [559, 244] on icon "Open Intercom Messenger" at bounding box center [560, 243] width 8 height 9
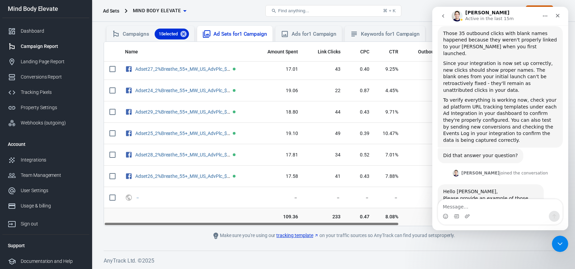
scroll to position [1391, 0]
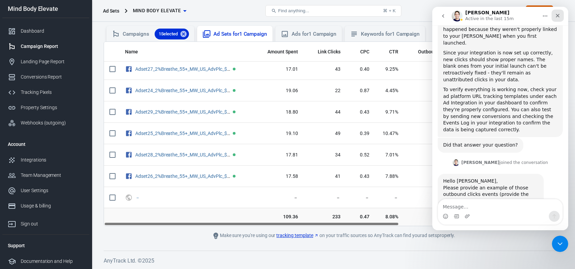
click at [557, 17] on icon "Close" at bounding box center [557, 15] width 5 height 5
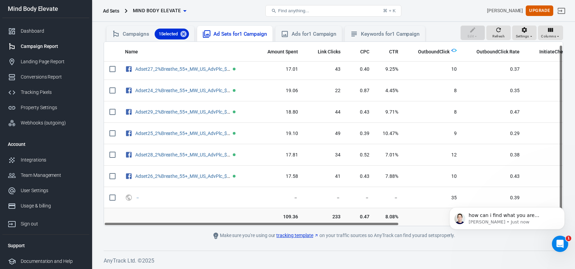
scroll to position [0, 0]
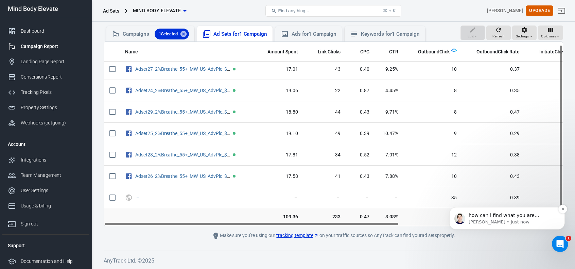
click at [517, 219] on p "[PERSON_NAME] • Just now" at bounding box center [513, 222] width 88 height 6
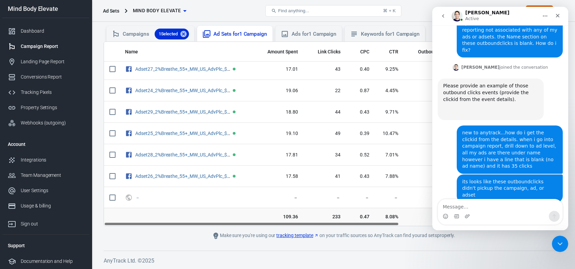
scroll to position [720, 0]
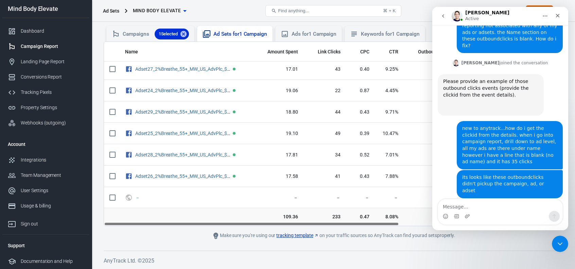
click at [456, 204] on textarea "Message…" at bounding box center [500, 205] width 124 height 12
type textarea "y"
type textarea "i can attach a screenshot"
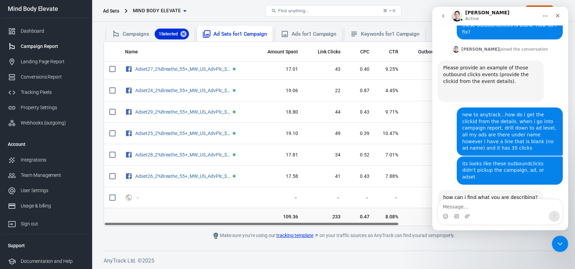
scroll to position [741, 0]
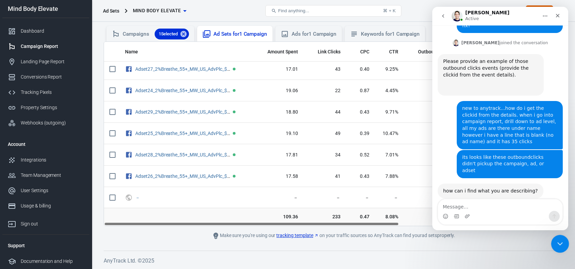
click at [559, 244] on icon "Close Intercom Messenger" at bounding box center [559, 243] width 8 height 8
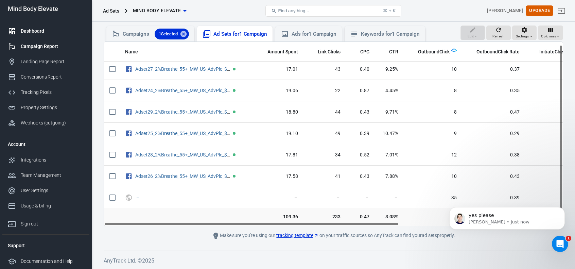
scroll to position [761, 0]
click at [498, 214] on p "yes please" at bounding box center [513, 215] width 88 height 7
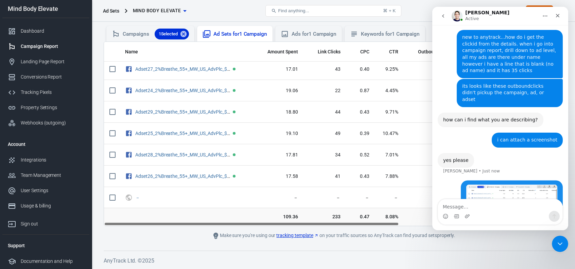
scroll to position [815, 0]
